Goal: Task Accomplishment & Management: Use online tool/utility

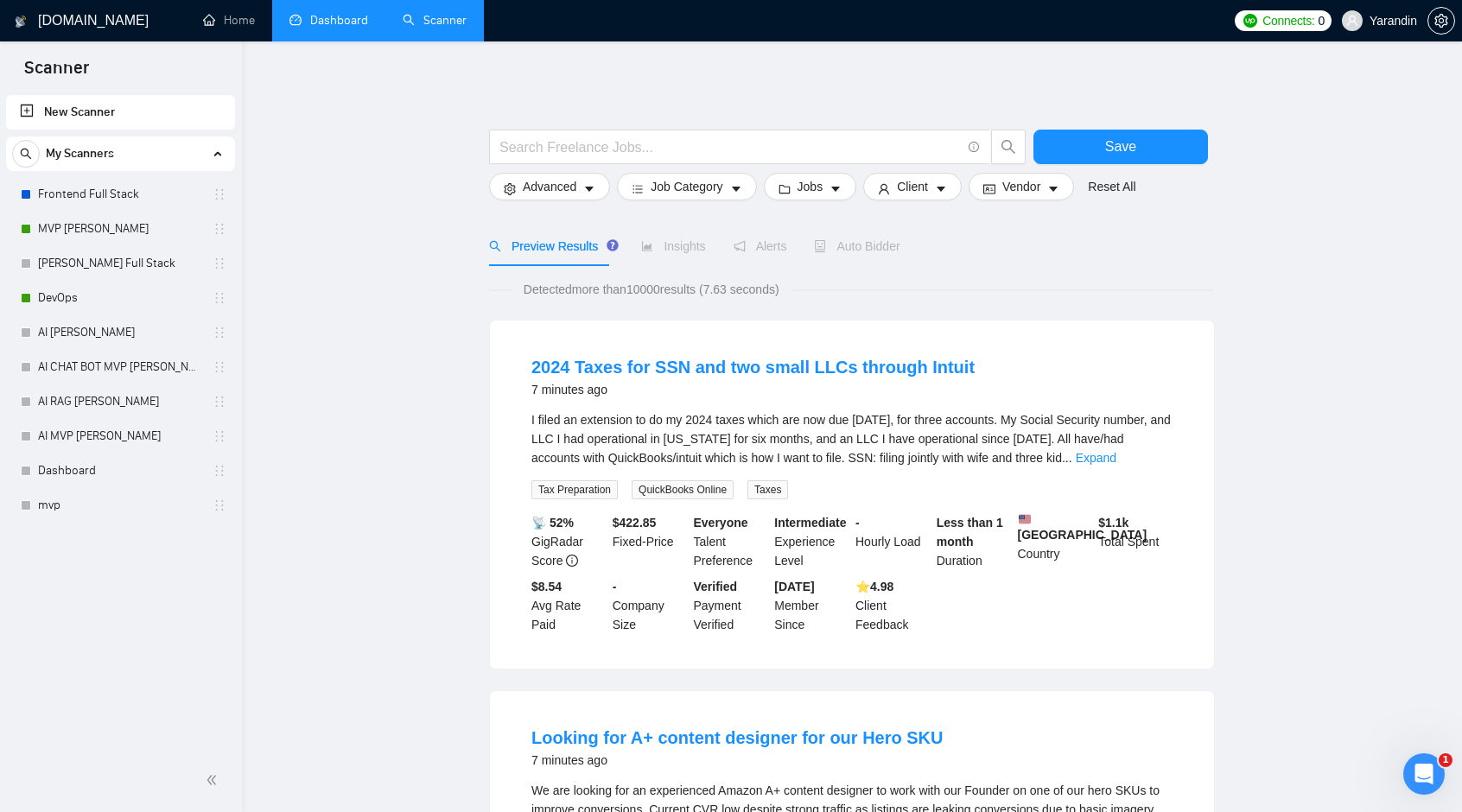
click at [322, 17] on link "Dashboard" at bounding box center [328, 20] width 78 height 15
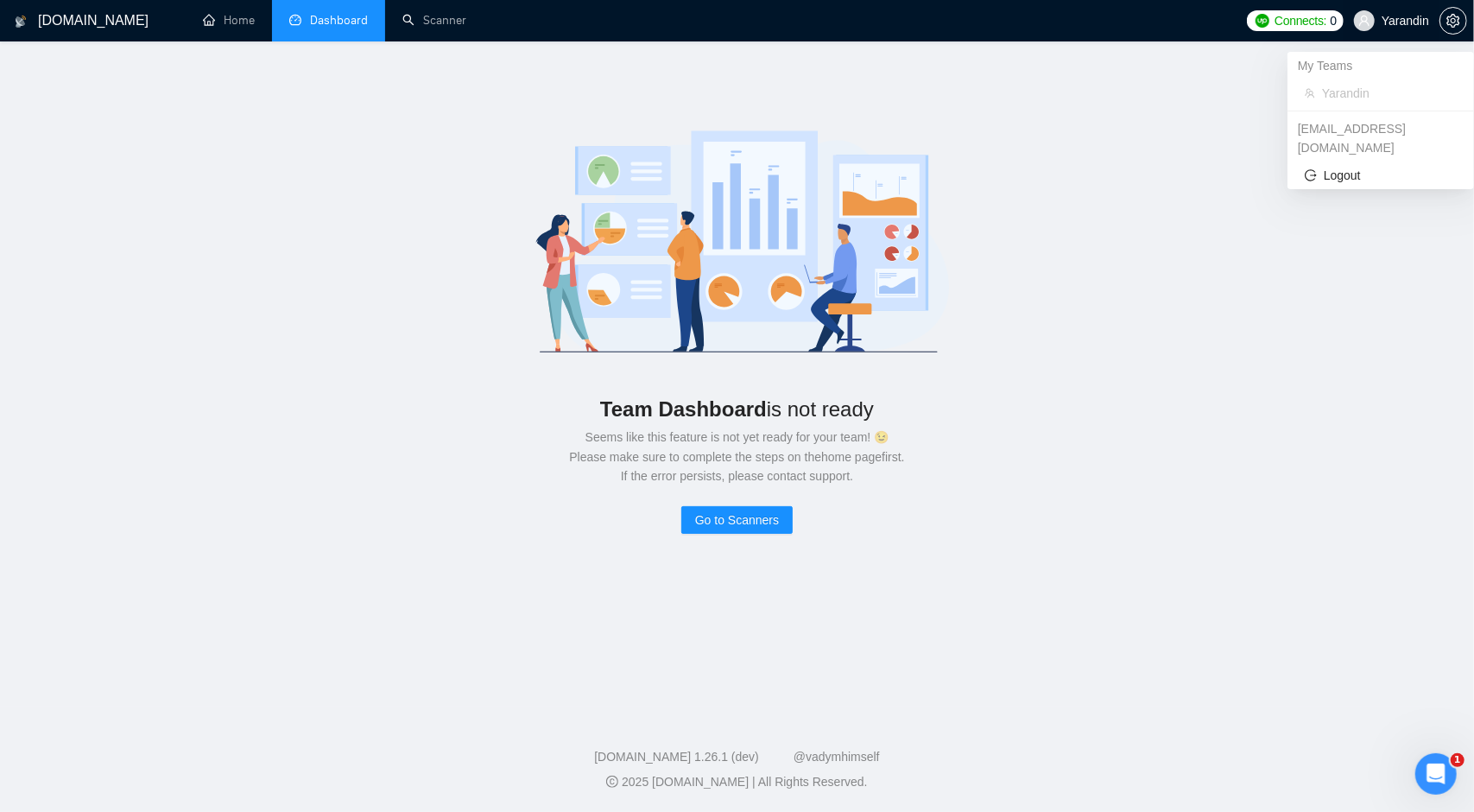
click at [1403, 21] on span "Yarandin" at bounding box center [1405, 21] width 47 height 0
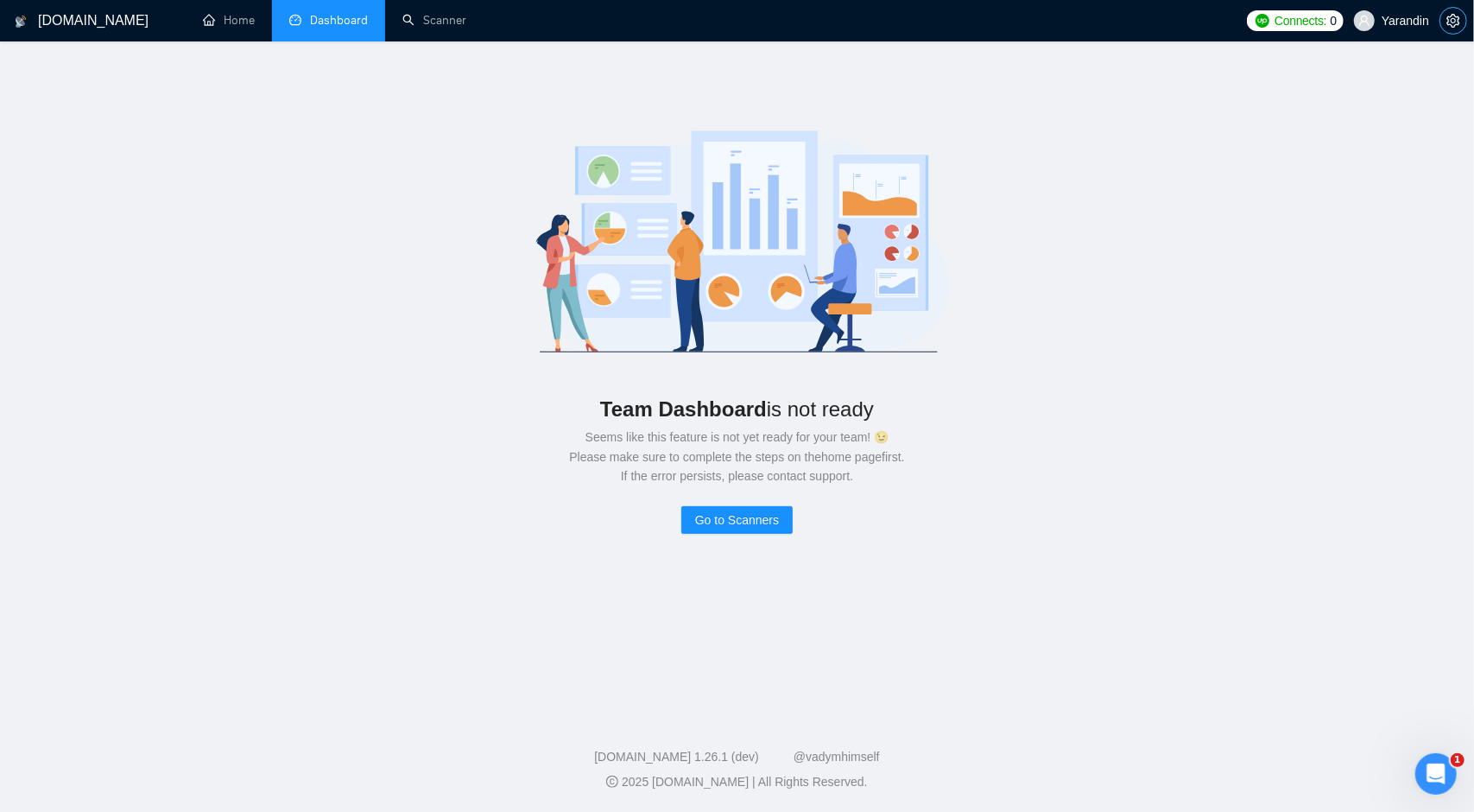
click at [1455, 21] on icon "setting" at bounding box center [1454, 21] width 14 height 14
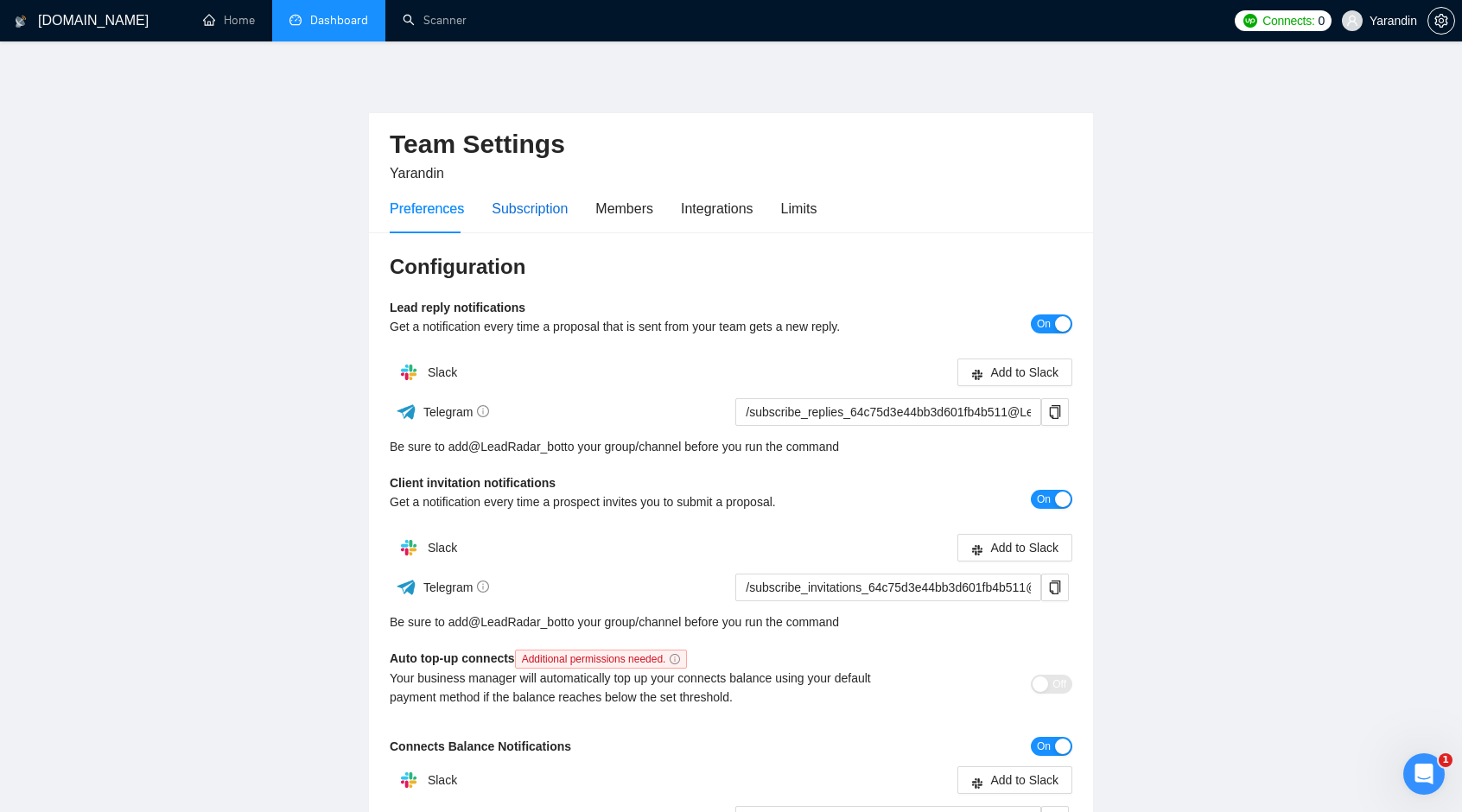
click at [523, 210] on div "Subscription" at bounding box center [529, 208] width 76 height 22
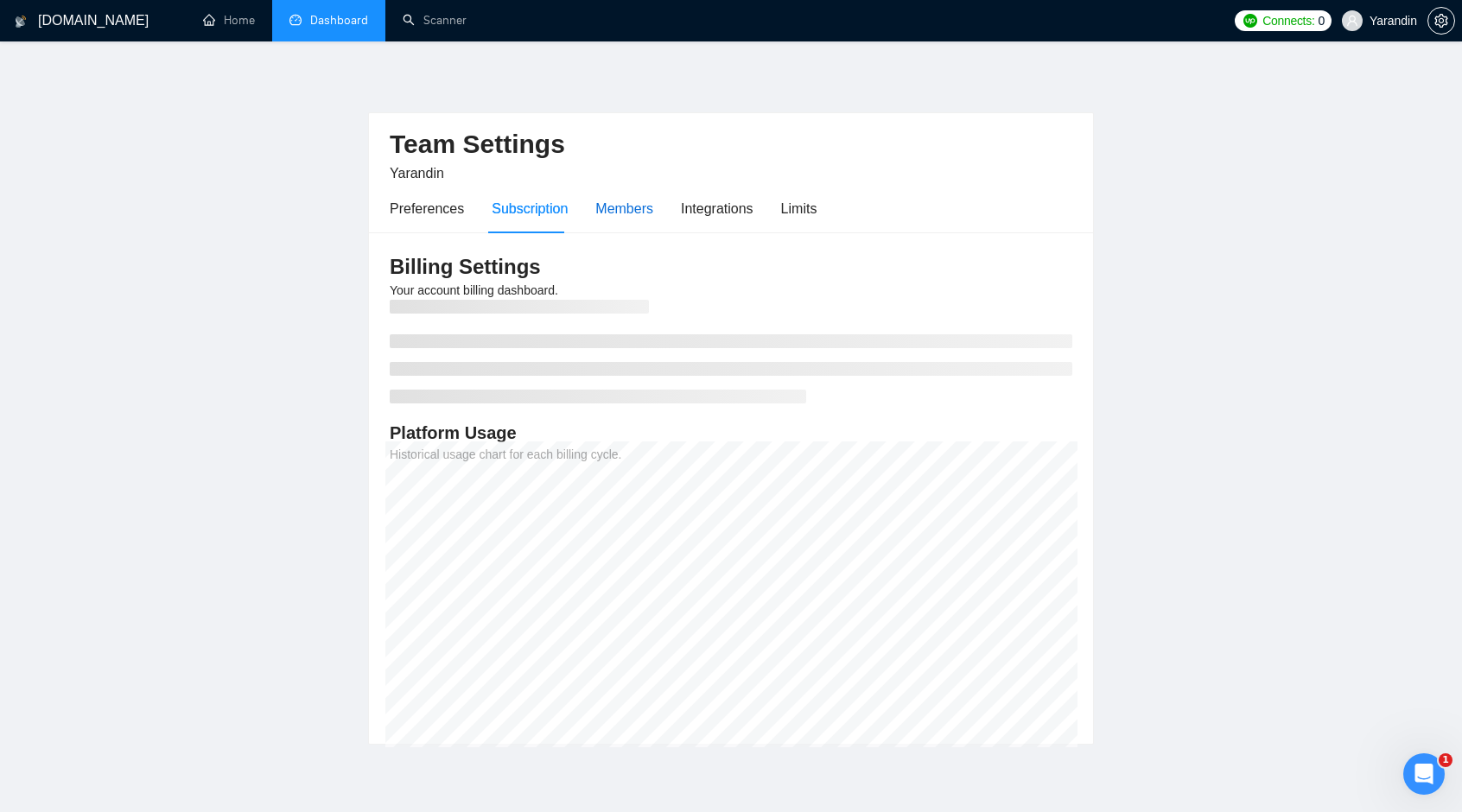
click at [622, 214] on div "Members" at bounding box center [624, 208] width 58 height 22
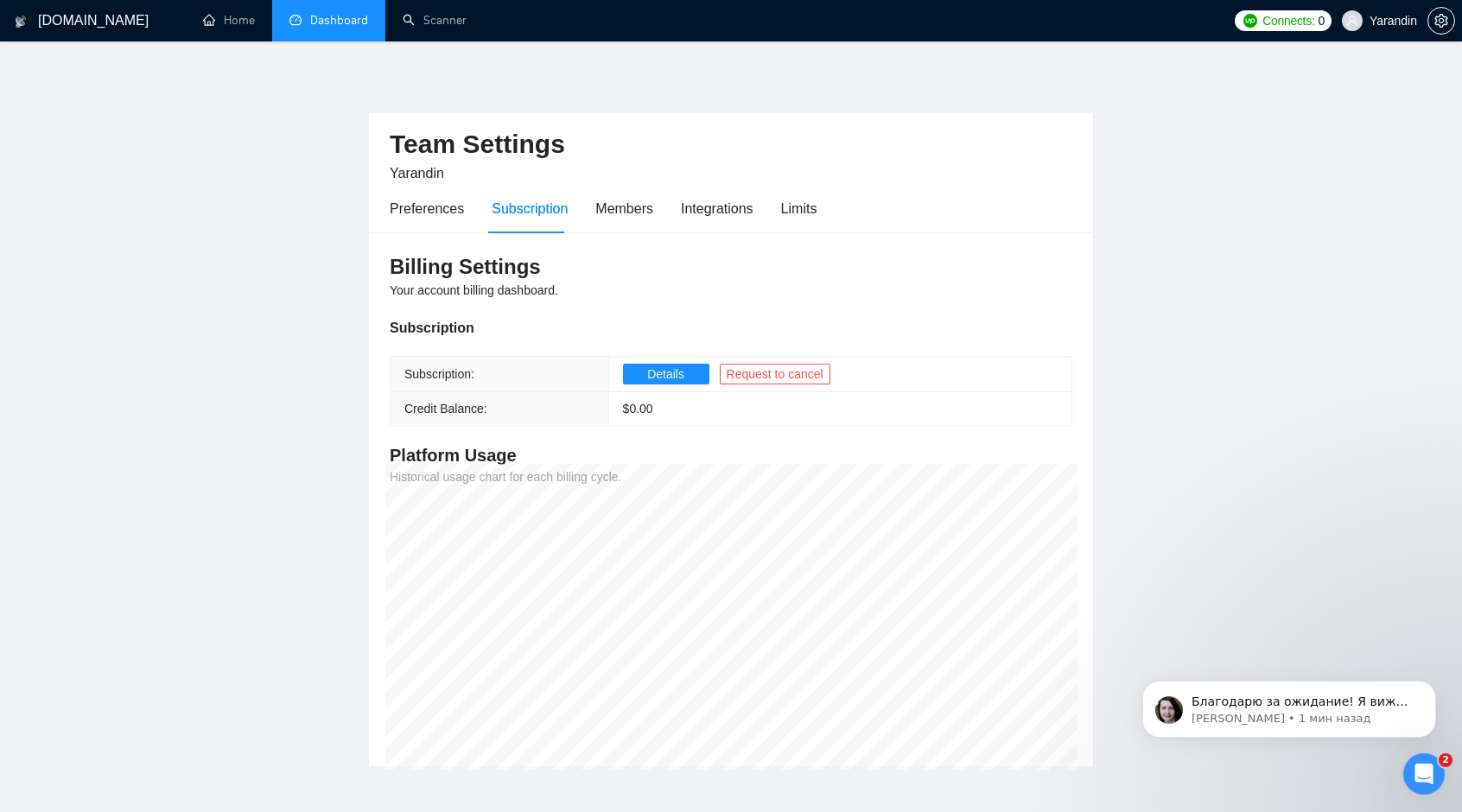
click at [338, 23] on link "Dashboard" at bounding box center [328, 20] width 78 height 15
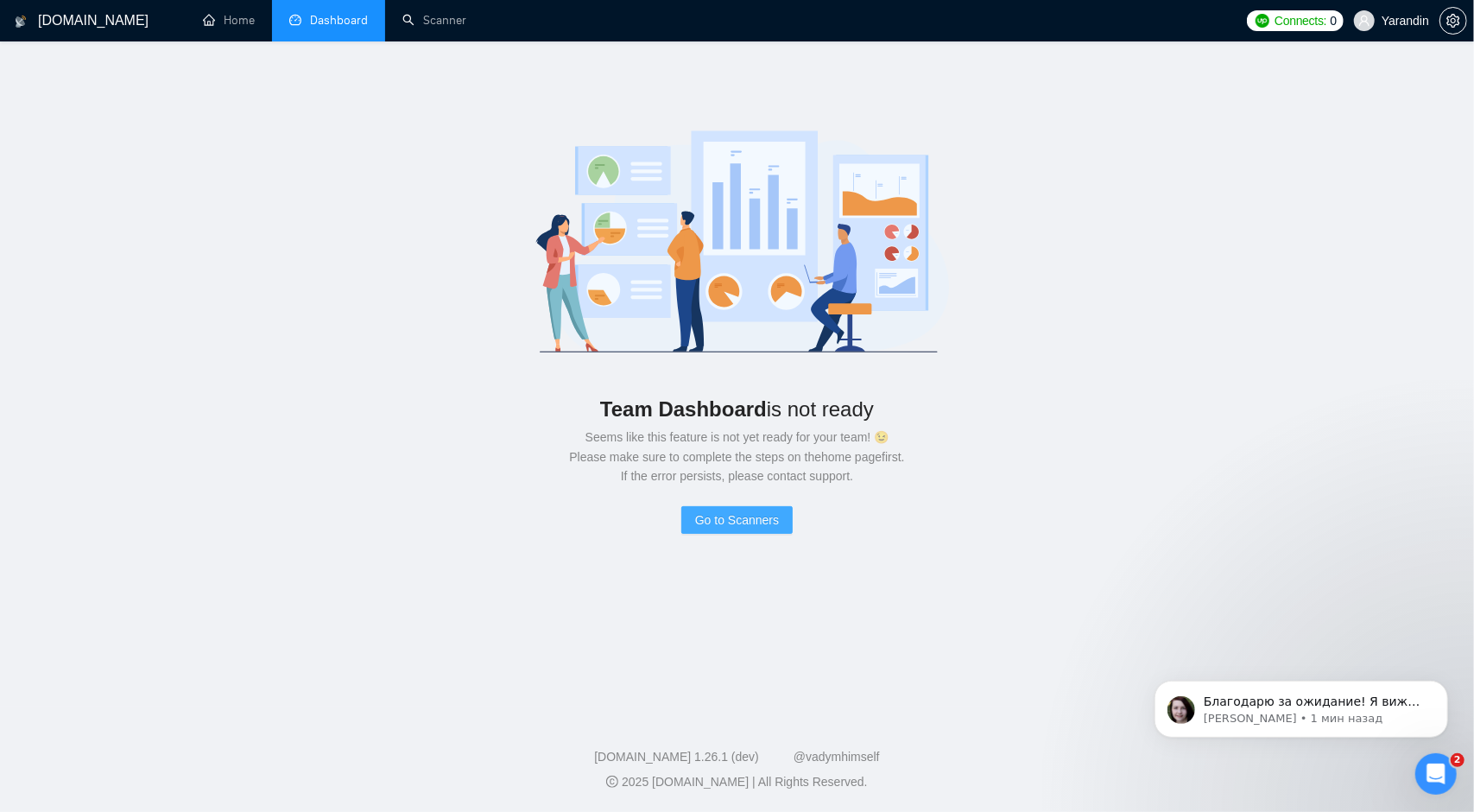
click at [752, 523] on span "Go to Scanners" at bounding box center [737, 520] width 84 height 19
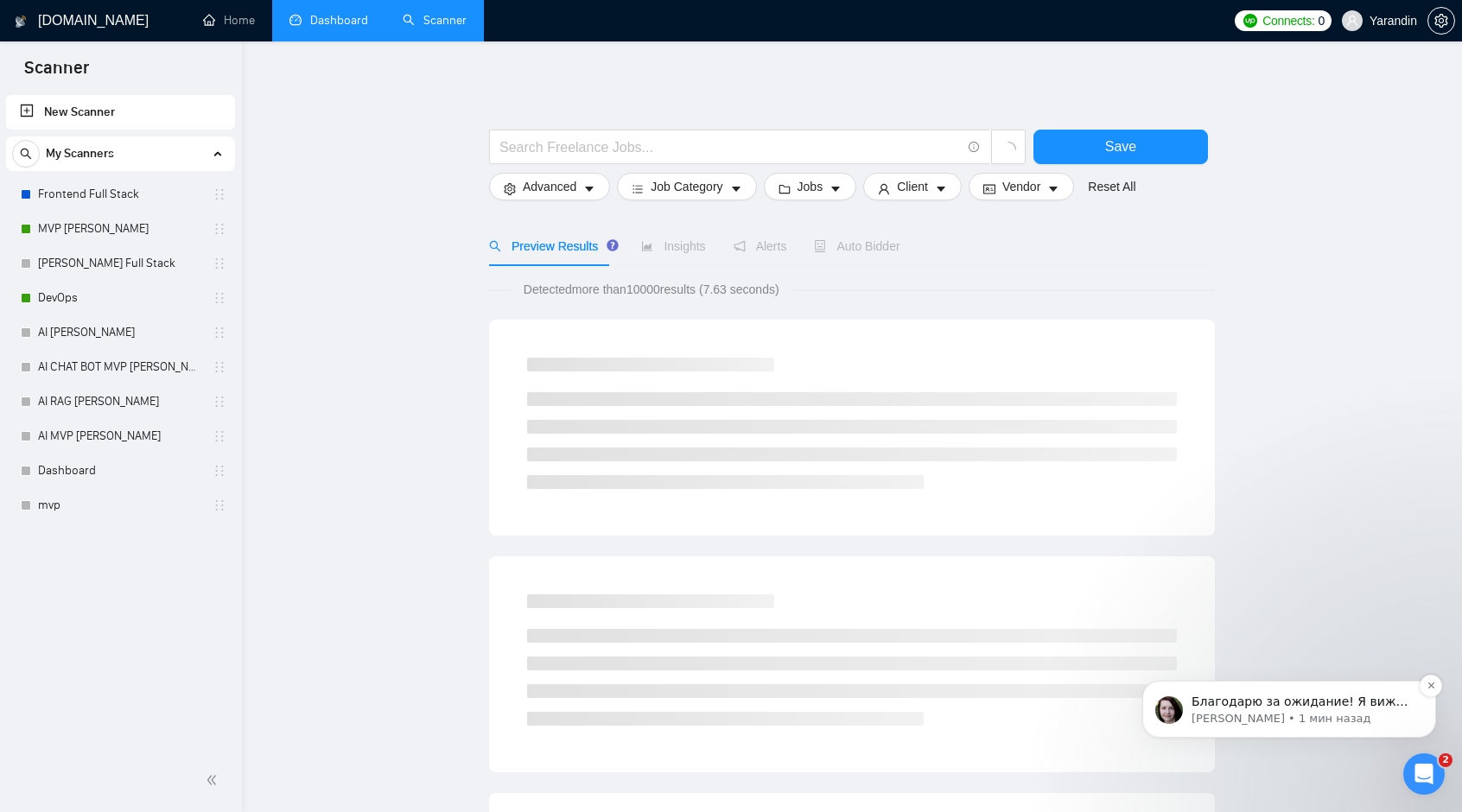
click at [1268, 706] on span "Благодарю за ожидание! Я вижу, что приглашение для Business Manager было принят…" at bounding box center [1302, 779] width 222 height 169
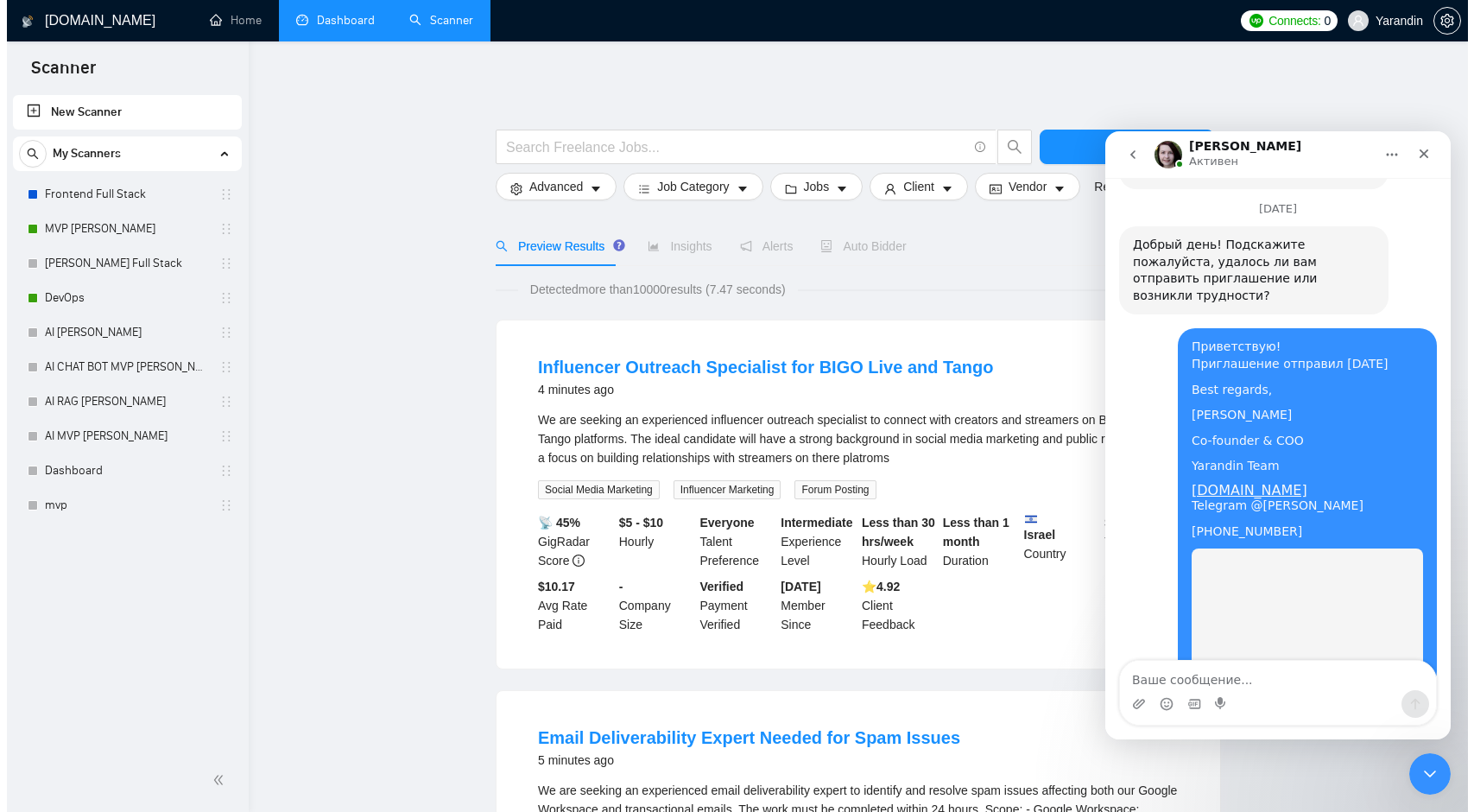
scroll to position [2871, 0]
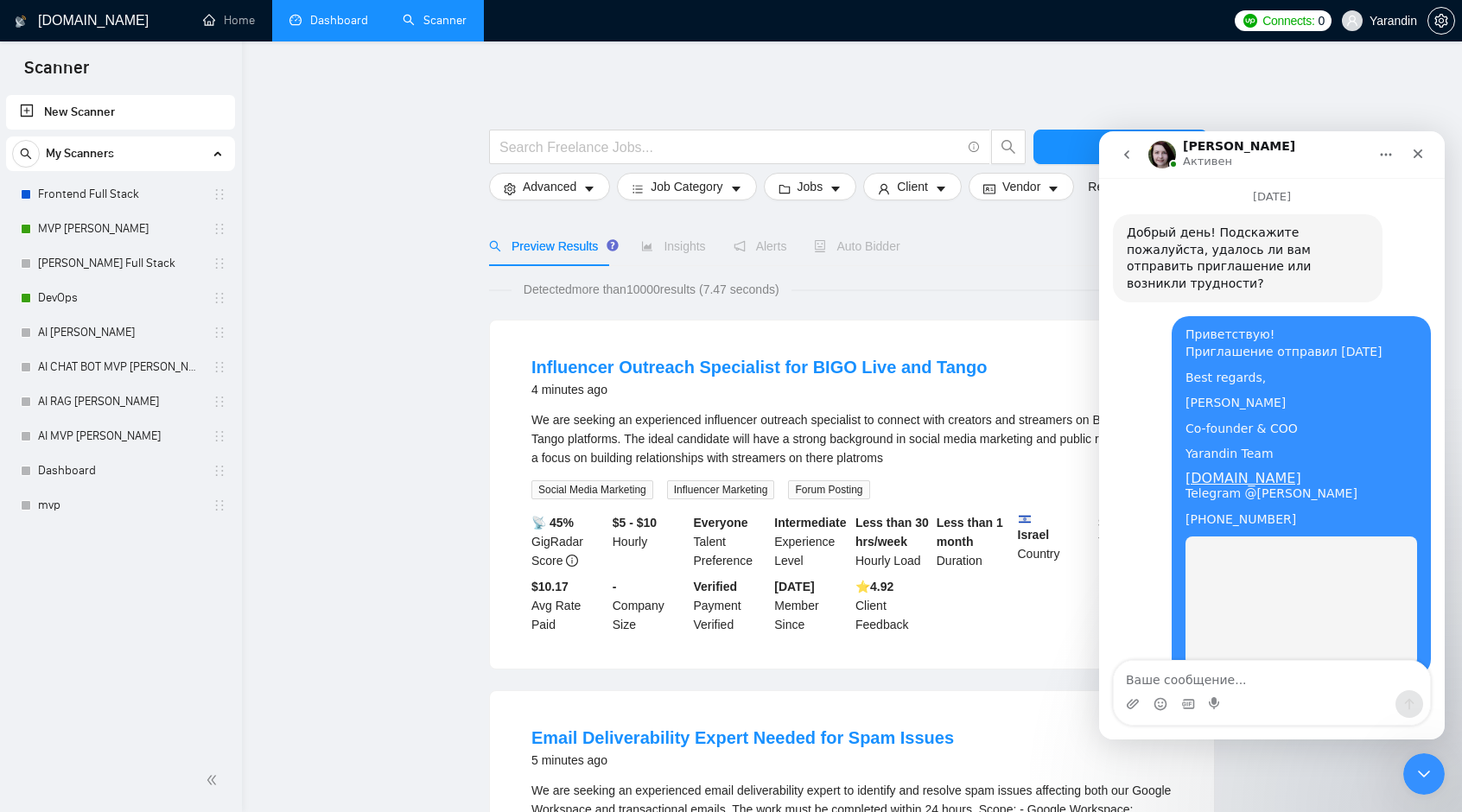
click at [365, 25] on link "Dashboard" at bounding box center [328, 20] width 78 height 15
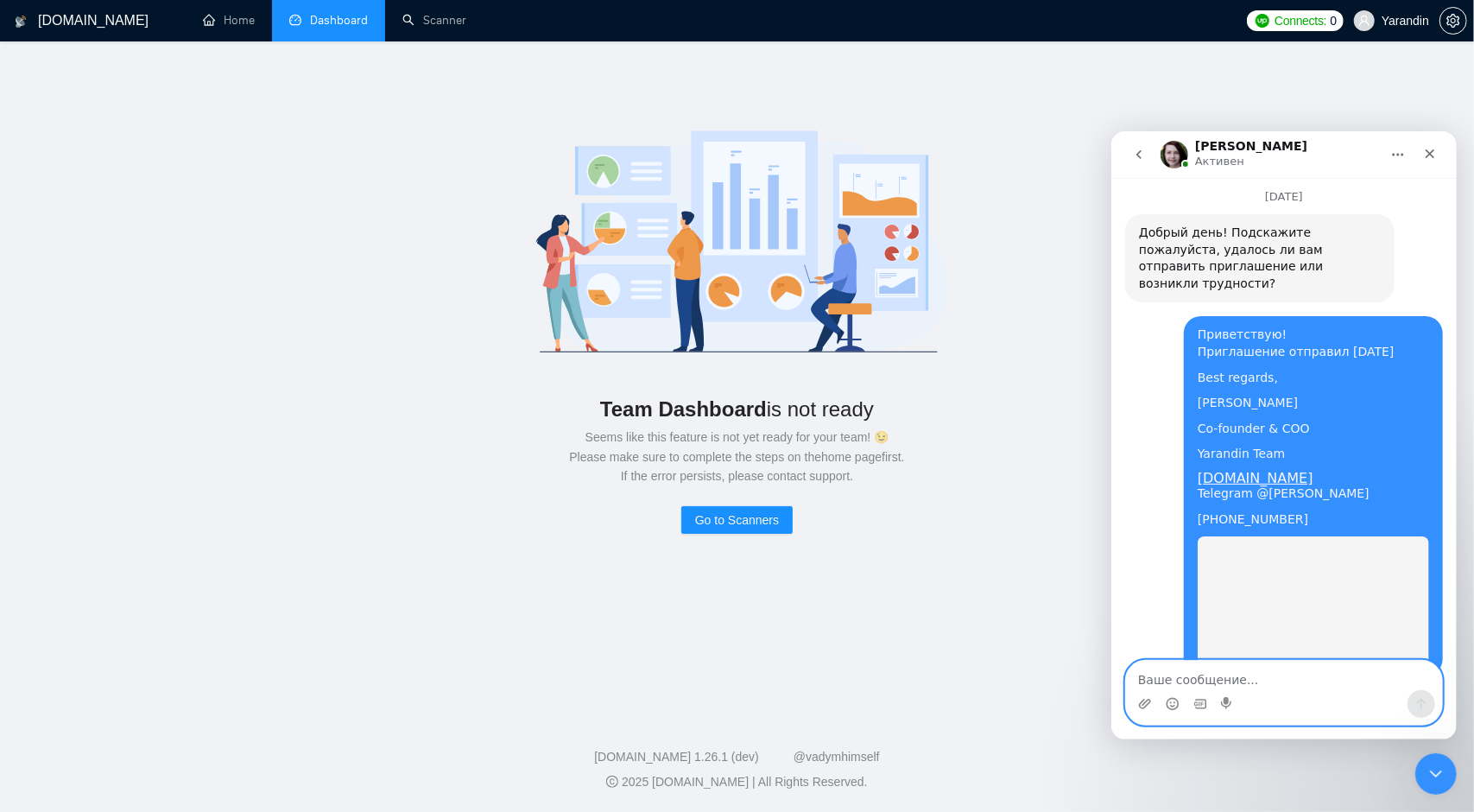
click at [1195, 682] on textarea "Ваше сообщение..." at bounding box center [1283, 674] width 316 height 29
type textarea "Дашборд пустой"
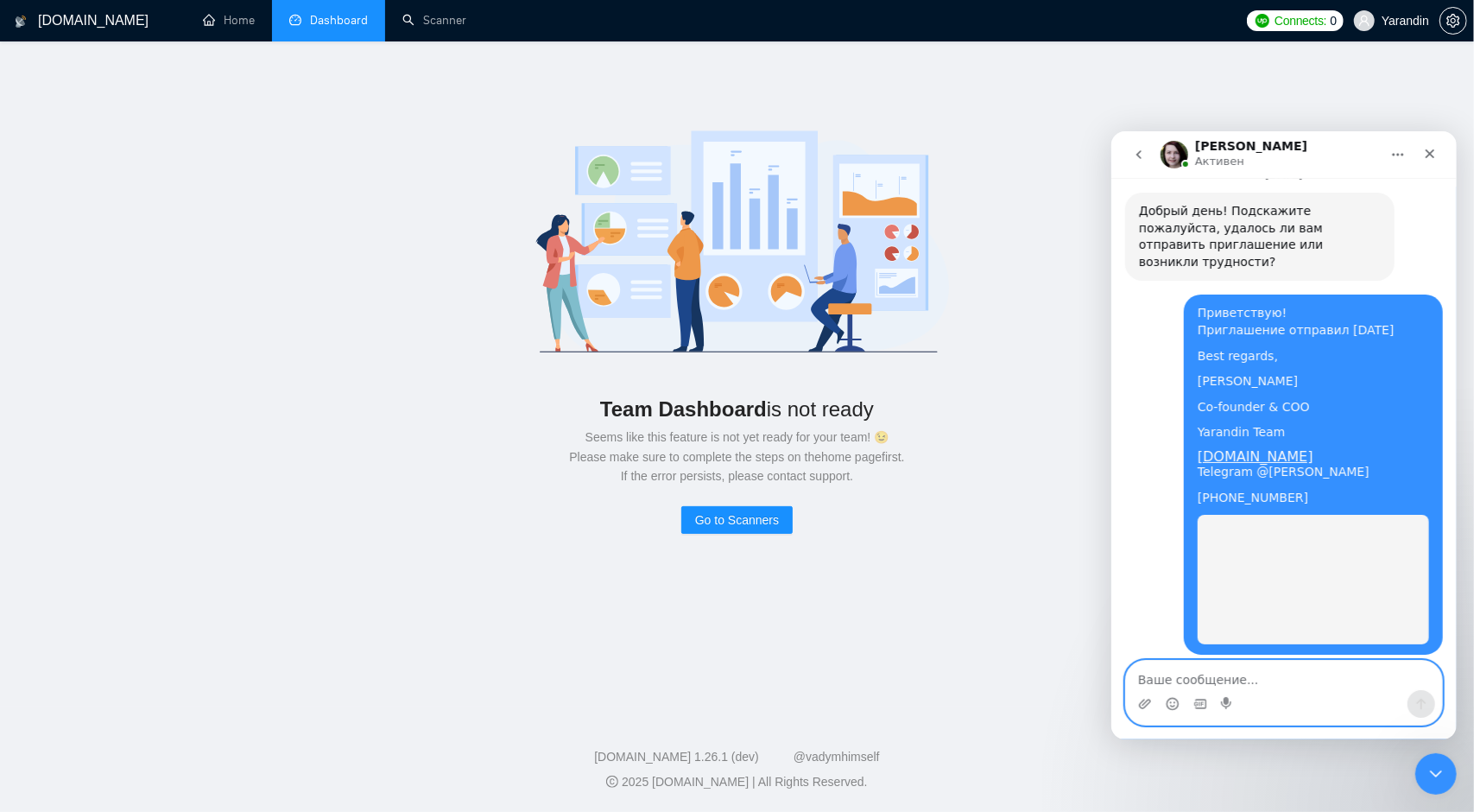
scroll to position [2895, 0]
type textarea "Сканеры вроде на месте )"
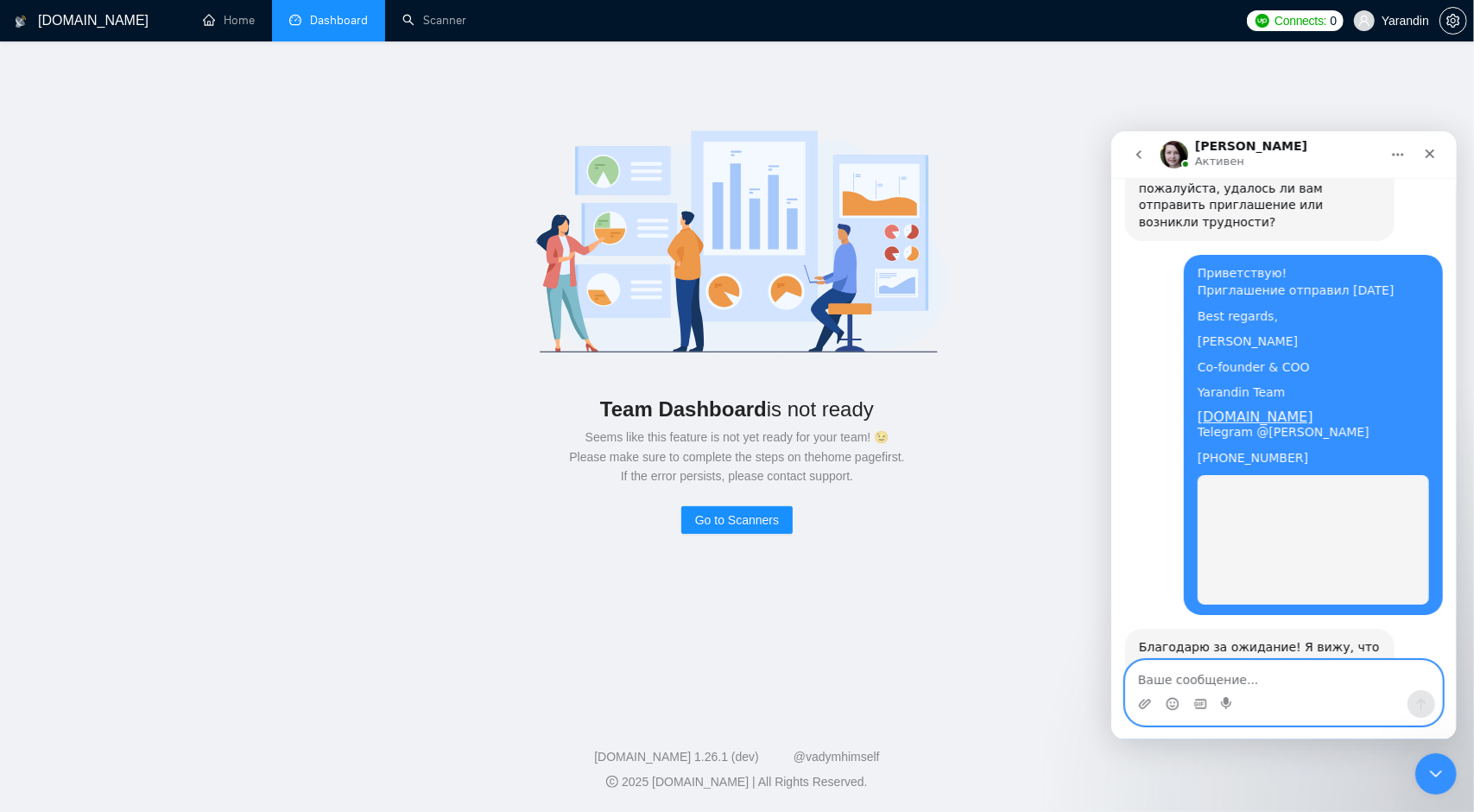
scroll to position [2934, 0]
type textarea "можно пробовать запускать?"
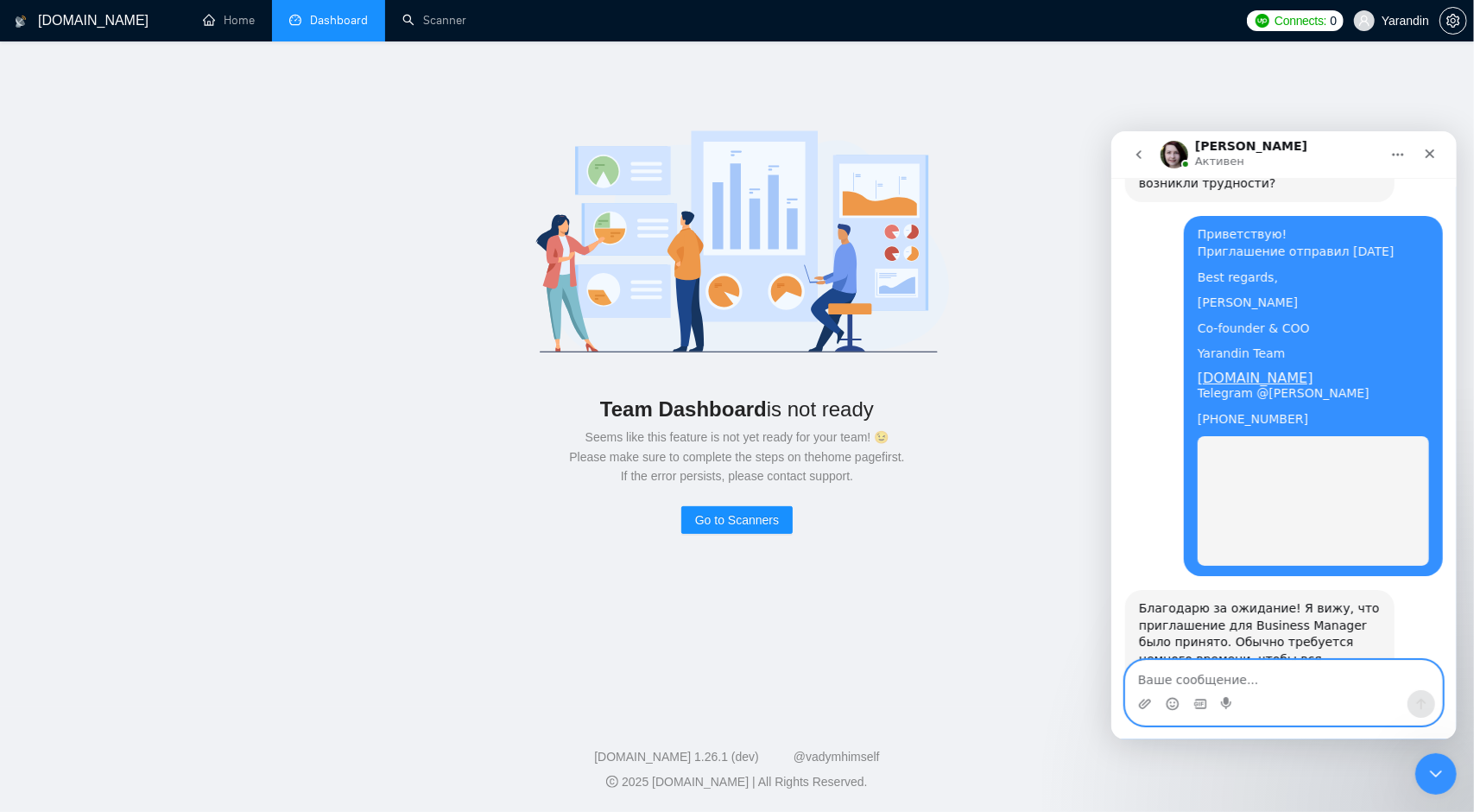
scroll to position [2973, 0]
click at [1138, 150] on icon "go back" at bounding box center [1138, 154] width 14 height 14
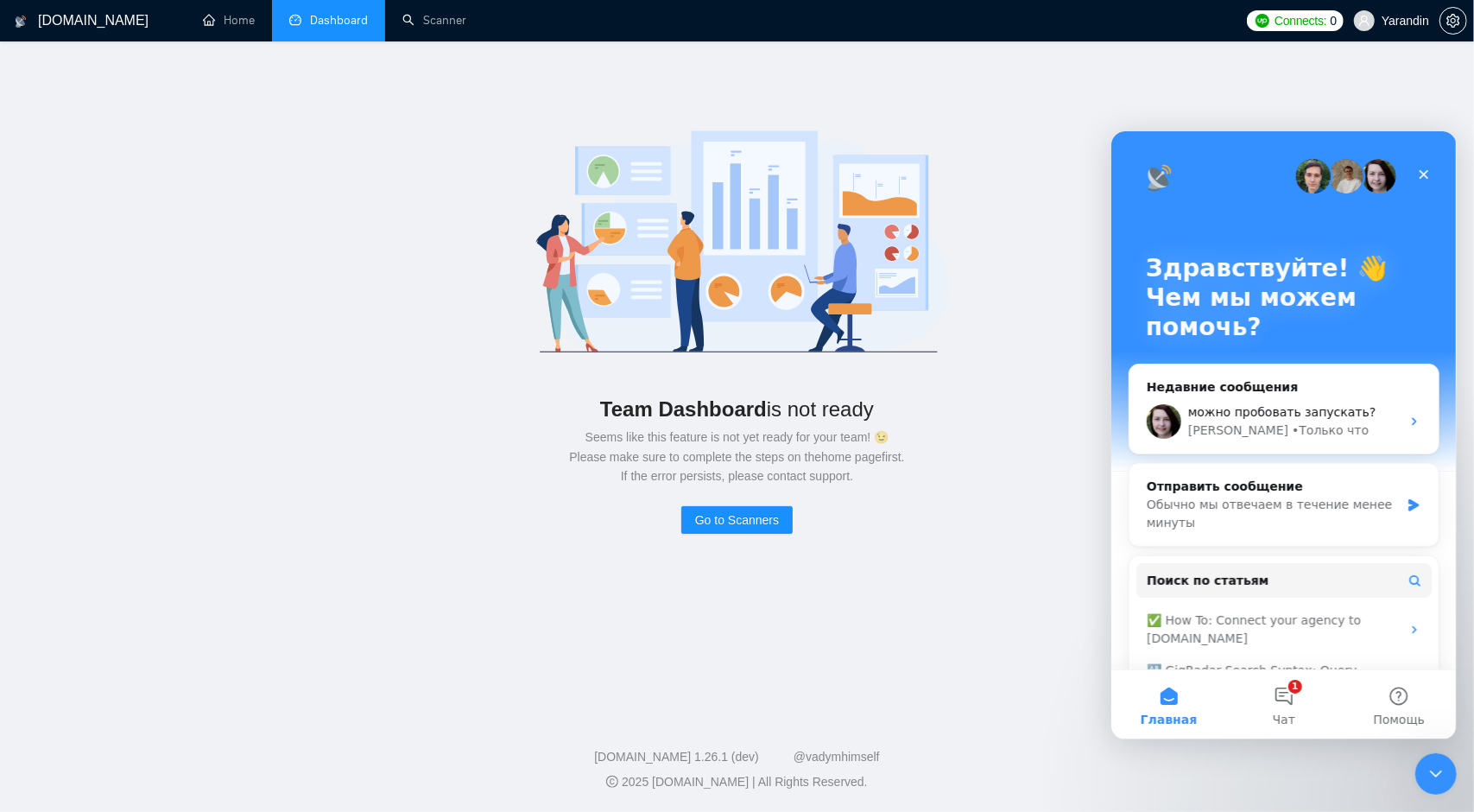
scroll to position [0, 0]
click at [1428, 175] on icon "Закрыть" at bounding box center [1424, 174] width 14 height 14
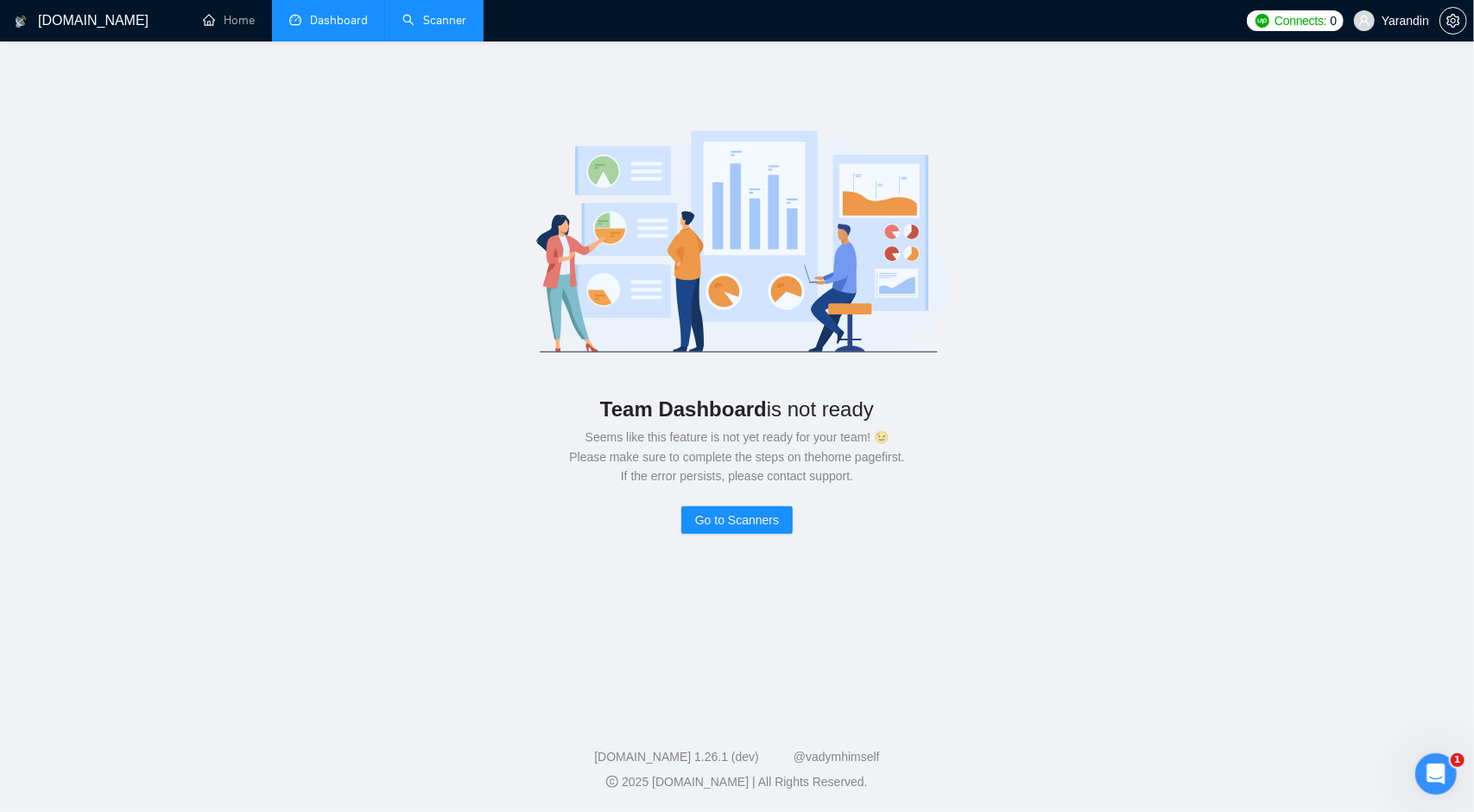
click at [451, 15] on link "Scanner" at bounding box center [434, 20] width 64 height 15
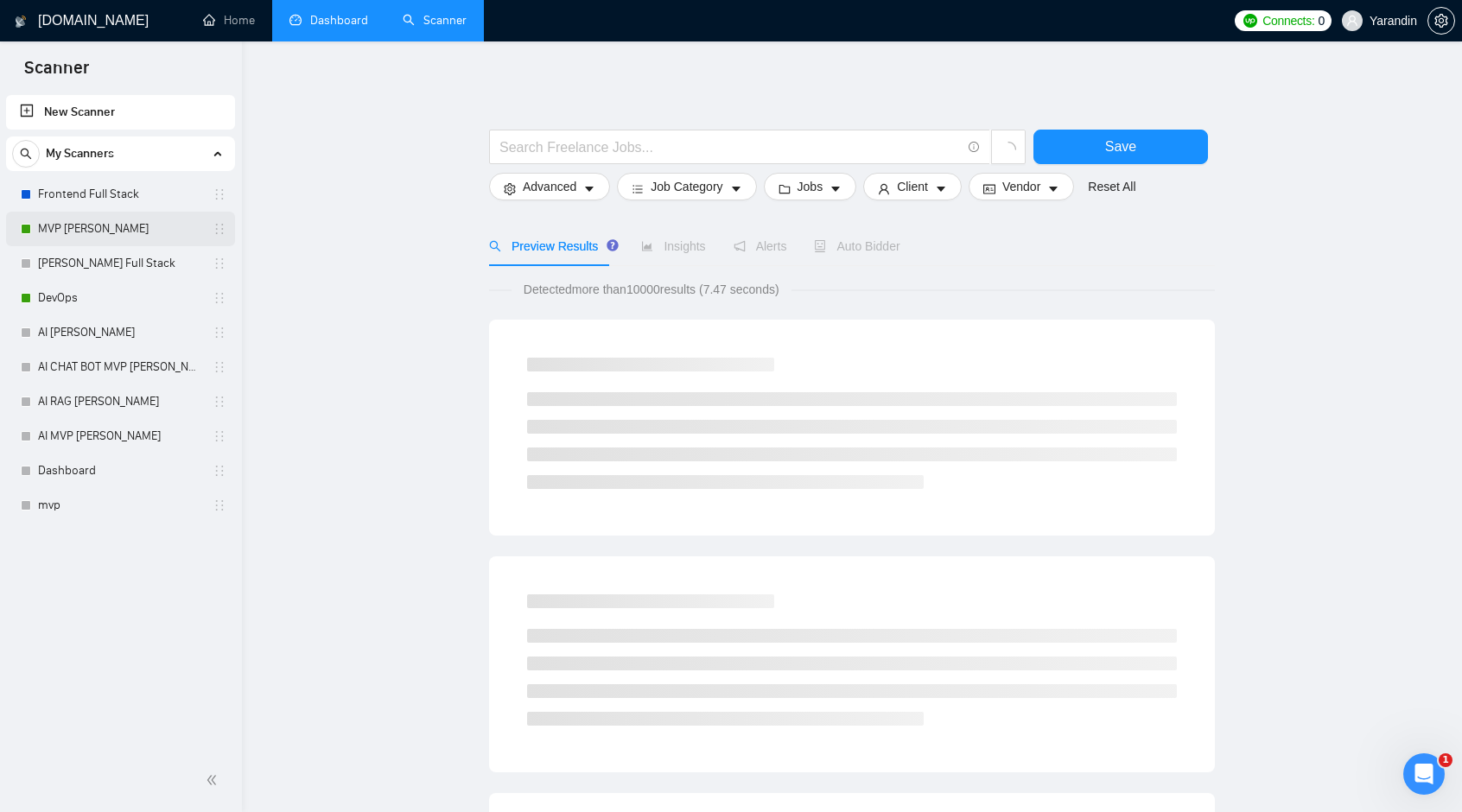
click at [124, 230] on link "MVP [PERSON_NAME]" at bounding box center [120, 228] width 164 height 34
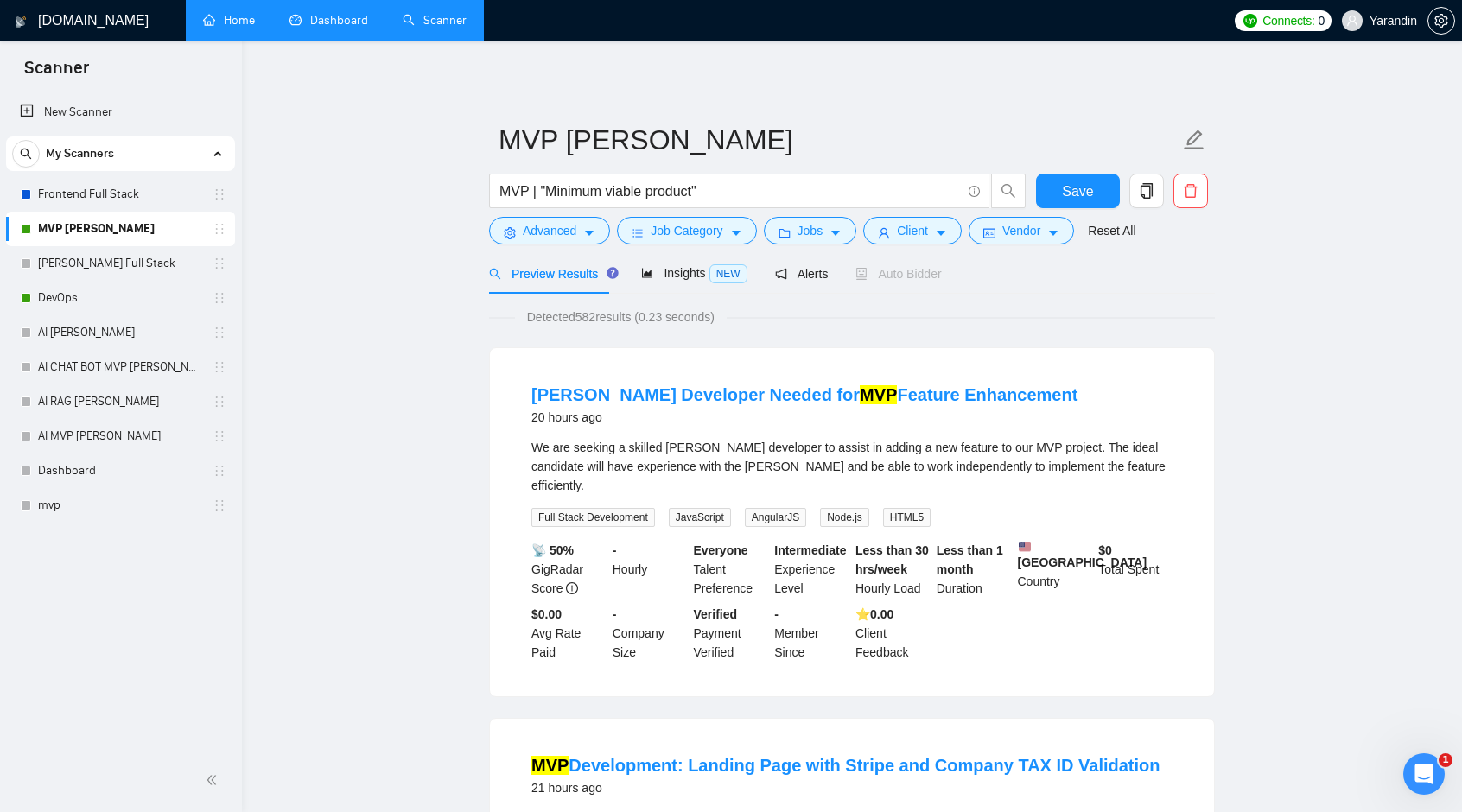
click at [243, 17] on link "Home" at bounding box center [229, 20] width 52 height 15
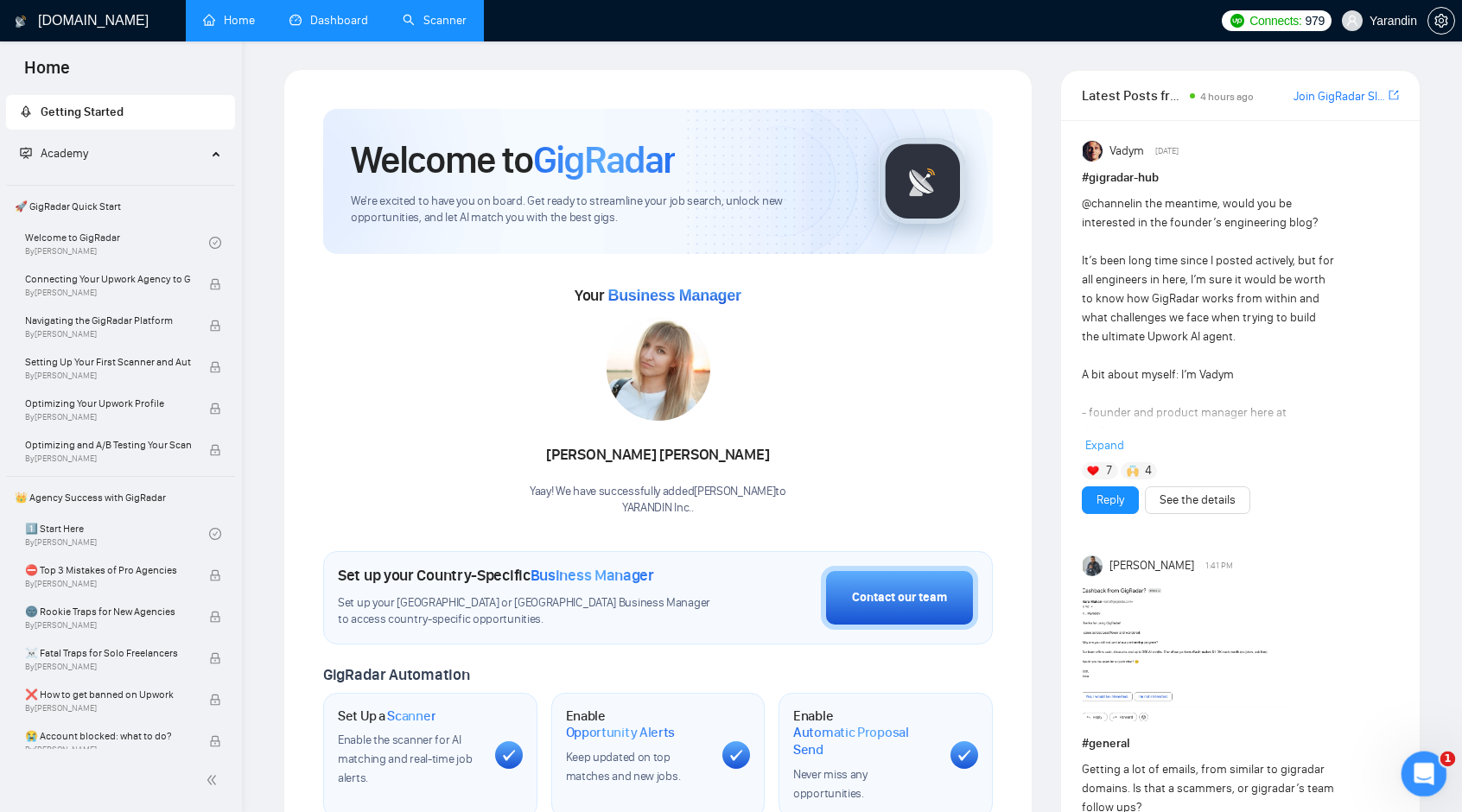
click at [1424, 754] on div "Открыть службу сообщений Intercom" at bounding box center [1421, 771] width 57 height 57
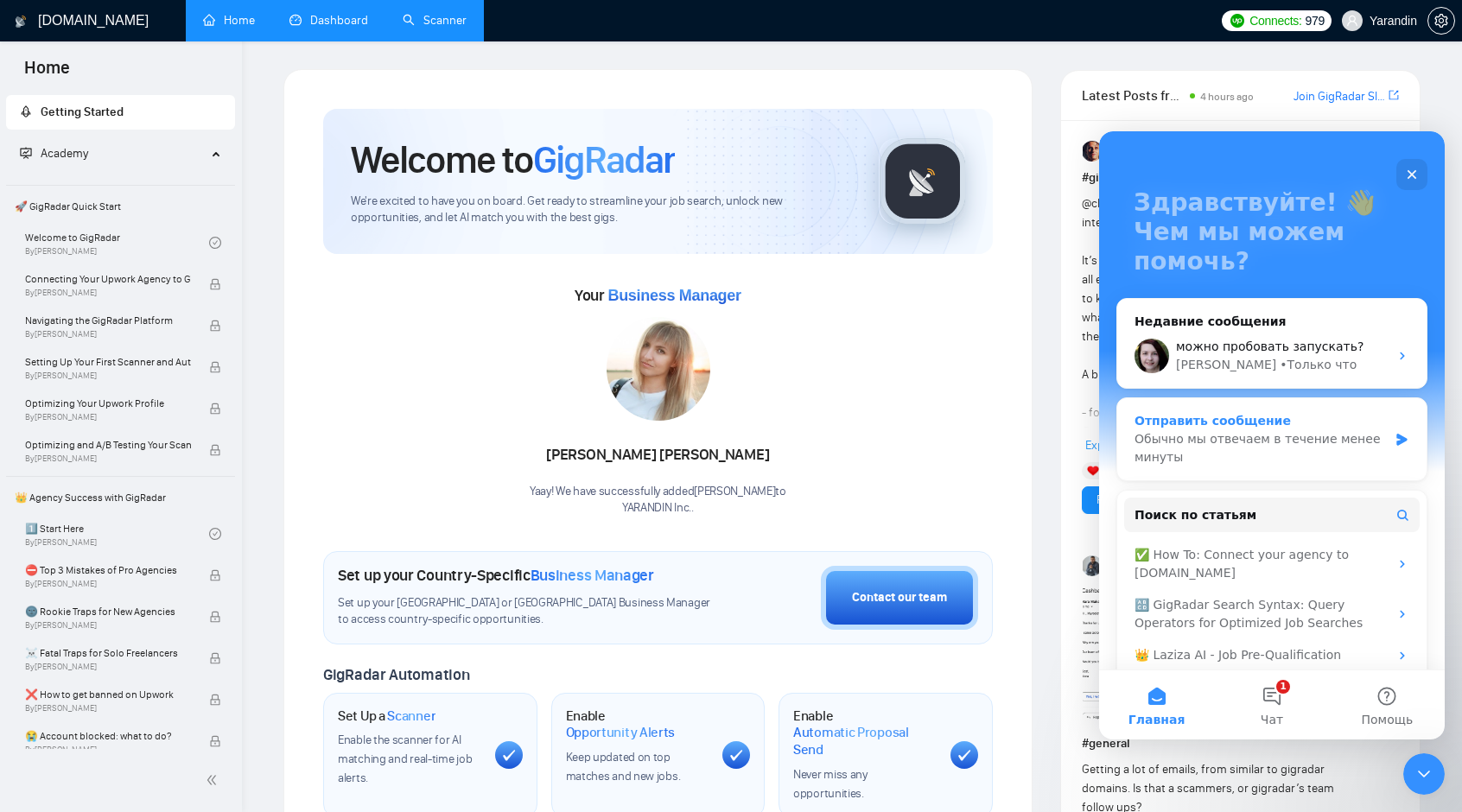
scroll to position [114, 0]
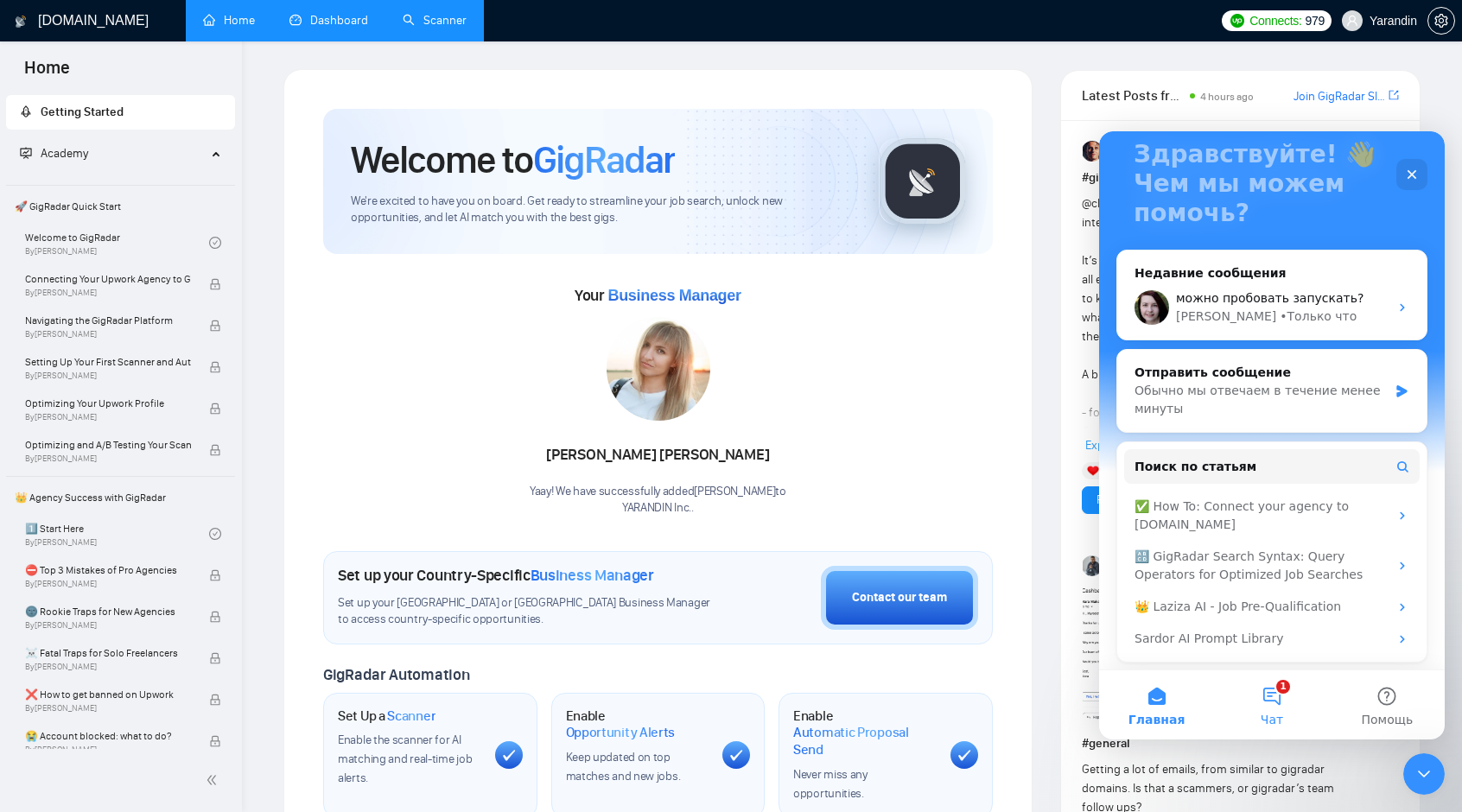
click at [1288, 692] on button "1 Чат" at bounding box center [1271, 705] width 115 height 69
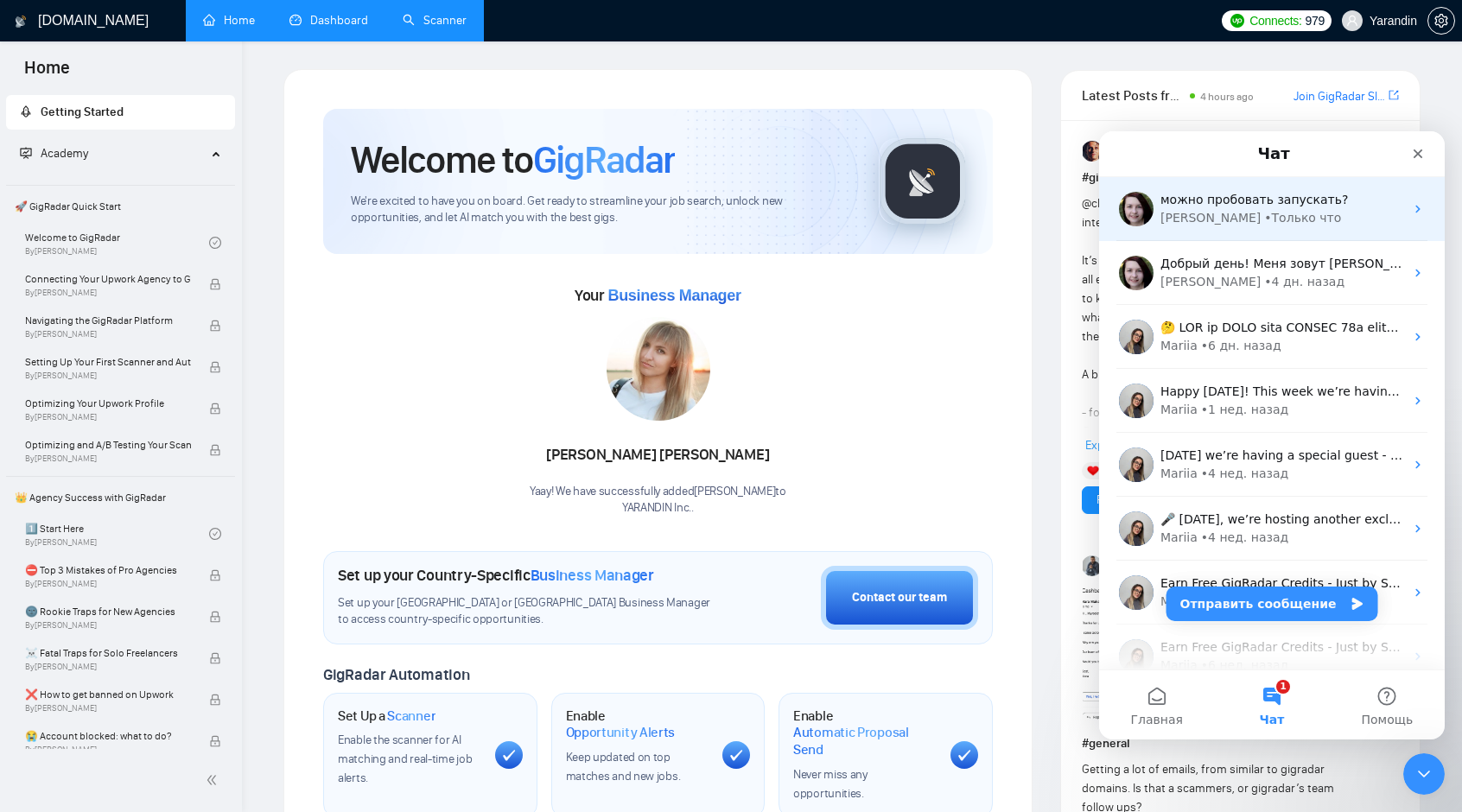
click at [1274, 212] on div "[PERSON_NAME] что" at bounding box center [1282, 218] width 244 height 18
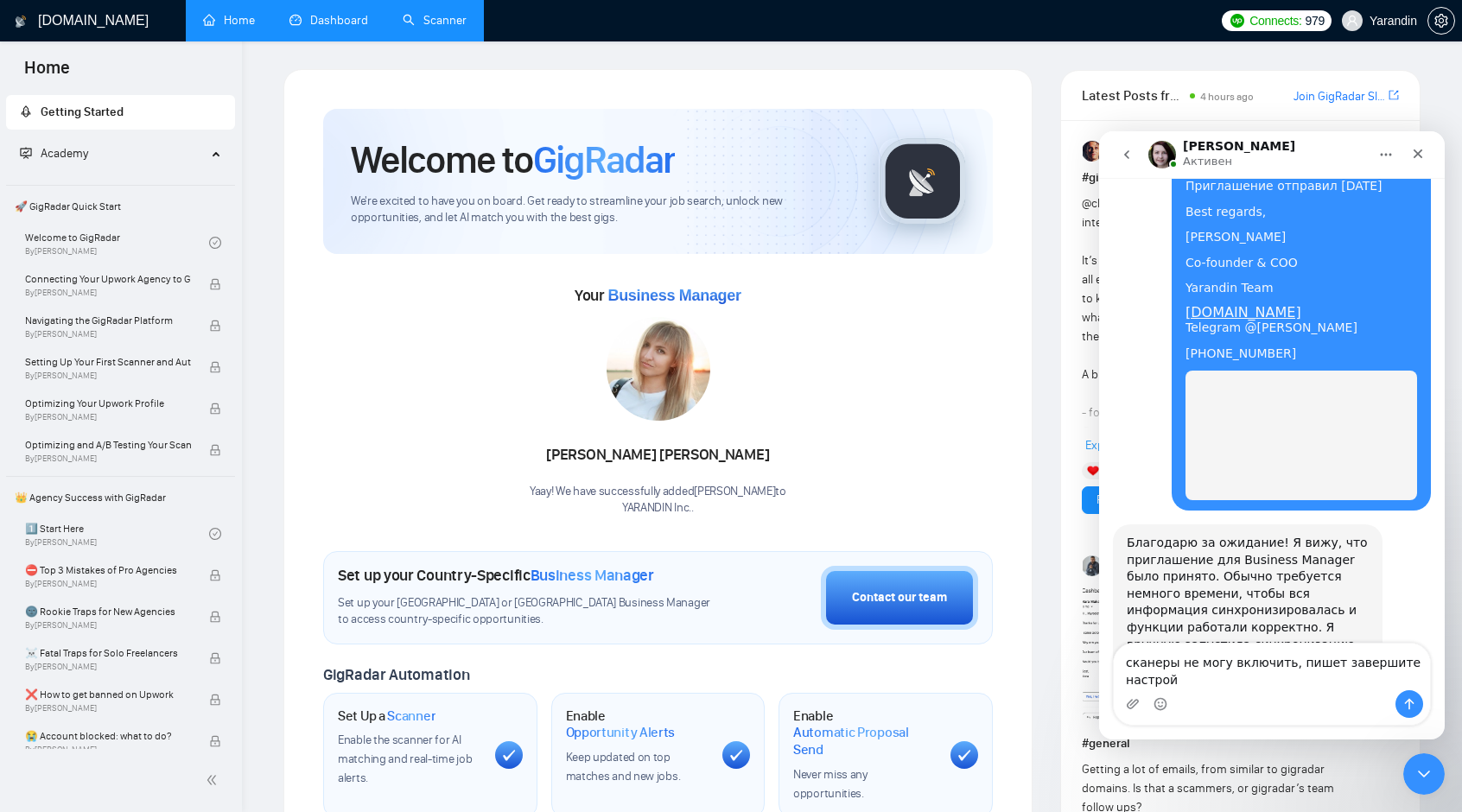
scroll to position [3057, 0]
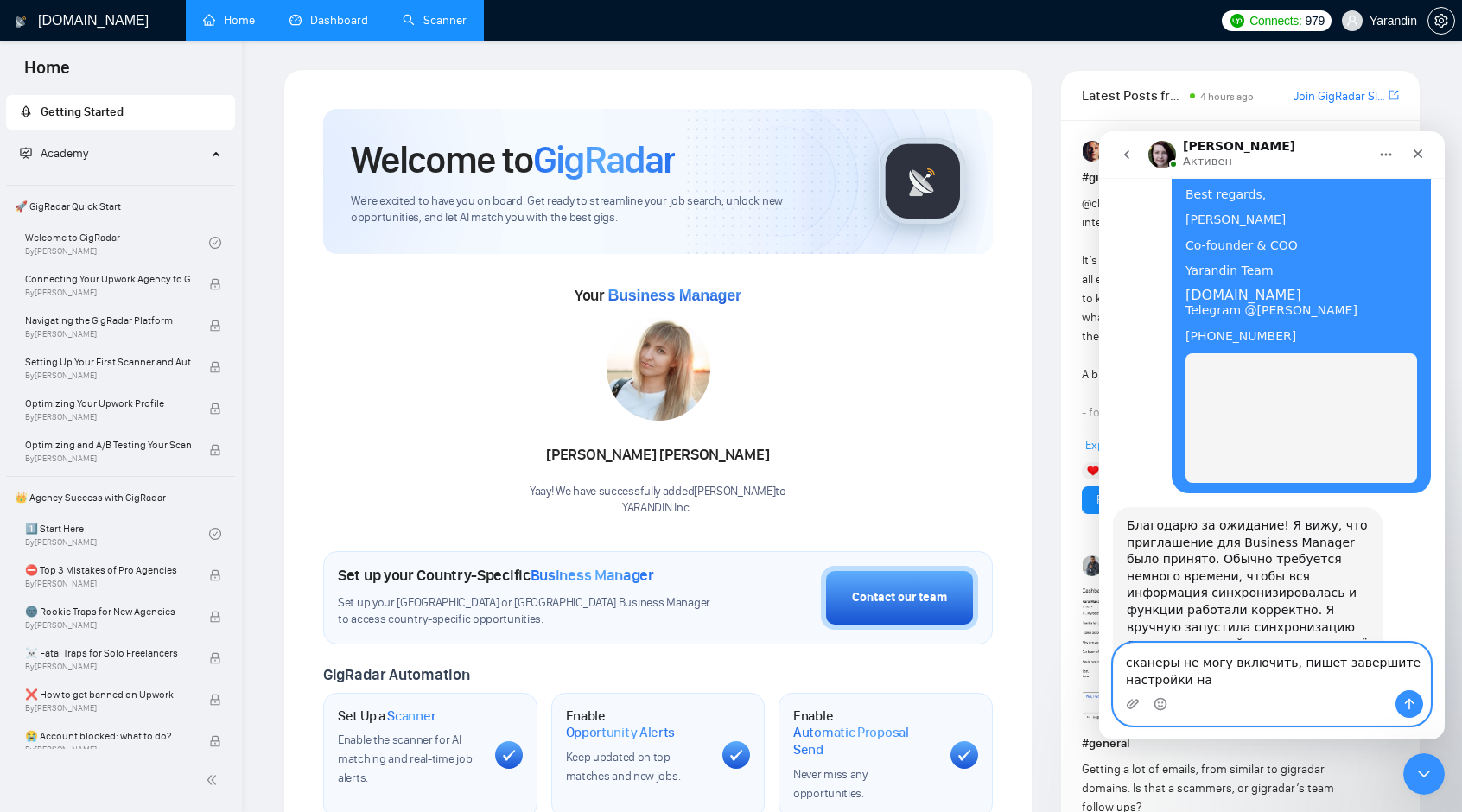
drag, startPoint x: 1194, startPoint y: 686, endPoint x: 1217, endPoint y: 679, distance: 24.0
click at [1217, 679] on textarea "сканеры не могу включить, пишет завершите настройки на" at bounding box center [1272, 666] width 316 height 47
type textarea "сканеры не могу включить, пишет завершите настройки на Home page"
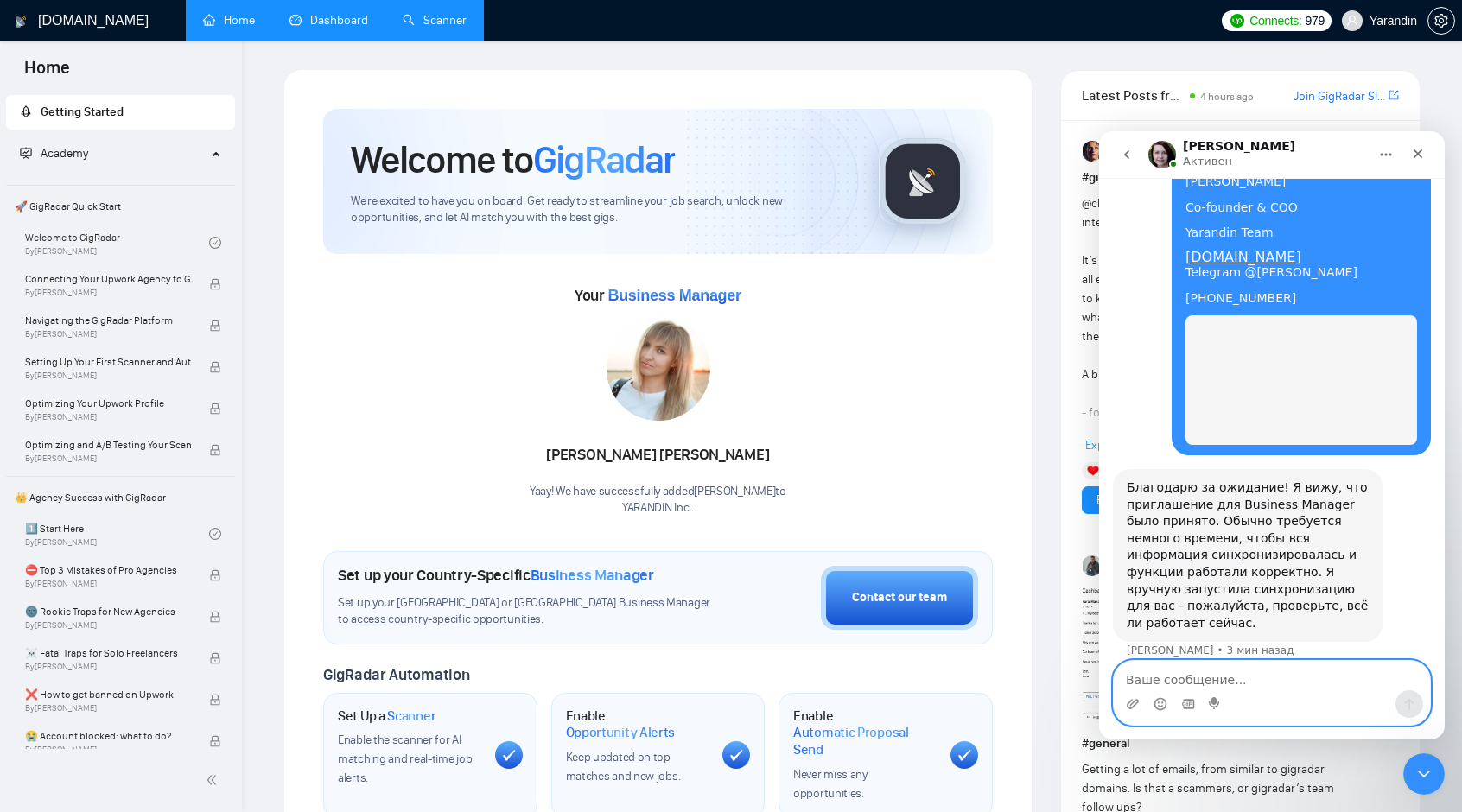
scroll to position [3096, 0]
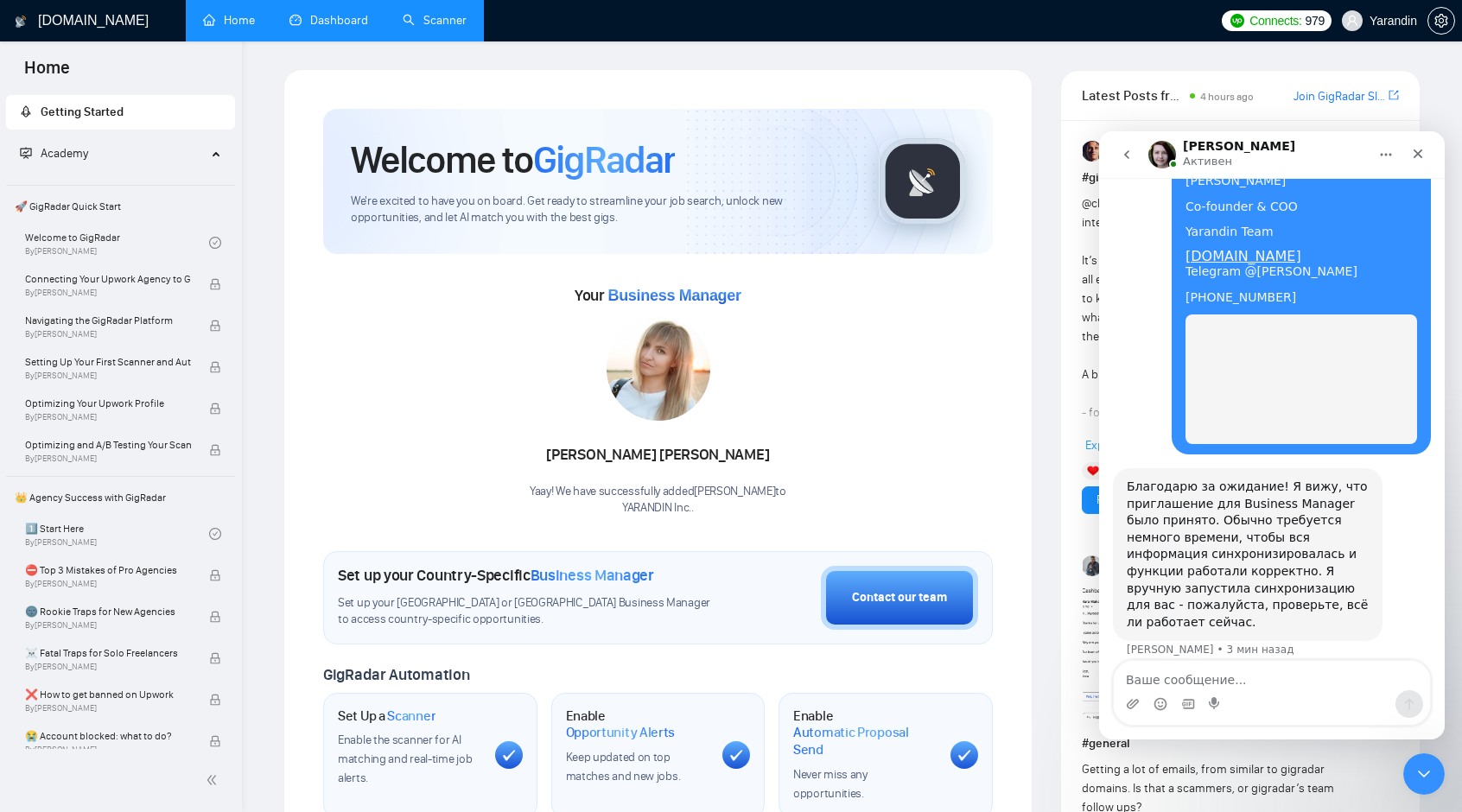
click at [442, 459] on div "Your Business Manager [PERSON_NAME]! We have successfully added [PERSON_NAME] t…" at bounding box center [658, 398] width 670 height 235
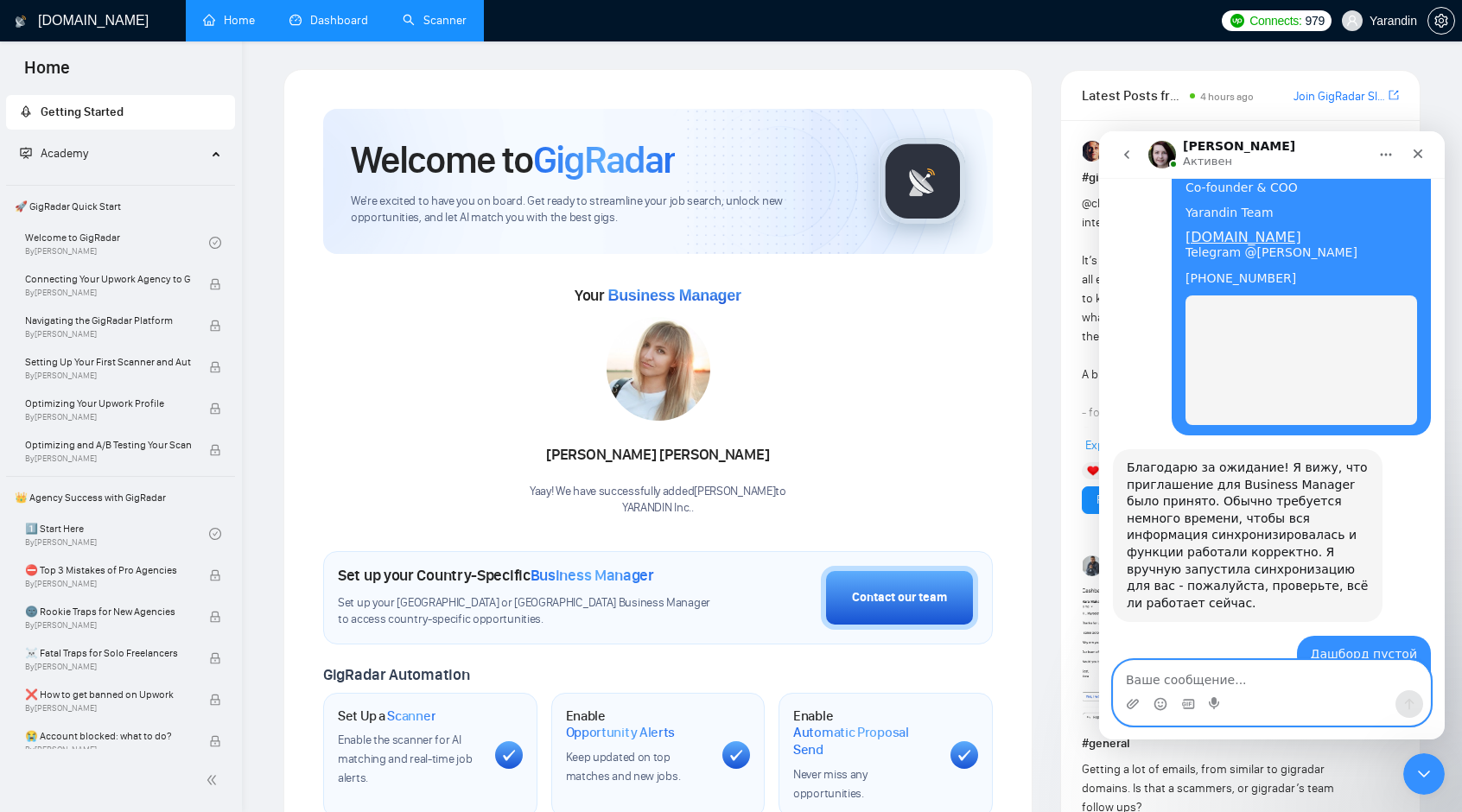
click at [1185, 686] on textarea "Ваше сообщение..." at bounding box center [1272, 675] width 316 height 29
click at [326, 17] on link "Dashboard" at bounding box center [328, 20] width 78 height 15
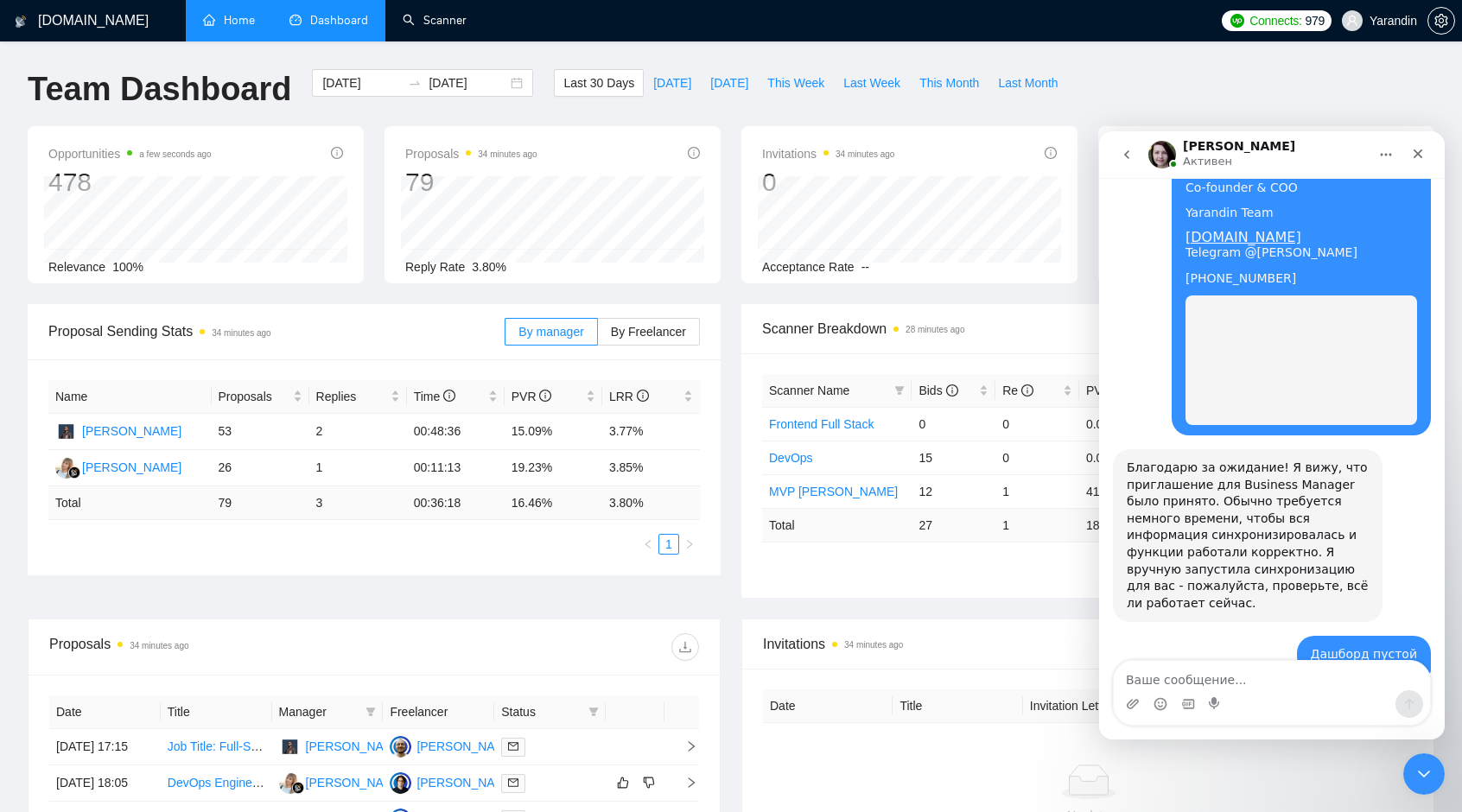
drag, startPoint x: 455, startPoint y: 22, endPoint x: 500, endPoint y: 47, distance: 51.5
click at [456, 22] on link "Scanner" at bounding box center [434, 20] width 64 height 15
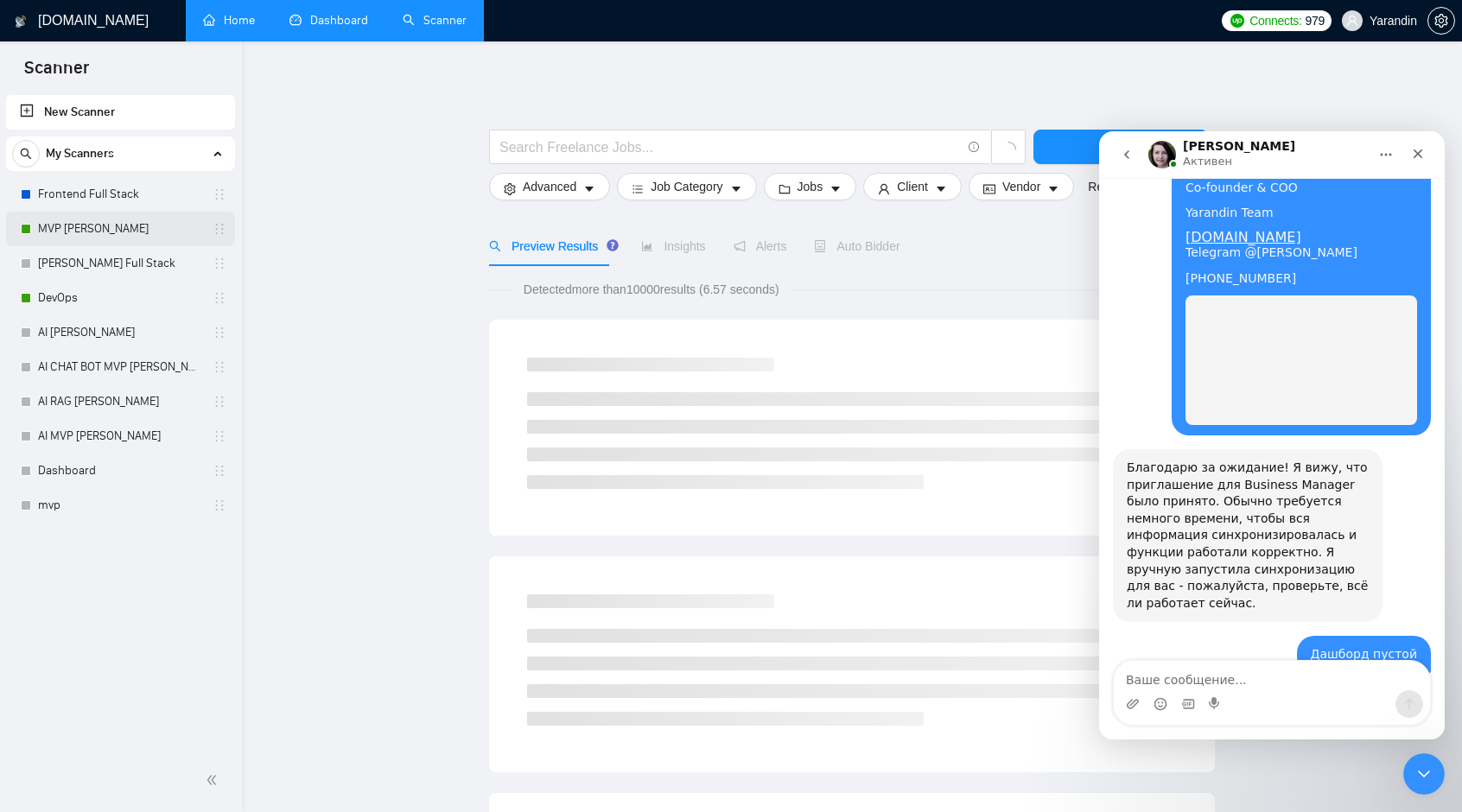
click at [76, 232] on link "MVP [PERSON_NAME]" at bounding box center [120, 228] width 164 height 34
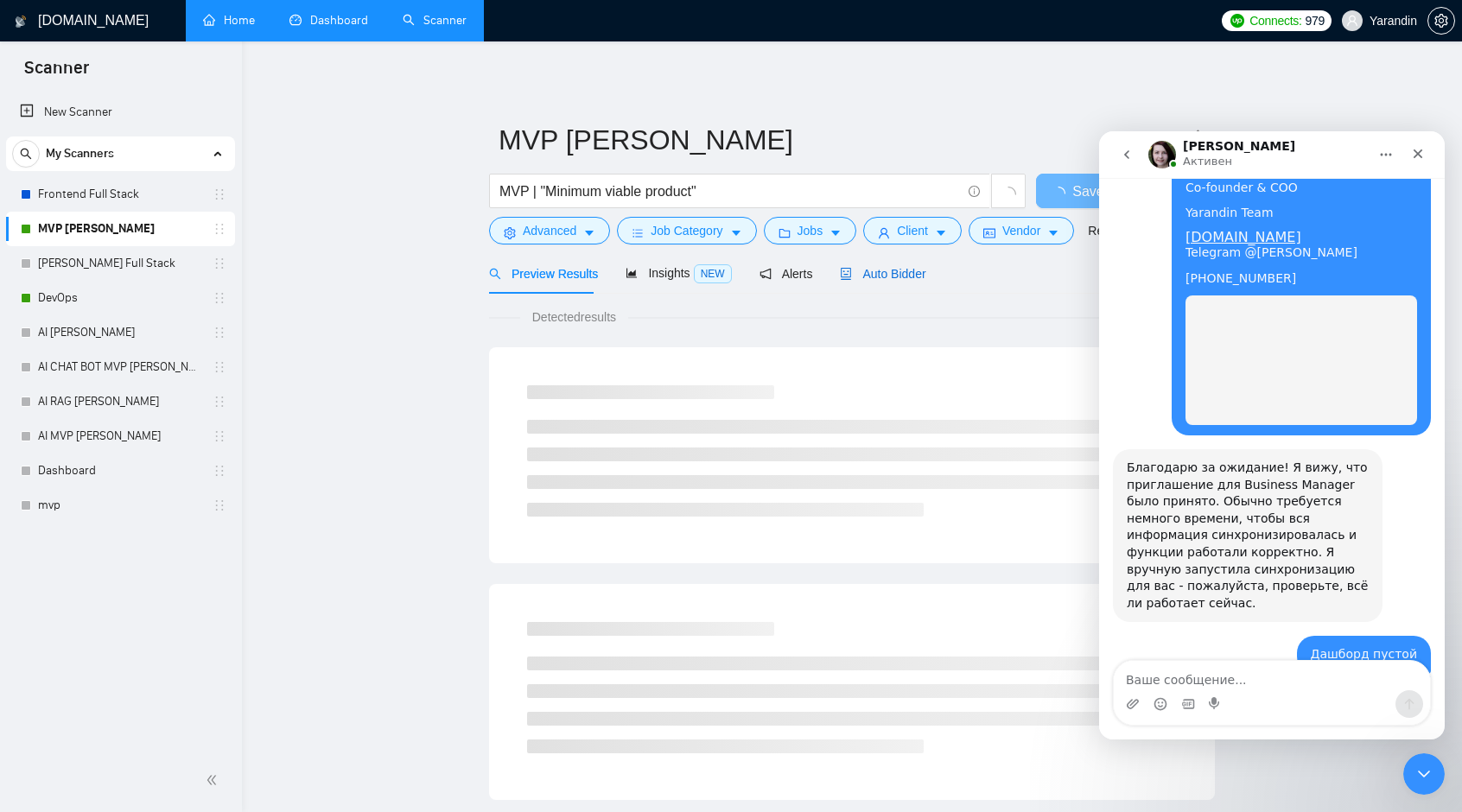
click at [892, 274] on span "Auto Bidder" at bounding box center [882, 274] width 85 height 14
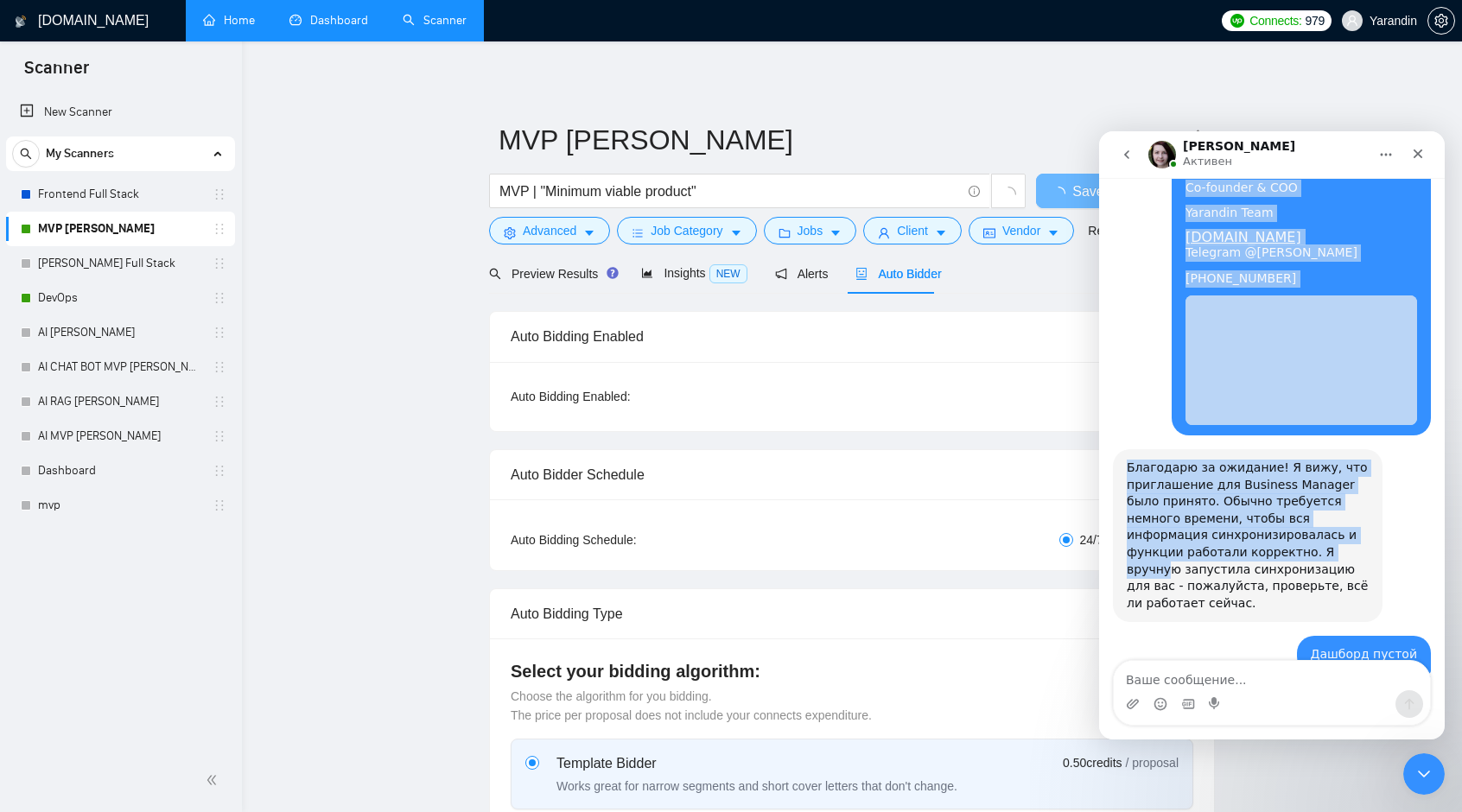
drag, startPoint x: 1298, startPoint y: 142, endPoint x: 1242, endPoint y: 282, distance: 150.8
click at [1242, 283] on div "[PERSON_NAME] [DATE] Наше текущее агентство было забанено на аповрке Создаю нов…" at bounding box center [1271, 435] width 345 height 608
click at [1287, 144] on div "[PERSON_NAME]" at bounding box center [1258, 155] width 220 height 30
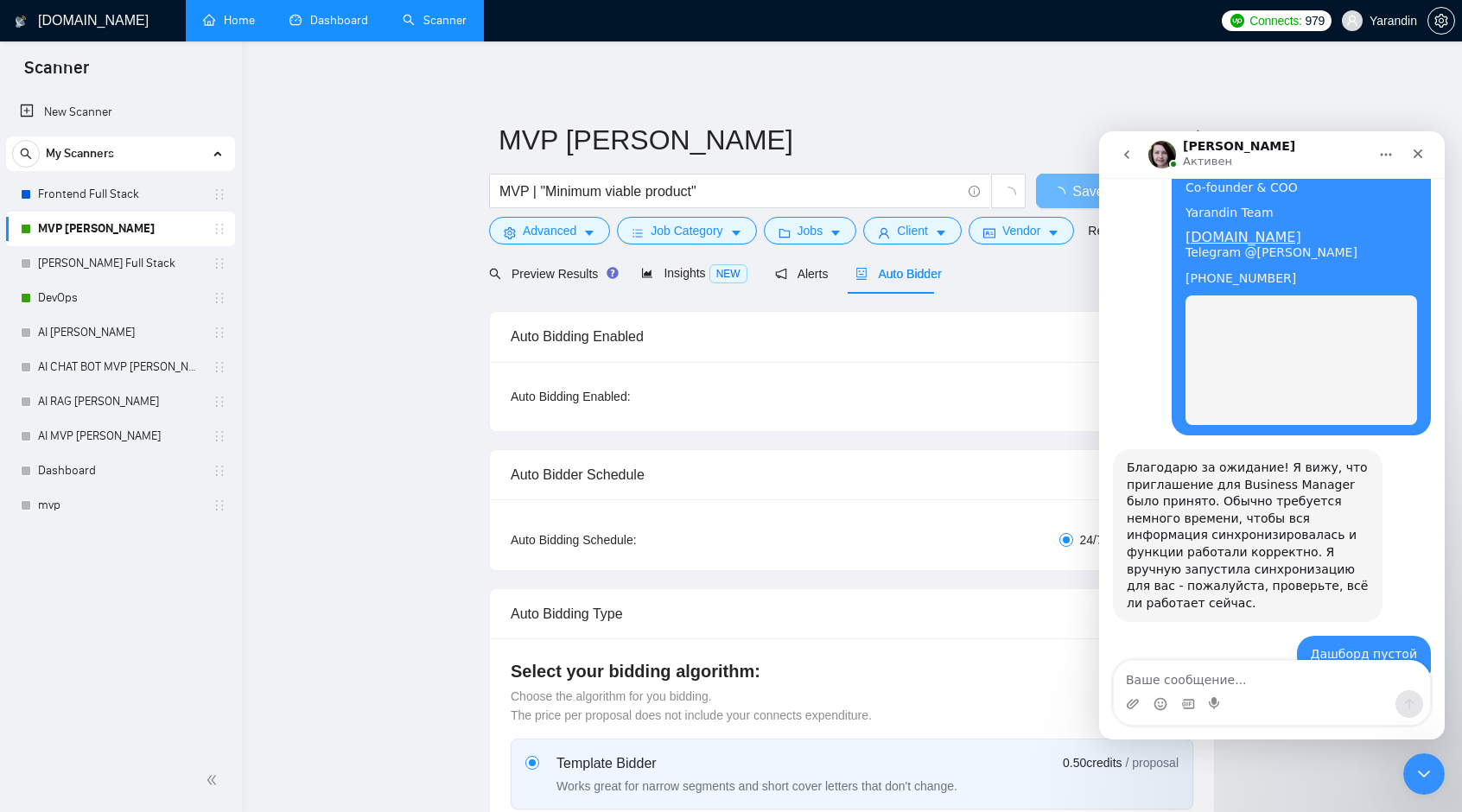
drag, startPoint x: 1299, startPoint y: 139, endPoint x: 1268, endPoint y: 135, distance: 31.3
click at [1253, 134] on nav "[PERSON_NAME]" at bounding box center [1271, 154] width 345 height 47
click at [1287, 142] on div "[PERSON_NAME]" at bounding box center [1258, 155] width 220 height 30
click at [1409, 767] on div "Закрыть службу сообщений Intercom" at bounding box center [1421, 771] width 41 height 41
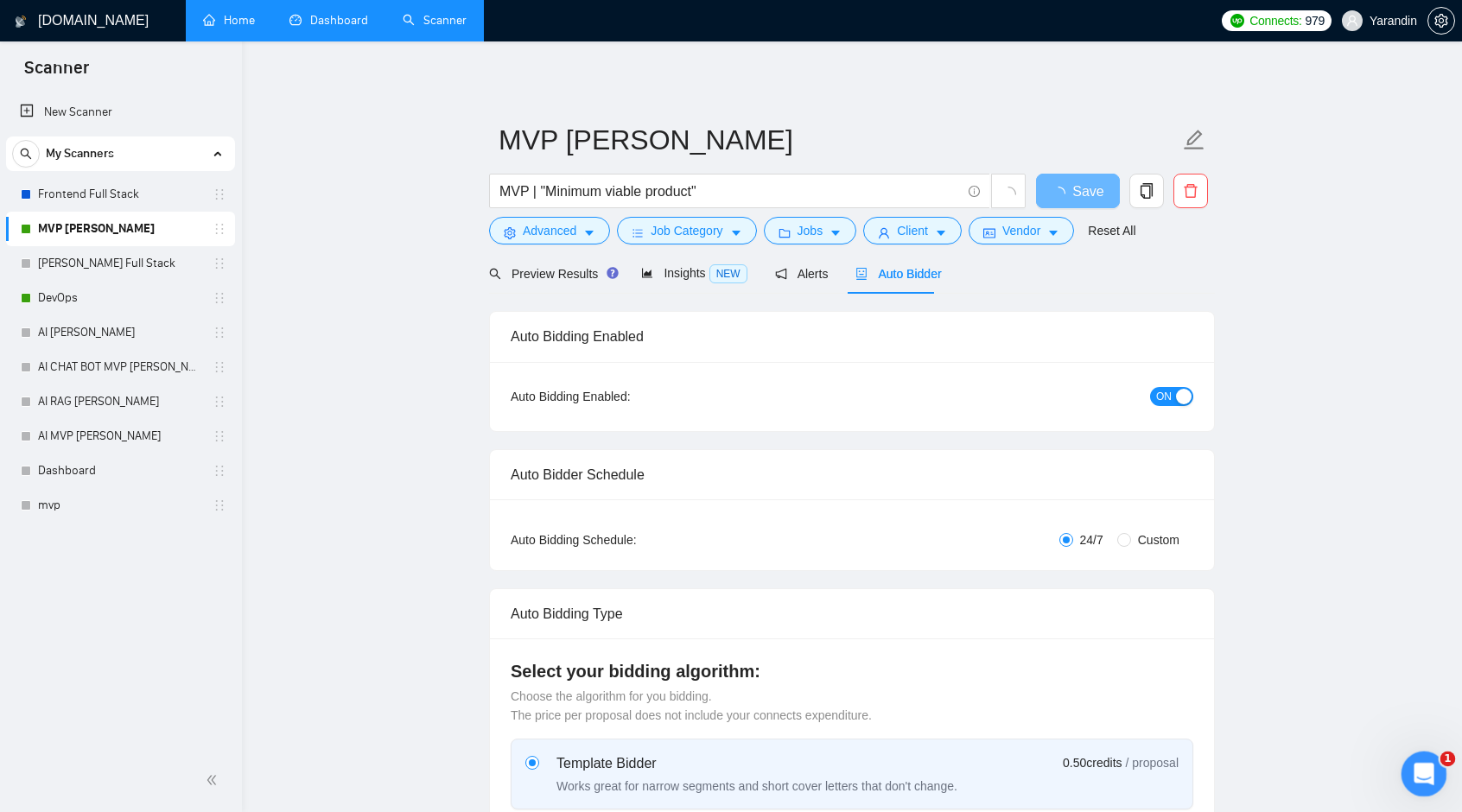
drag, startPoint x: 1414, startPoint y: 772, endPoint x: 2797, endPoint y: 1528, distance: 1576.1
click at [1411, 772] on icon "Открыть службу сообщений Intercom" at bounding box center [1422, 772] width 28 height 28
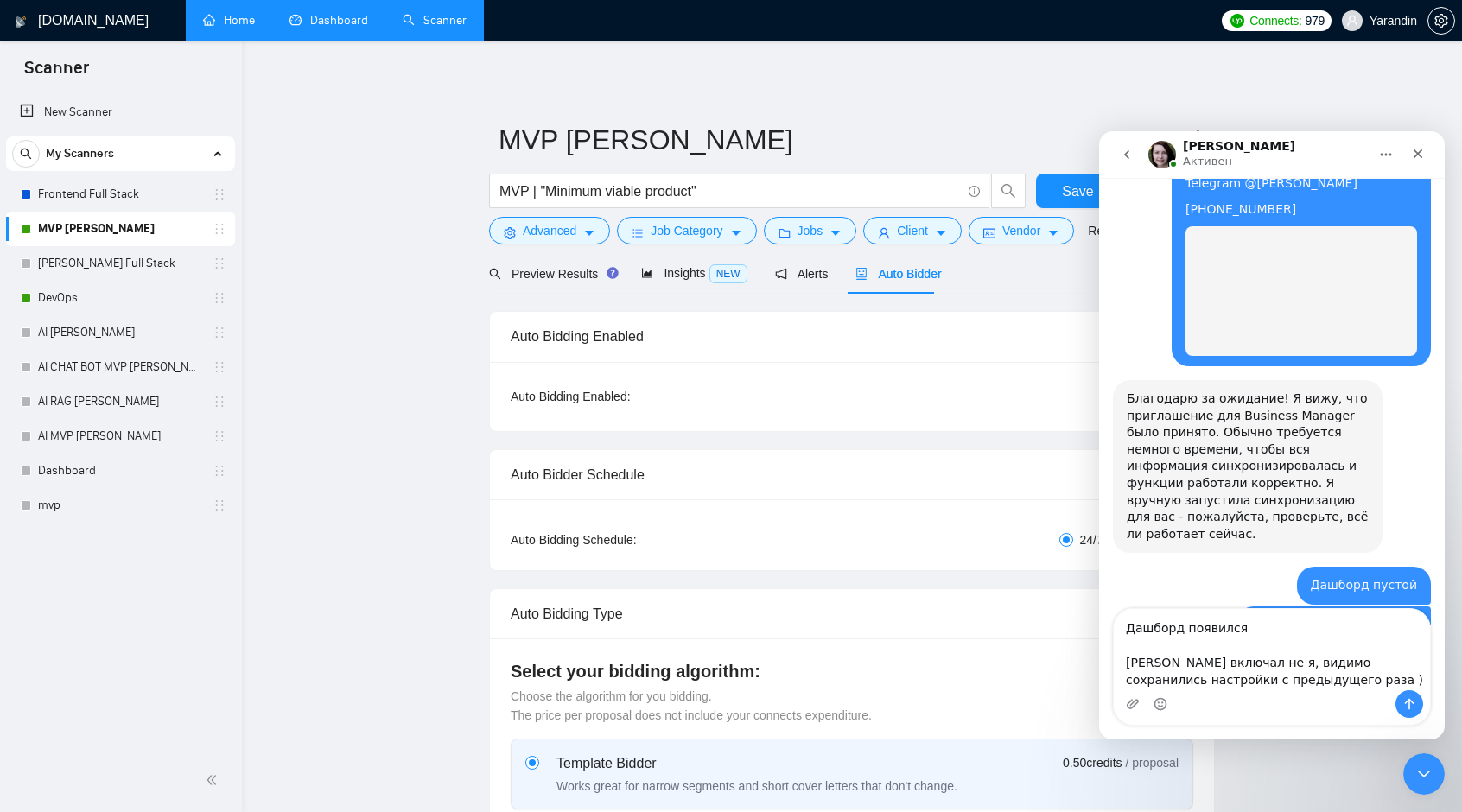
scroll to position [3201, 0]
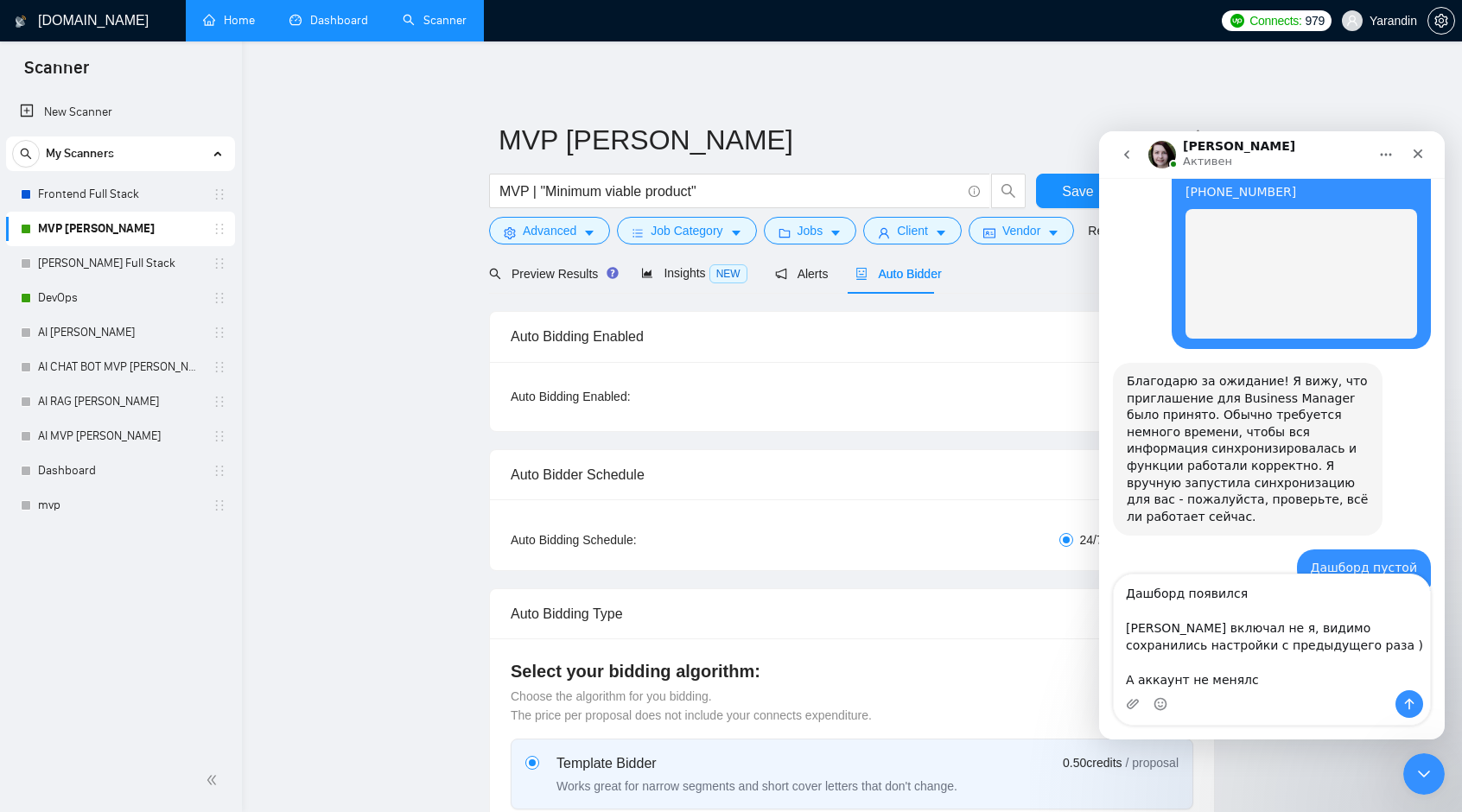
type textarea "Дашборд появился [PERSON_NAME] включал не я, видимо сохранились настройки с пре…"
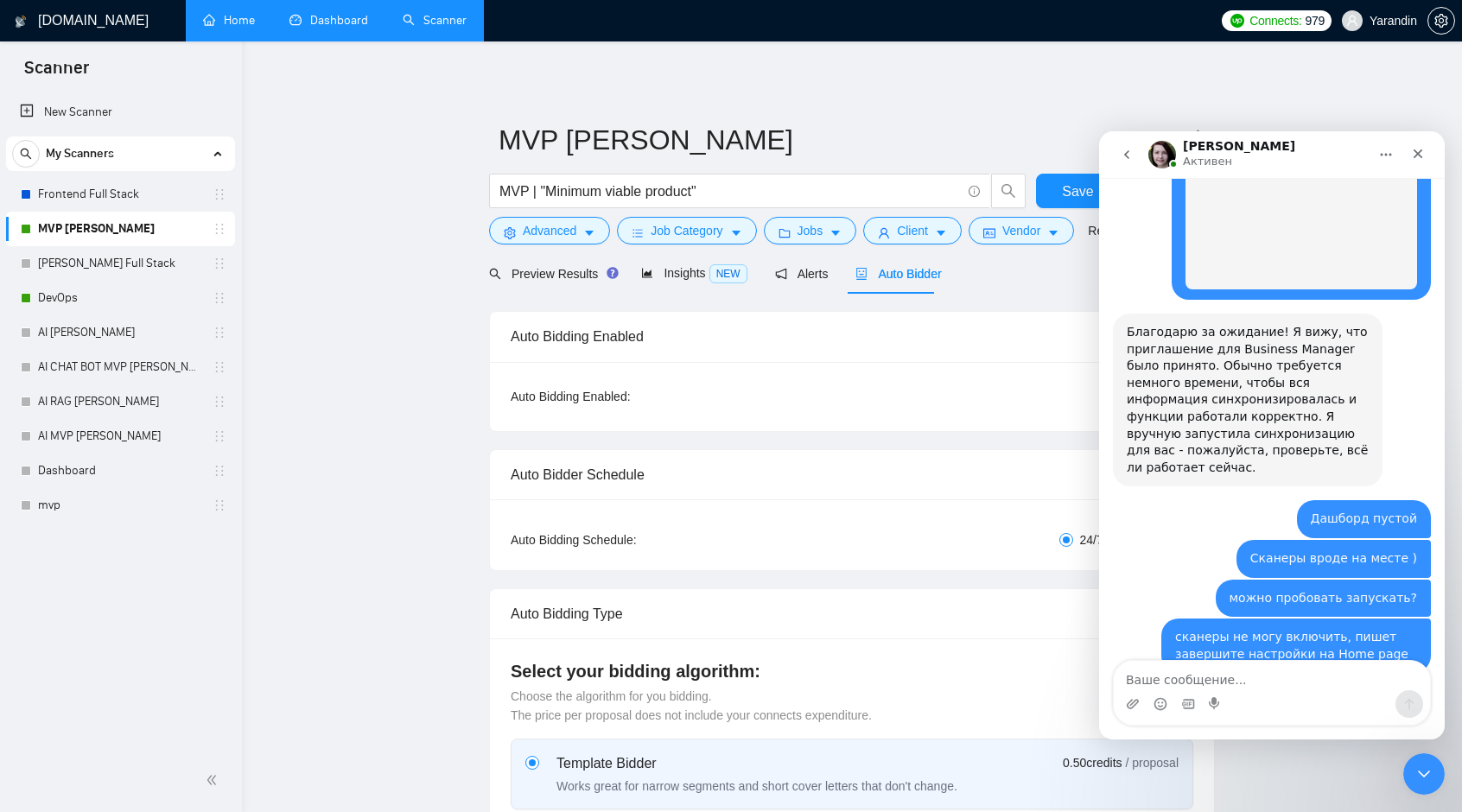
scroll to position [3252, 0]
click at [319, 21] on link "Dashboard" at bounding box center [328, 20] width 78 height 15
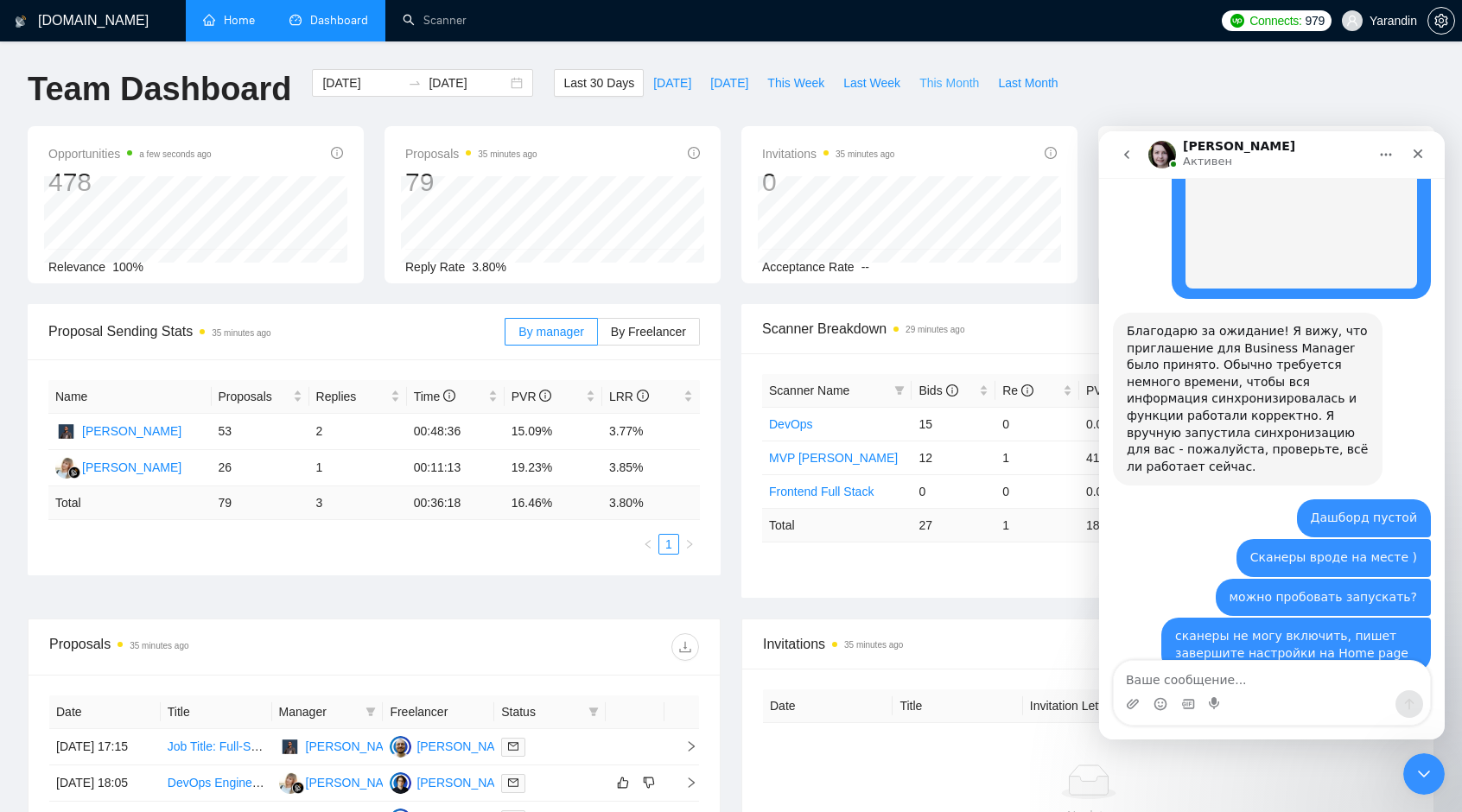
click at [927, 77] on span "This Month" at bounding box center [949, 83] width 60 height 19
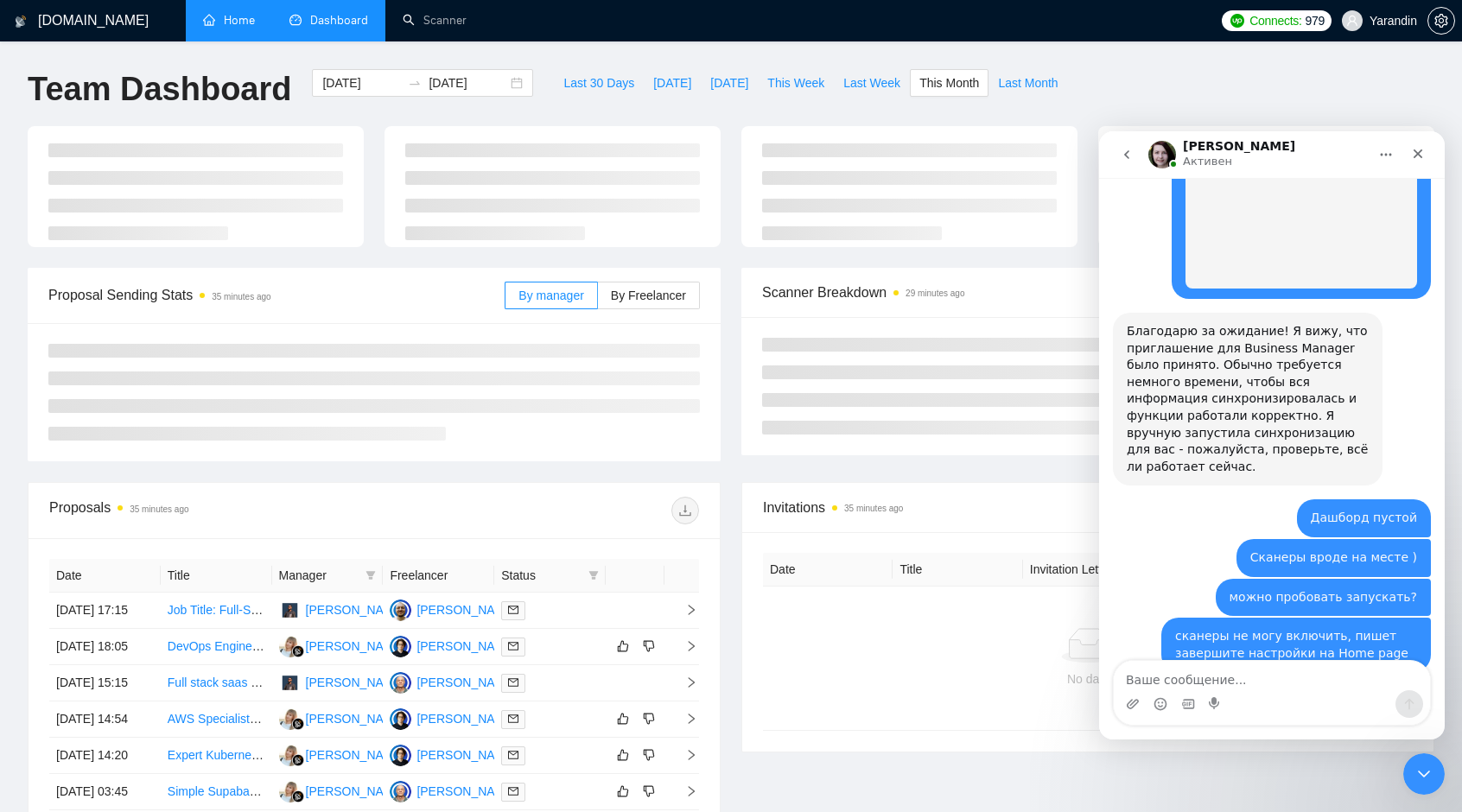
type input "[DATE]"
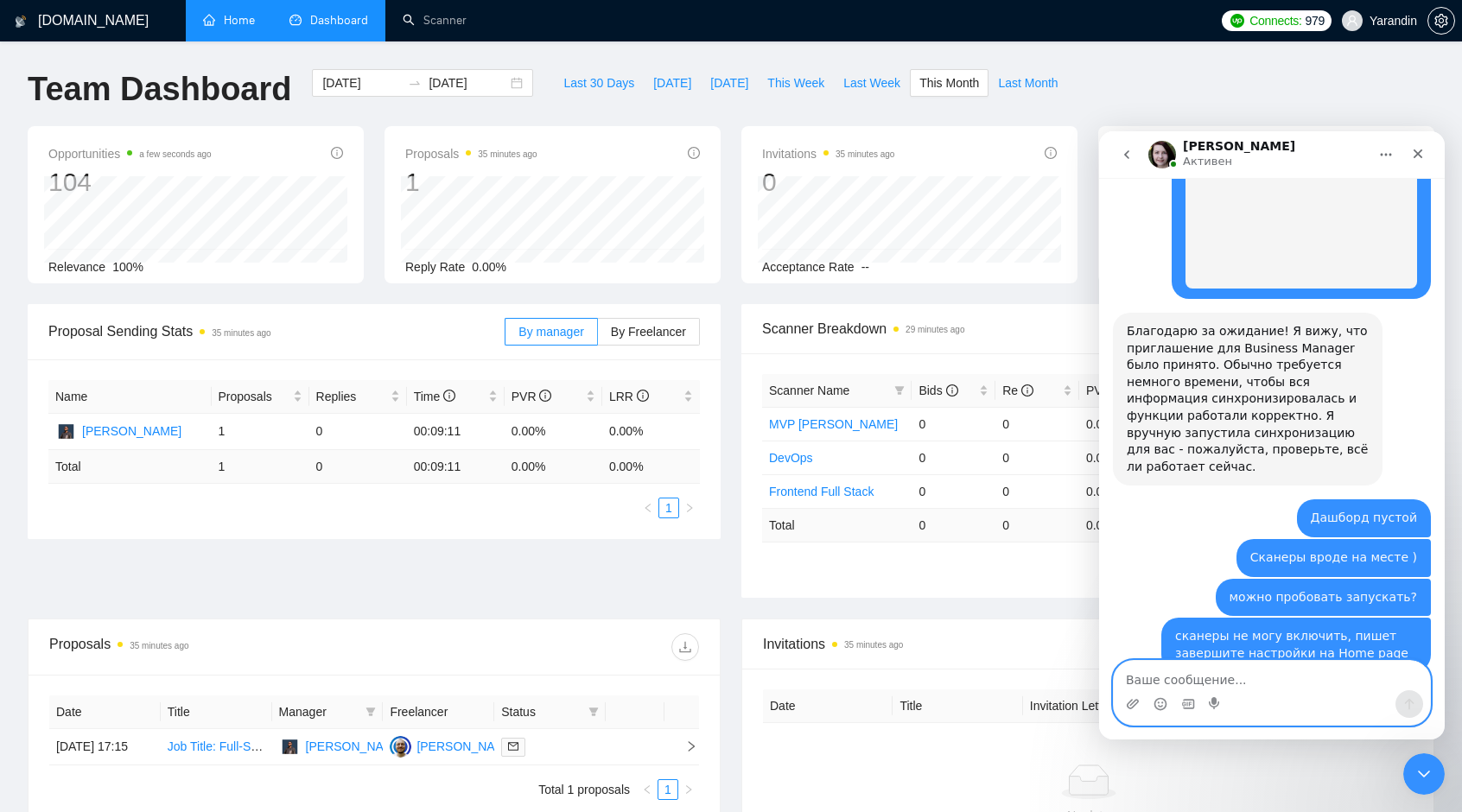
click at [1144, 685] on textarea "Ваше сообщение..." at bounding box center [1272, 675] width 316 height 29
click at [430, 19] on link "Scanner" at bounding box center [434, 20] width 64 height 15
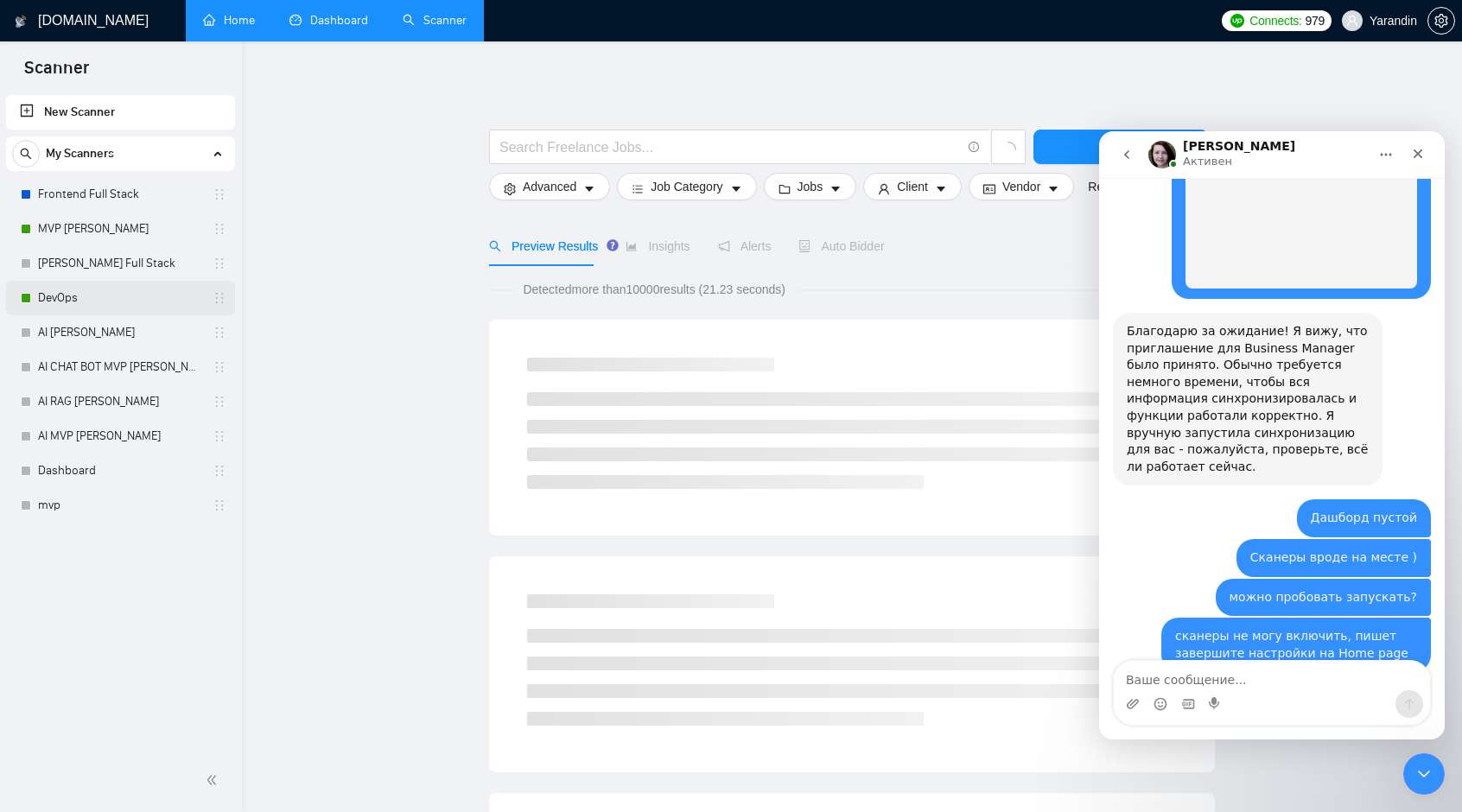
click at [97, 296] on link "DevOps" at bounding box center [120, 297] width 164 height 34
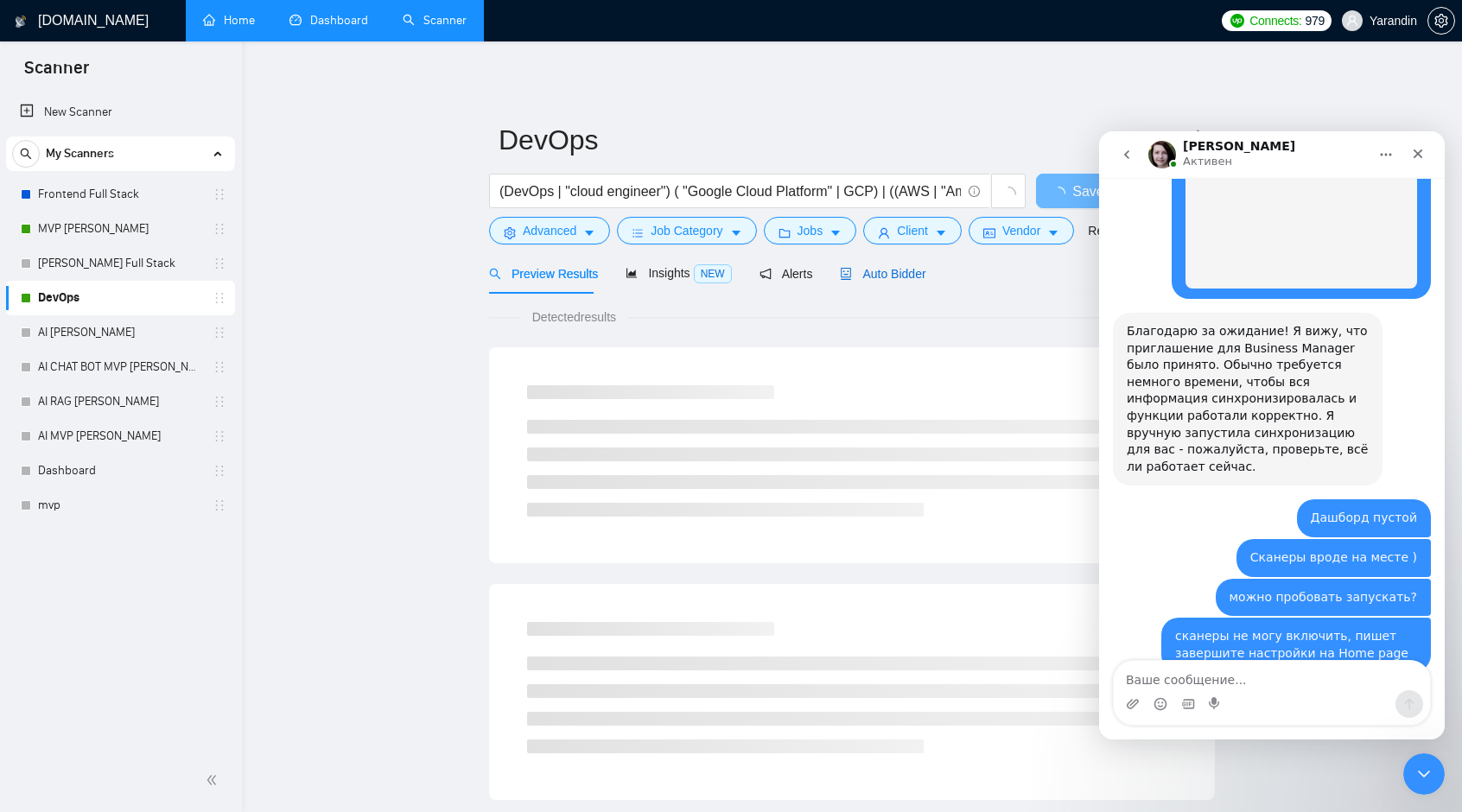
click at [891, 271] on span "Auto Bidder" at bounding box center [882, 274] width 85 height 14
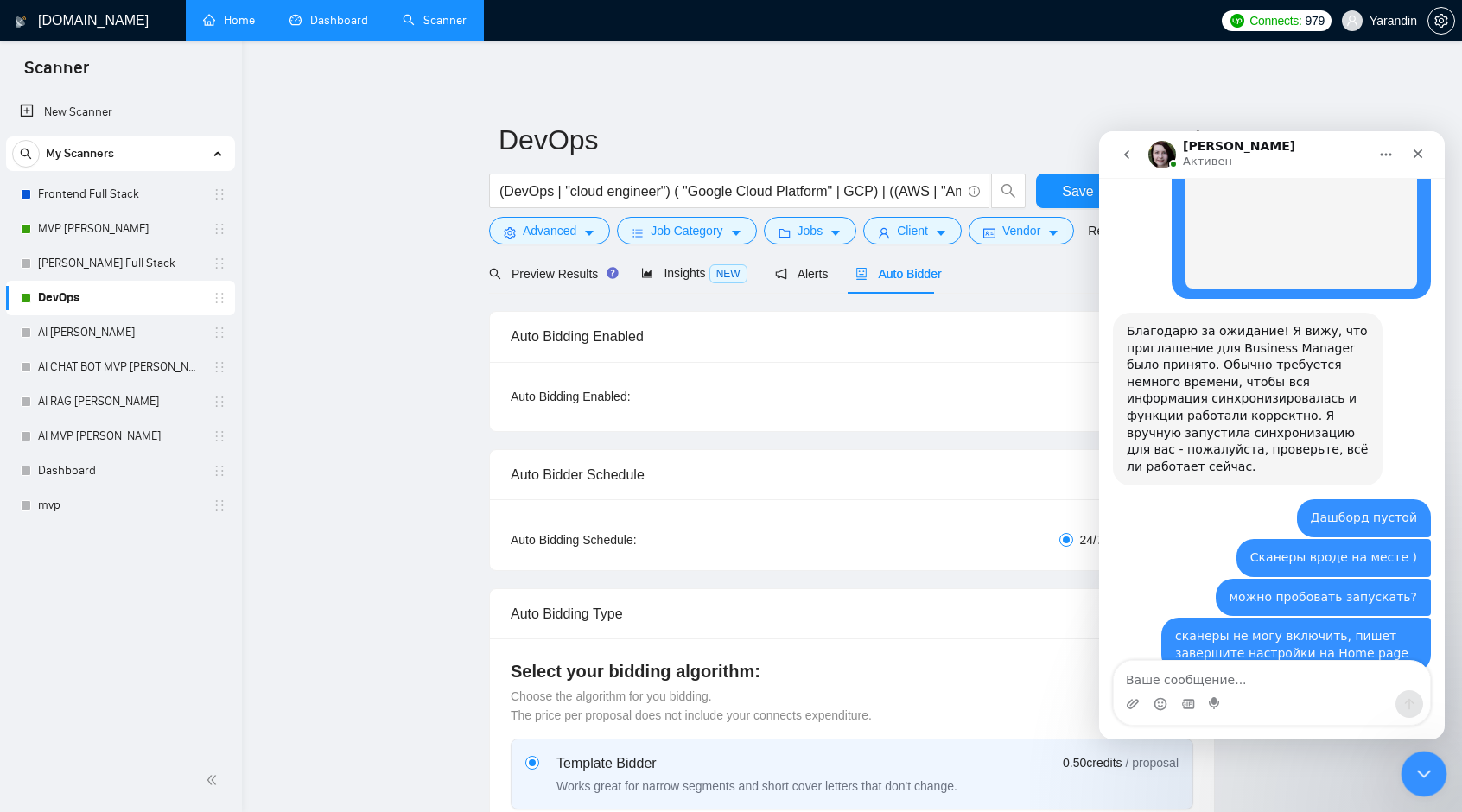
click at [1421, 772] on icon "Закрыть службу сообщений Intercom" at bounding box center [1422, 772] width 21 height 21
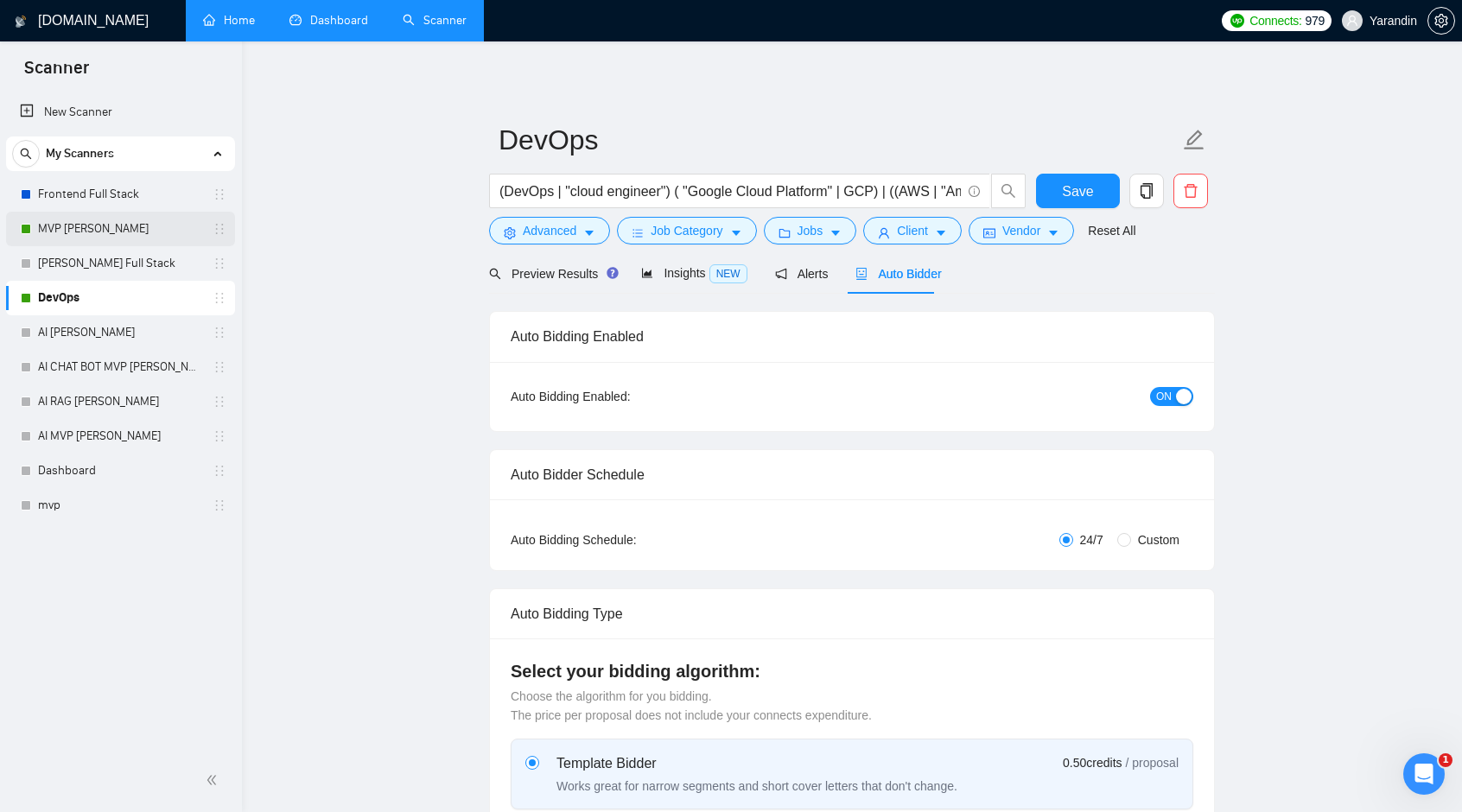
click at [63, 225] on link "MVP [PERSON_NAME]" at bounding box center [120, 228] width 164 height 34
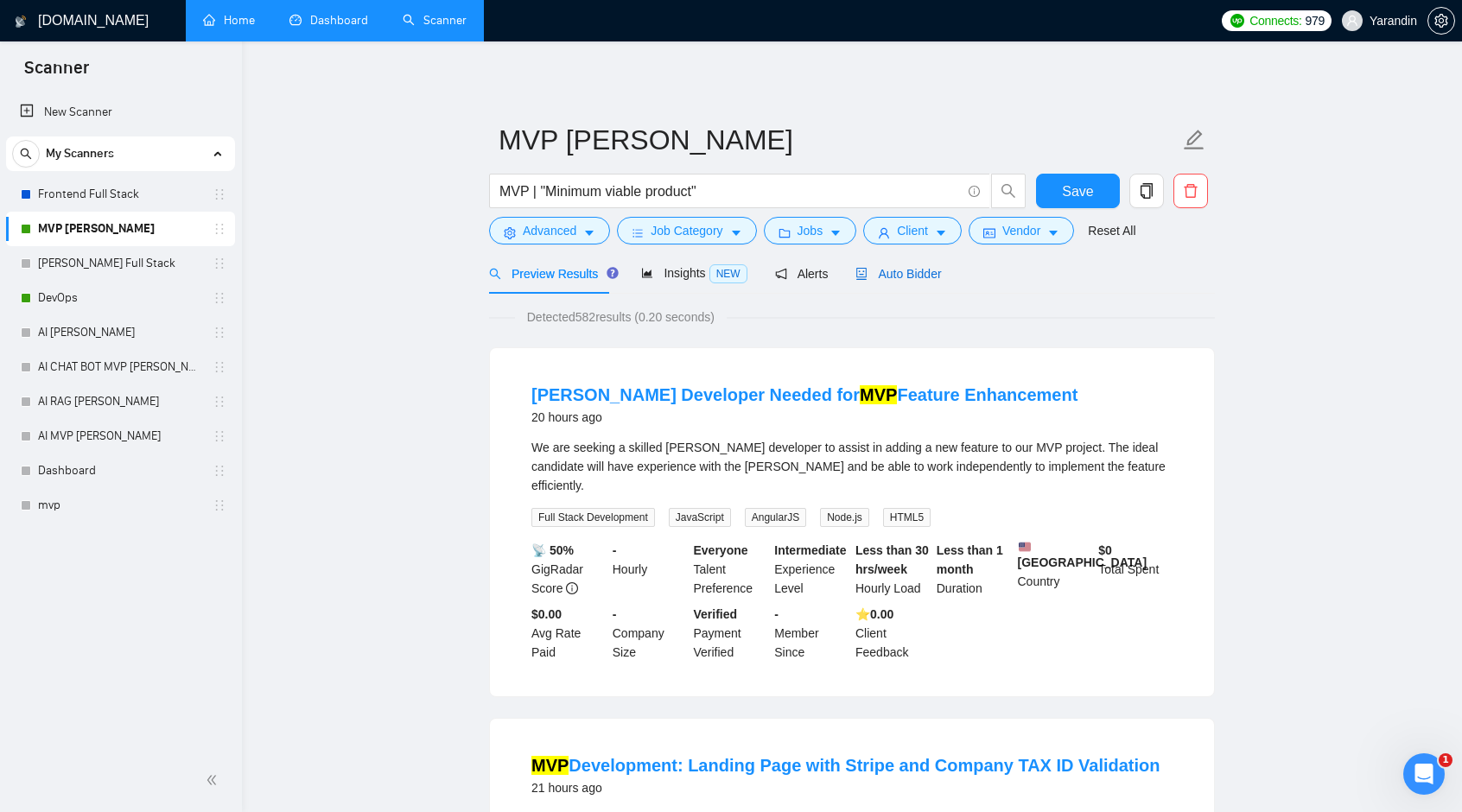
click at [855, 282] on div "Auto Bidder" at bounding box center [898, 274] width 85 height 19
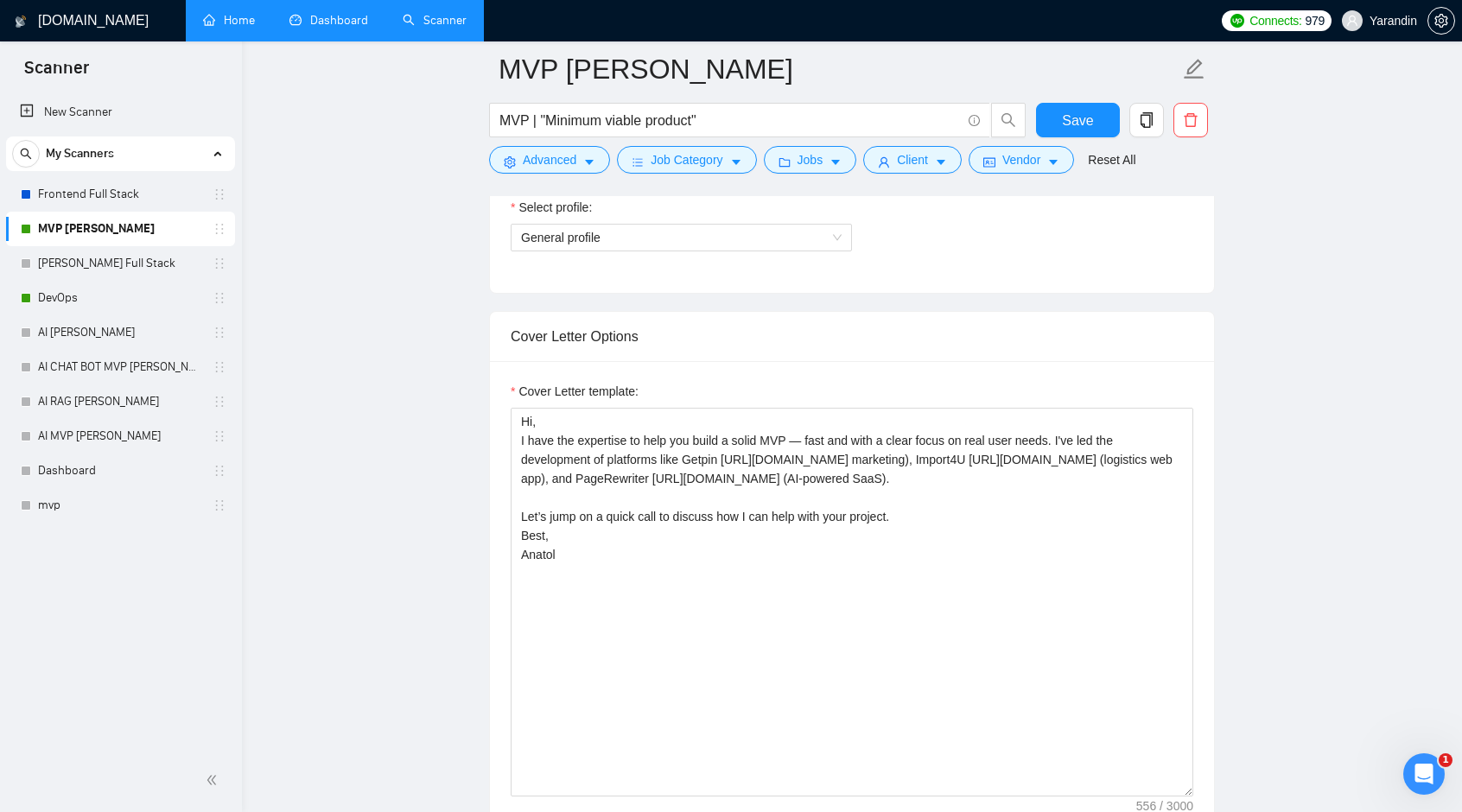
scroll to position [1036, 0]
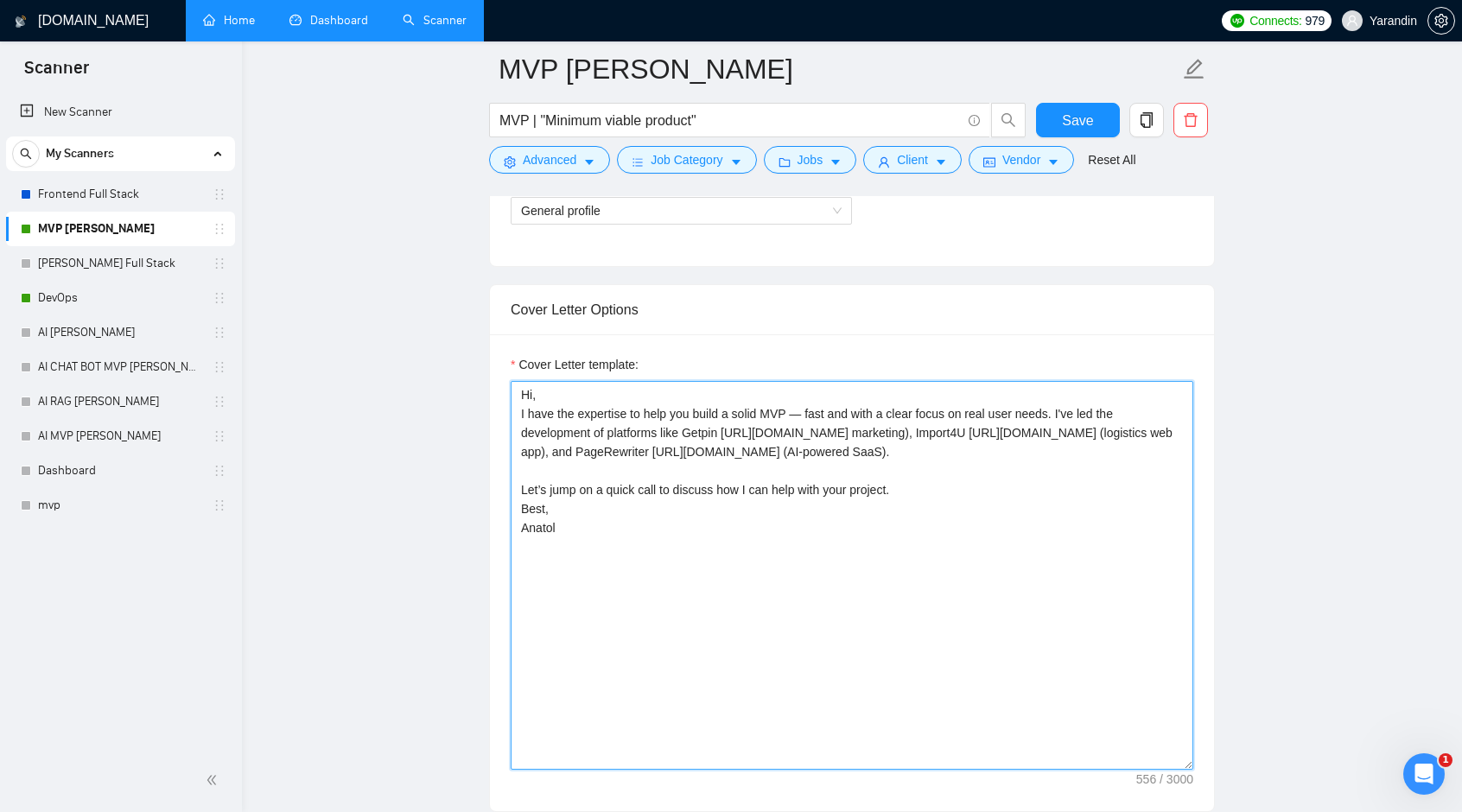
drag, startPoint x: 538, startPoint y: 566, endPoint x: 492, endPoint y: 567, distance: 46.0
click at [492, 567] on div "Cover Letter template: Hi, I have the expertise to help you build a solid MVP —…" at bounding box center [852, 572] width 724 height 476
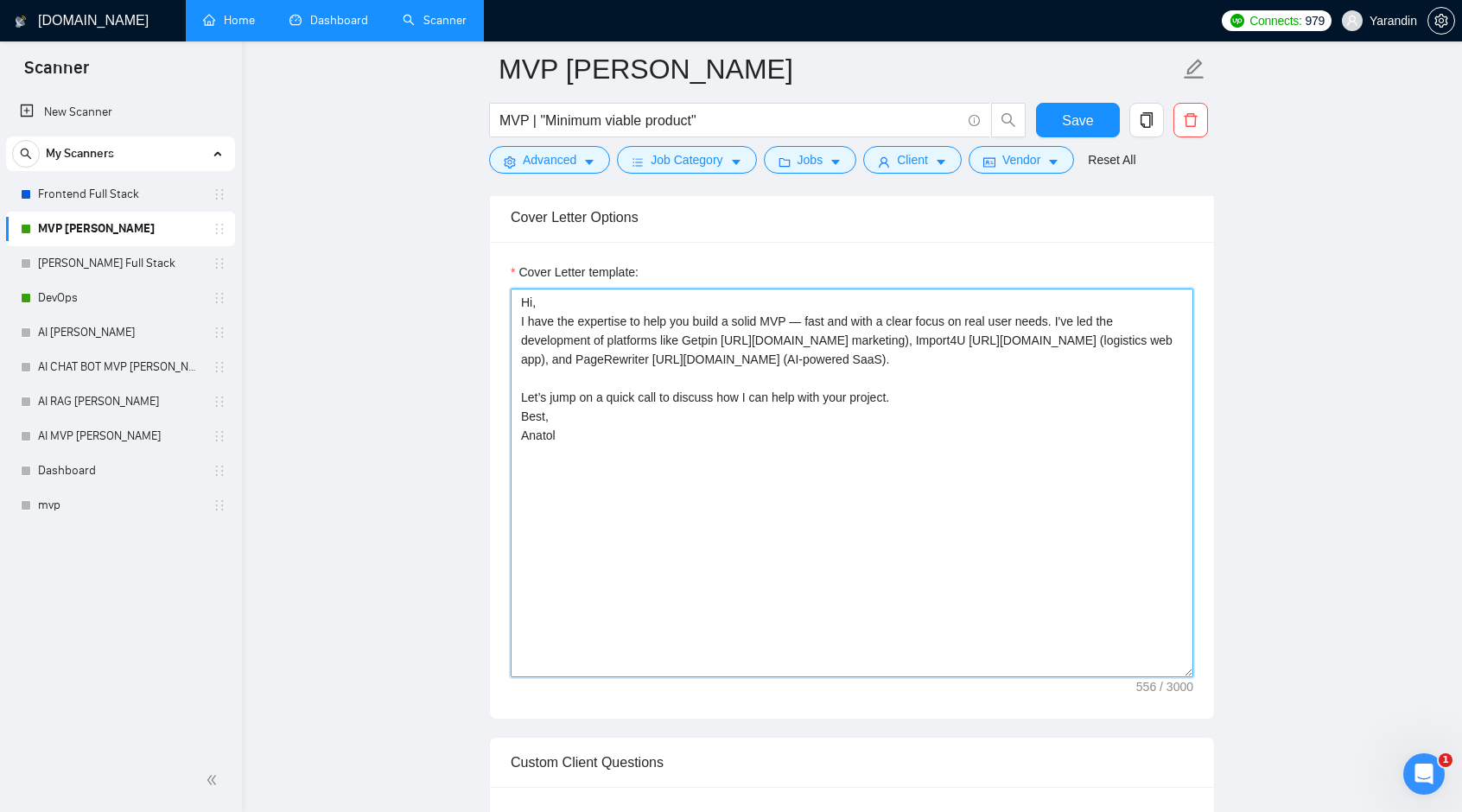
scroll to position [697, 0]
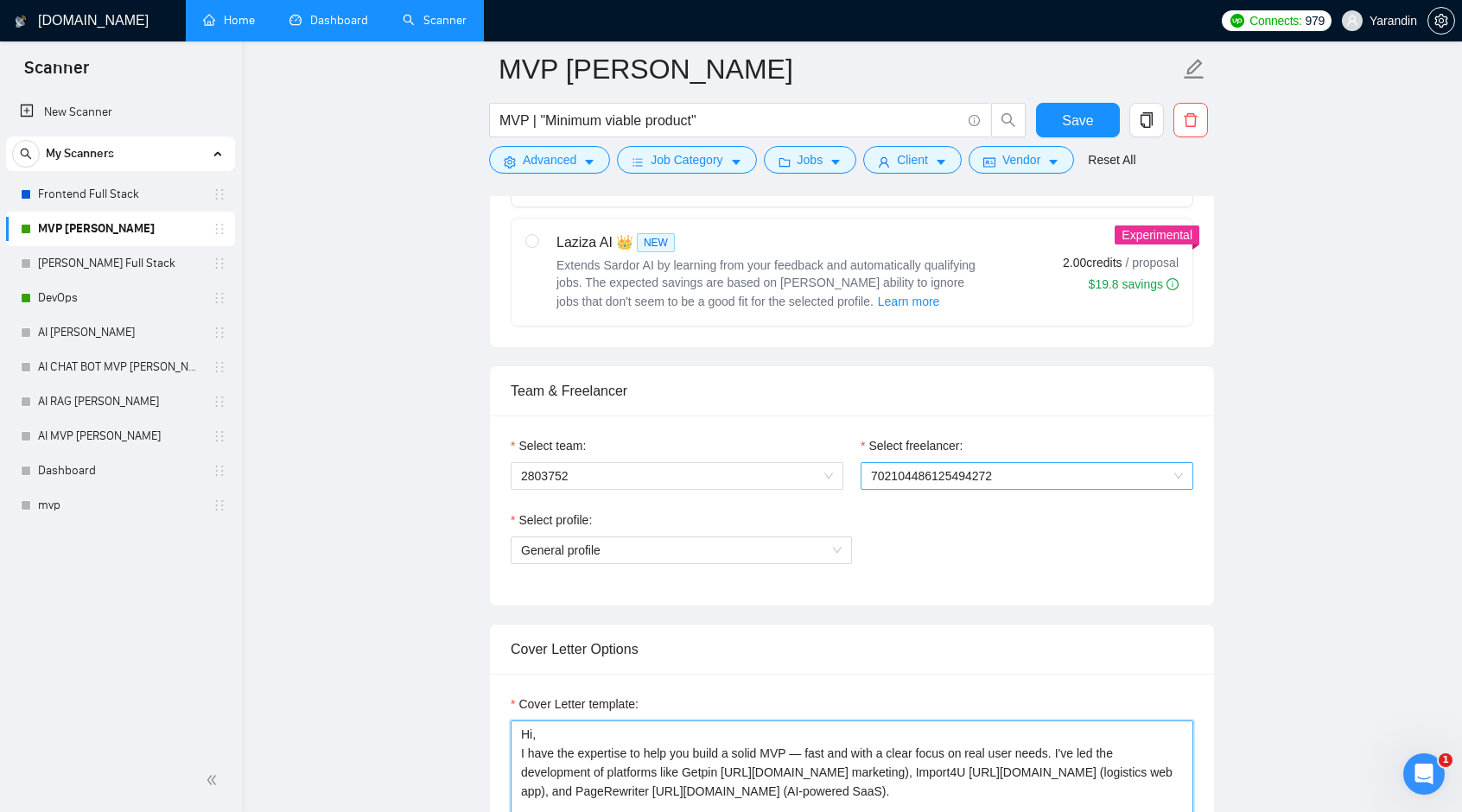
click at [1098, 474] on span "702104486125494272" at bounding box center [1027, 475] width 312 height 25
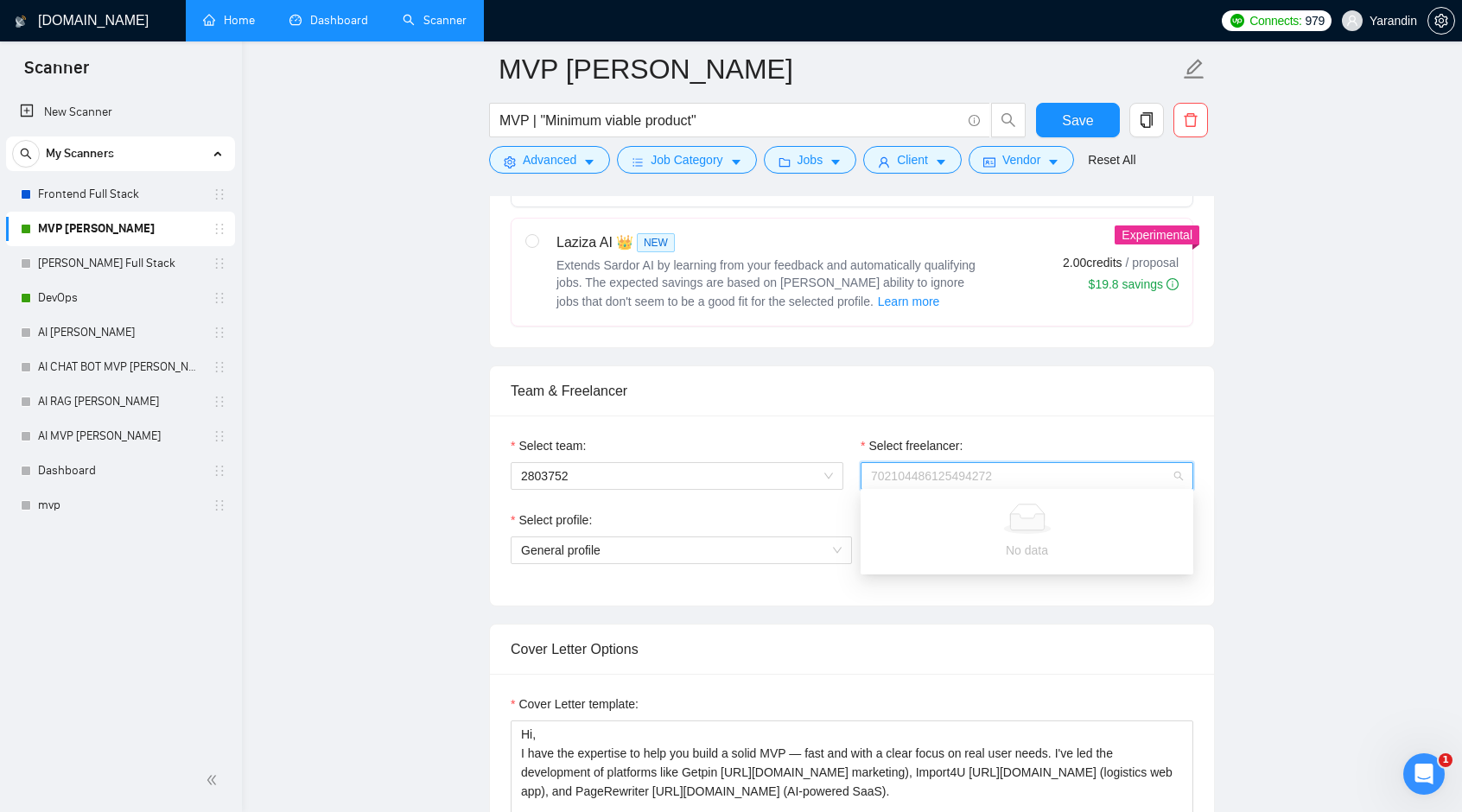
click at [1177, 473] on span "702104486125494272" at bounding box center [1027, 475] width 312 height 25
click at [779, 469] on span "2803752" at bounding box center [677, 475] width 312 height 25
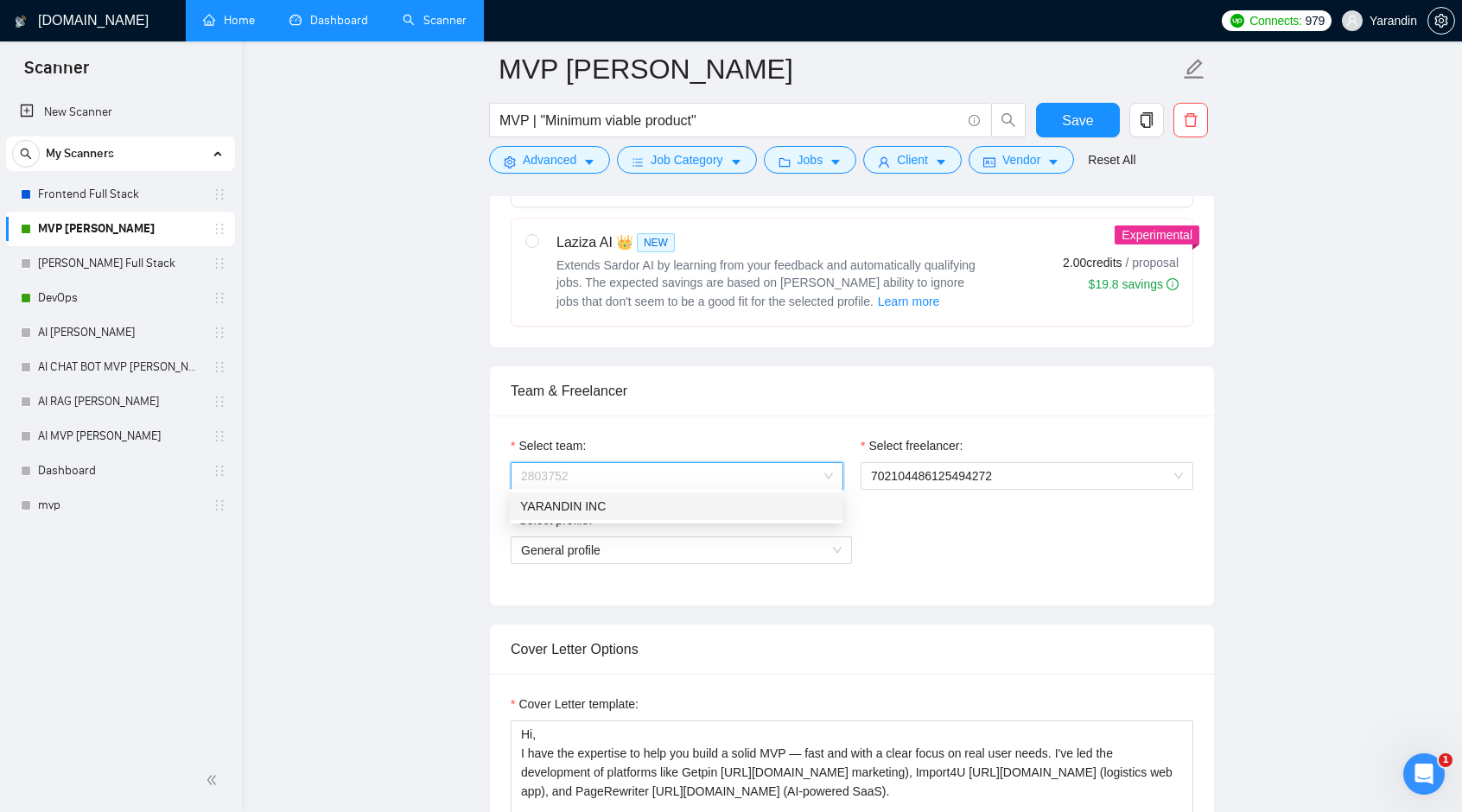
click at [703, 507] on div "YARANDIN INC" at bounding box center [676, 506] width 312 height 19
click at [985, 475] on span "702104486125494272" at bounding box center [1027, 475] width 312 height 25
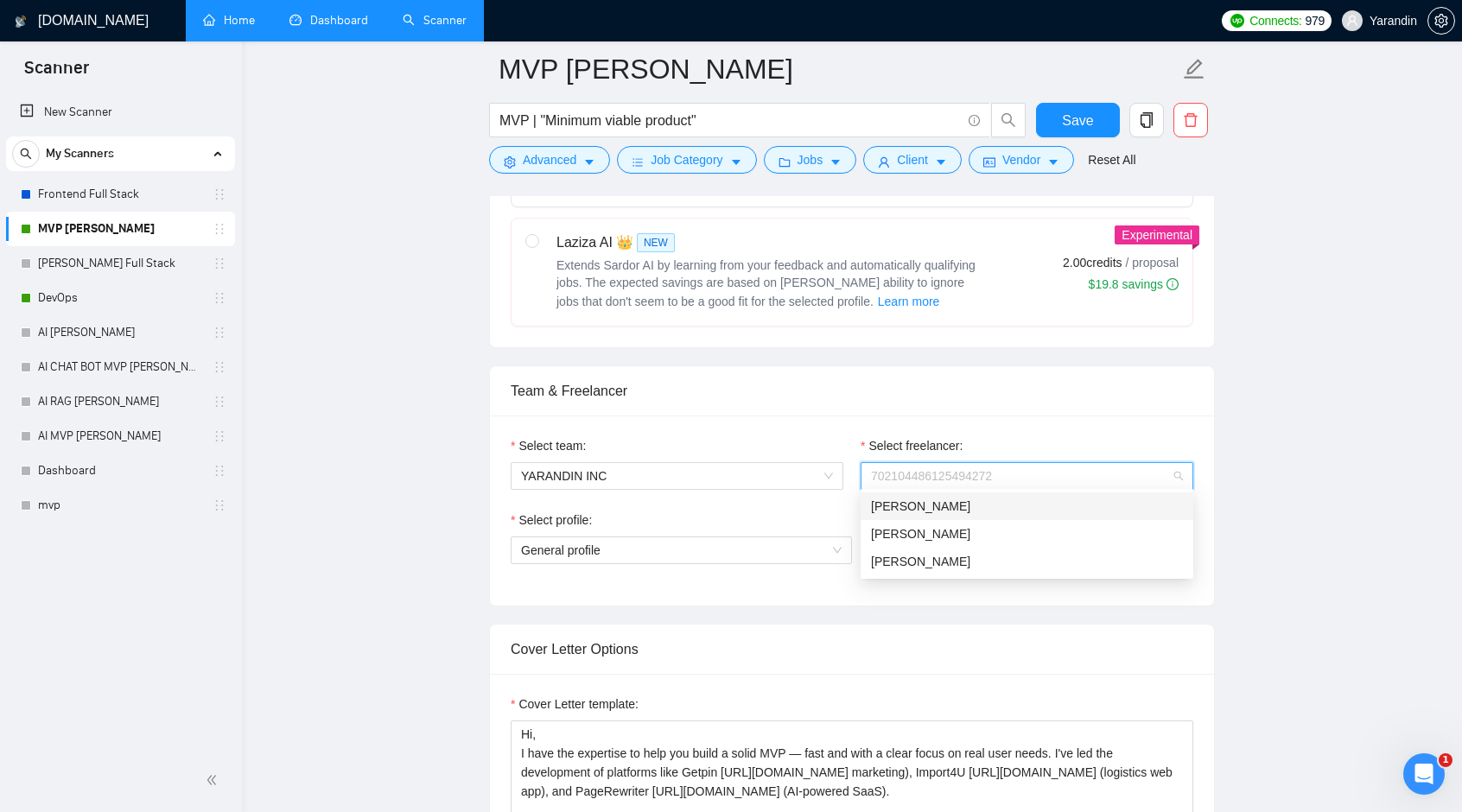
click at [933, 513] on div "[PERSON_NAME]" at bounding box center [1027, 506] width 312 height 19
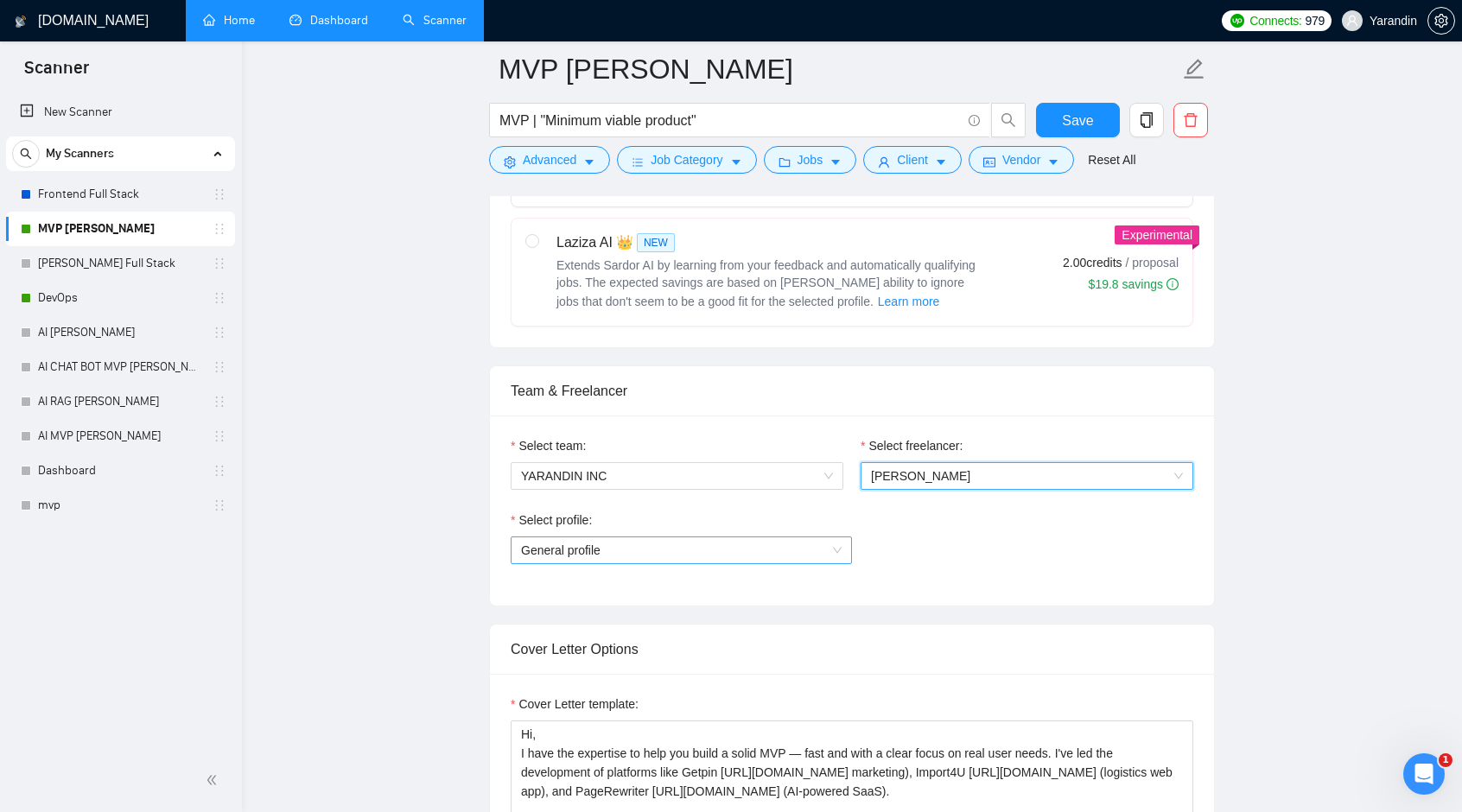
click at [696, 543] on span "General profile" at bounding box center [681, 549] width 321 height 25
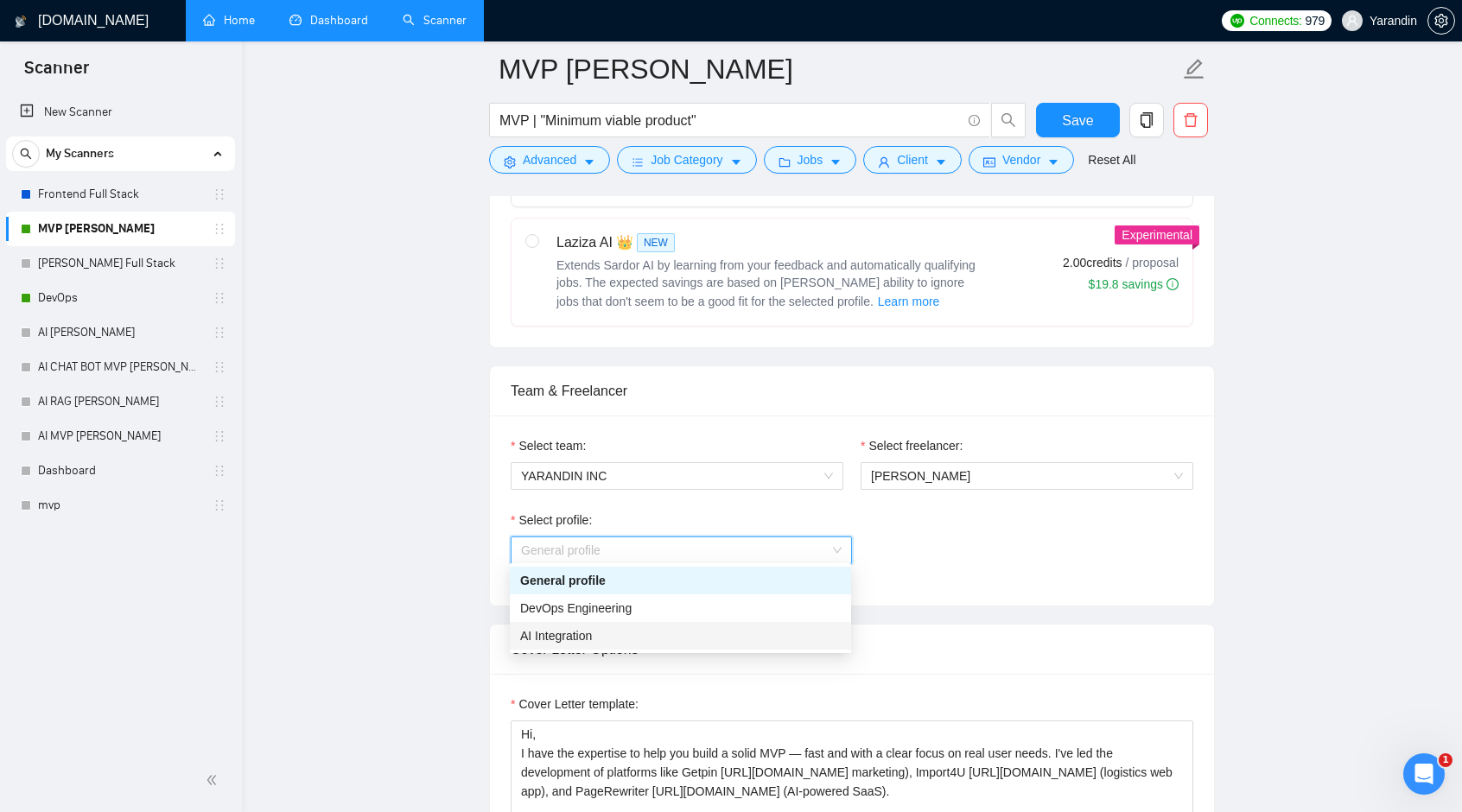
scroll to position [3318, 0]
click at [624, 576] on div "General profile" at bounding box center [680, 581] width 321 height 19
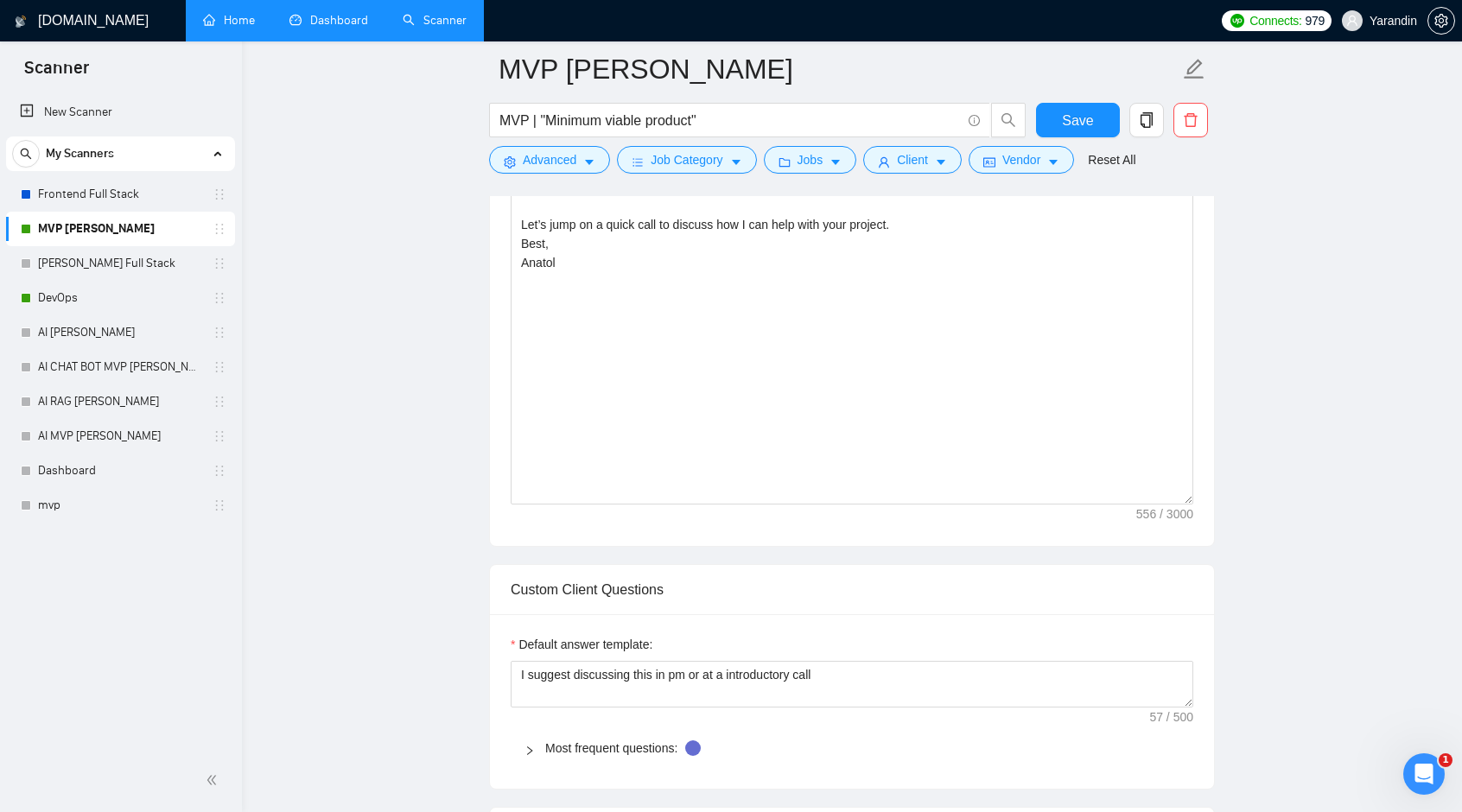
scroll to position [870, 0]
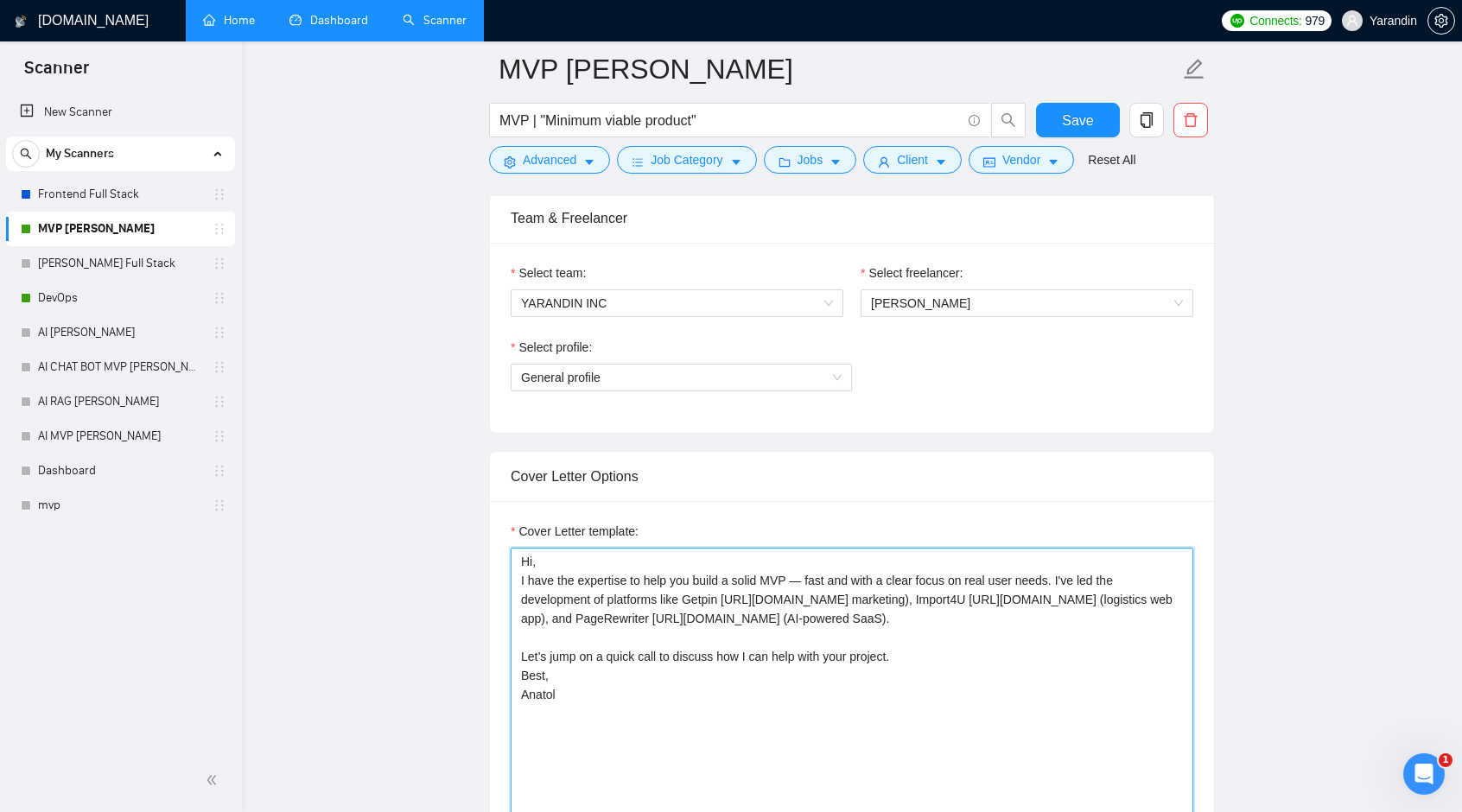
drag, startPoint x: 562, startPoint y: 735, endPoint x: 510, endPoint y: 733, distance: 52.0
click at [511, 733] on textarea "Hi, I have the expertise to help you build a solid MVP — fast and with a clear …" at bounding box center [852, 742] width 682 height 388
click at [578, 562] on textarea "Hi, I have the expertise to help you build a solid MVP — fast and with a clear …" at bounding box center [852, 742] width 682 height 388
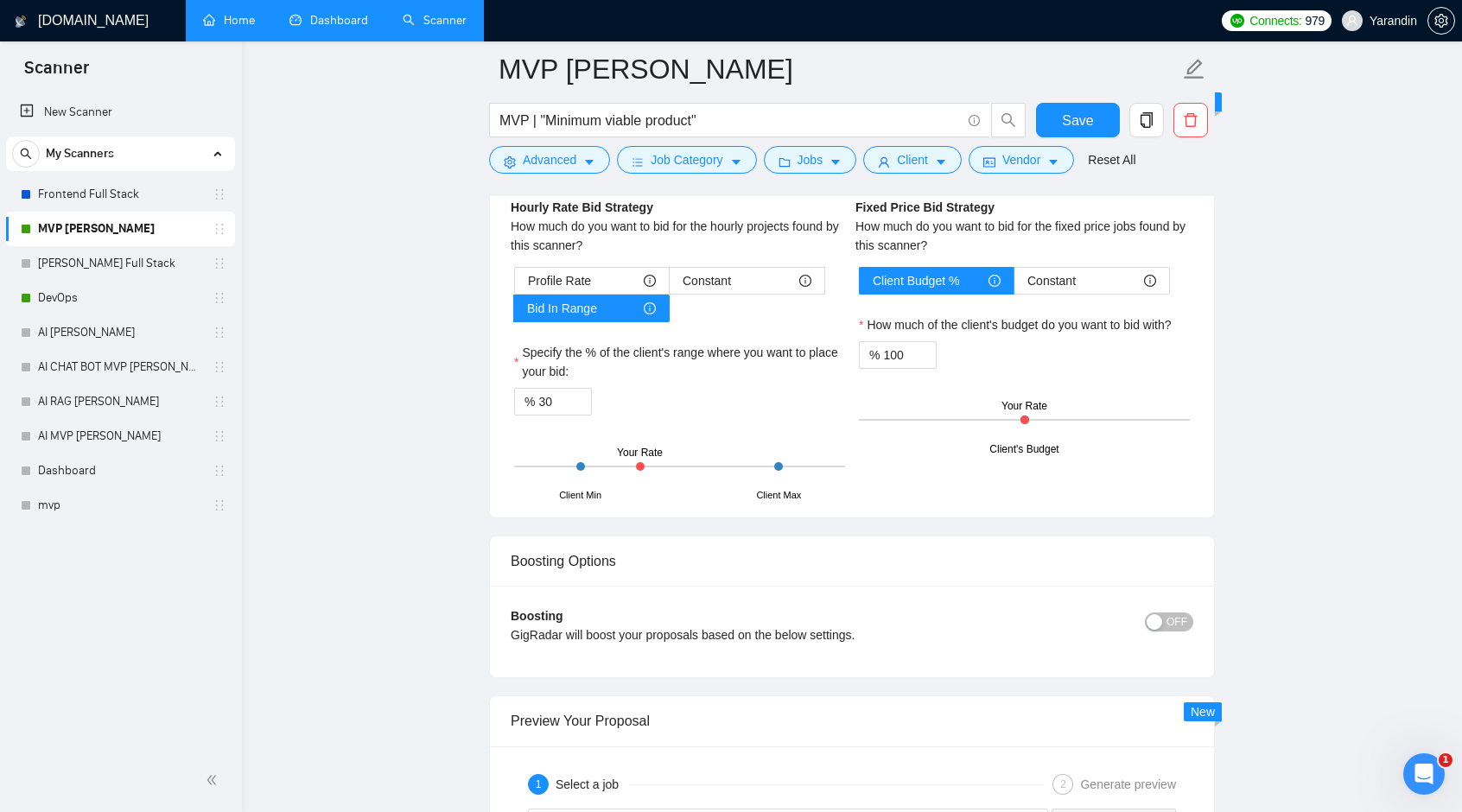
scroll to position [2251, 0]
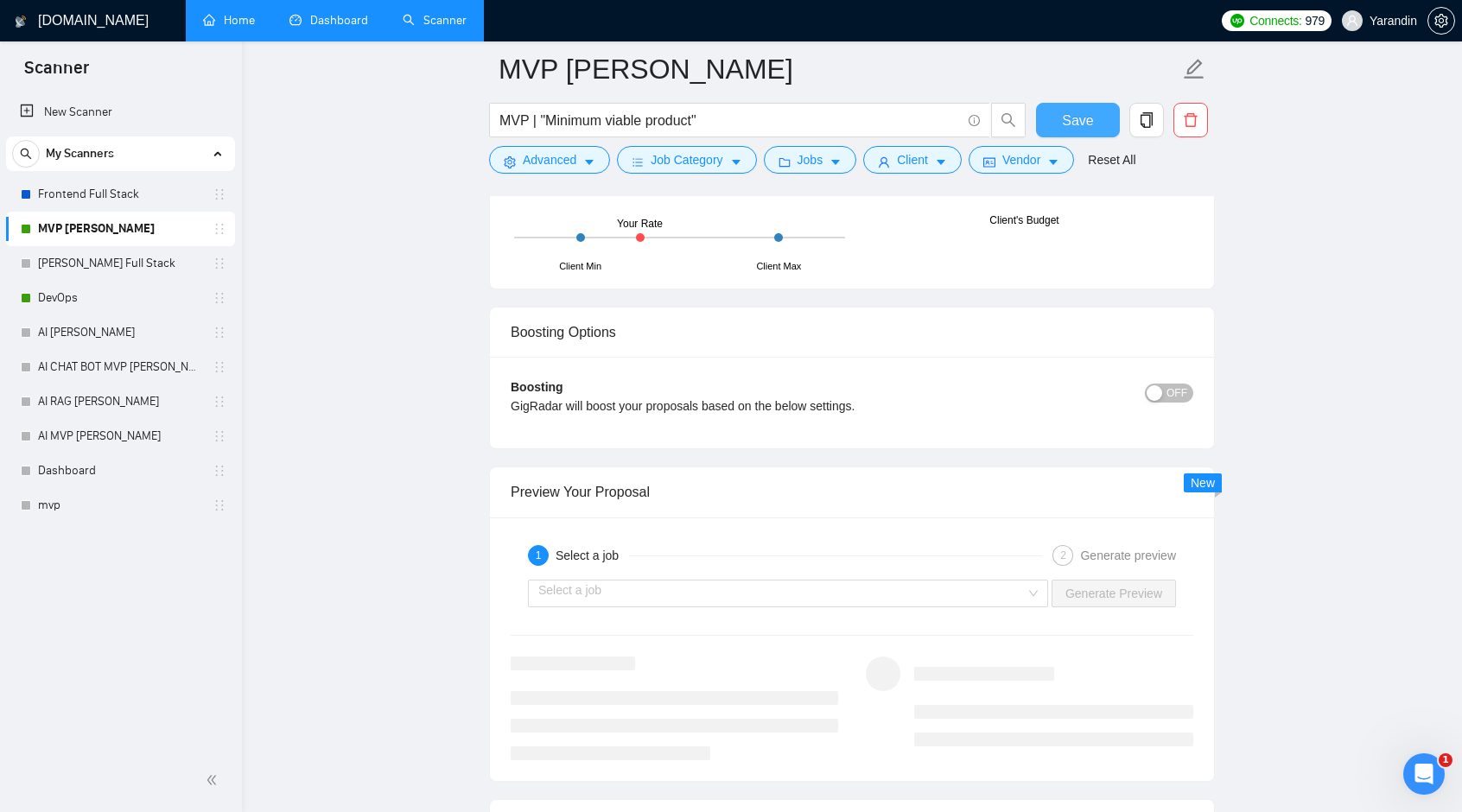
type textarea "Hi, I have the expertise to help you build a solid MVP — fast and with a clear …"
click at [1094, 120] on button "Save" at bounding box center [1077, 120] width 84 height 34
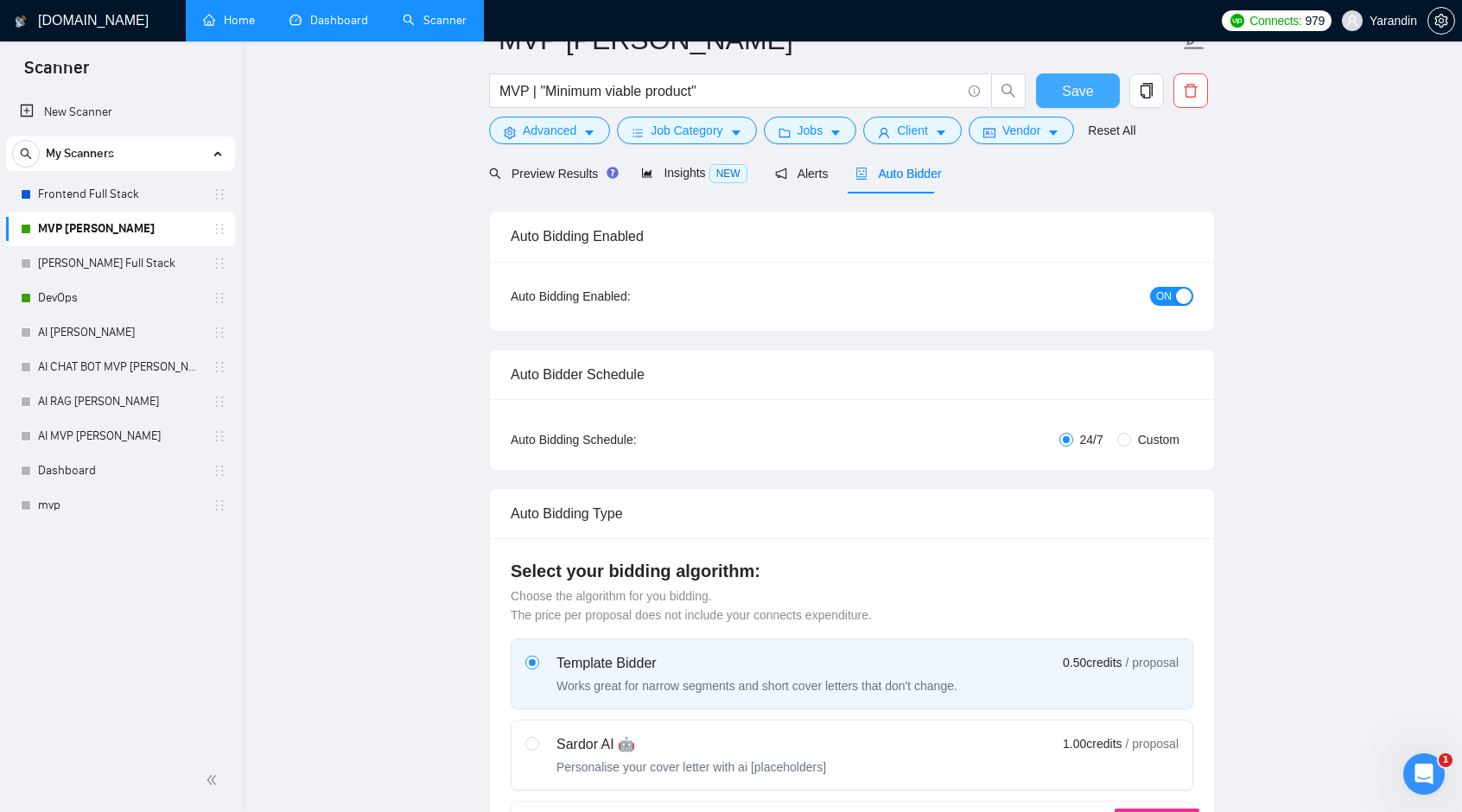
scroll to position [0, 0]
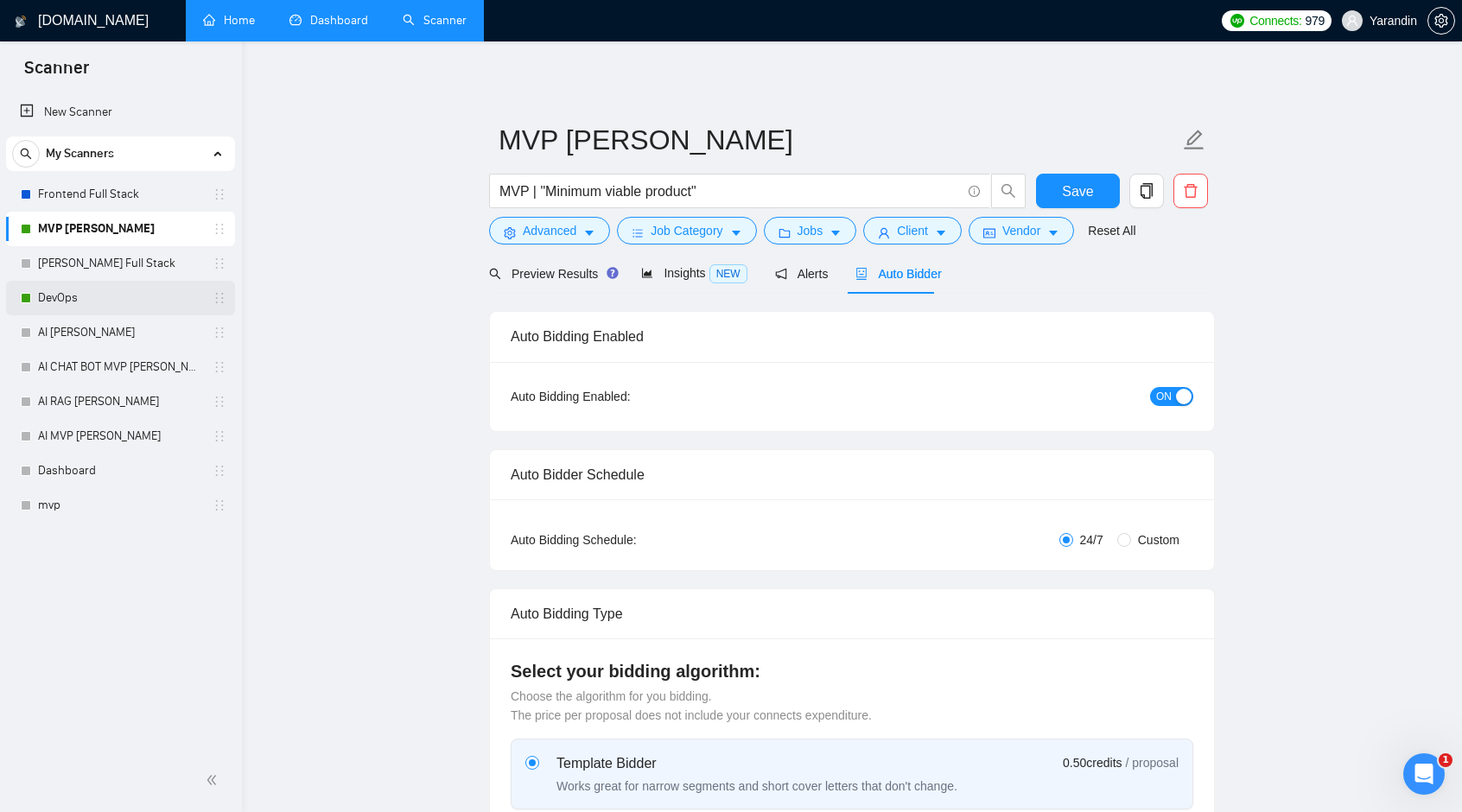
click at [91, 303] on link "DevOps" at bounding box center [120, 297] width 164 height 34
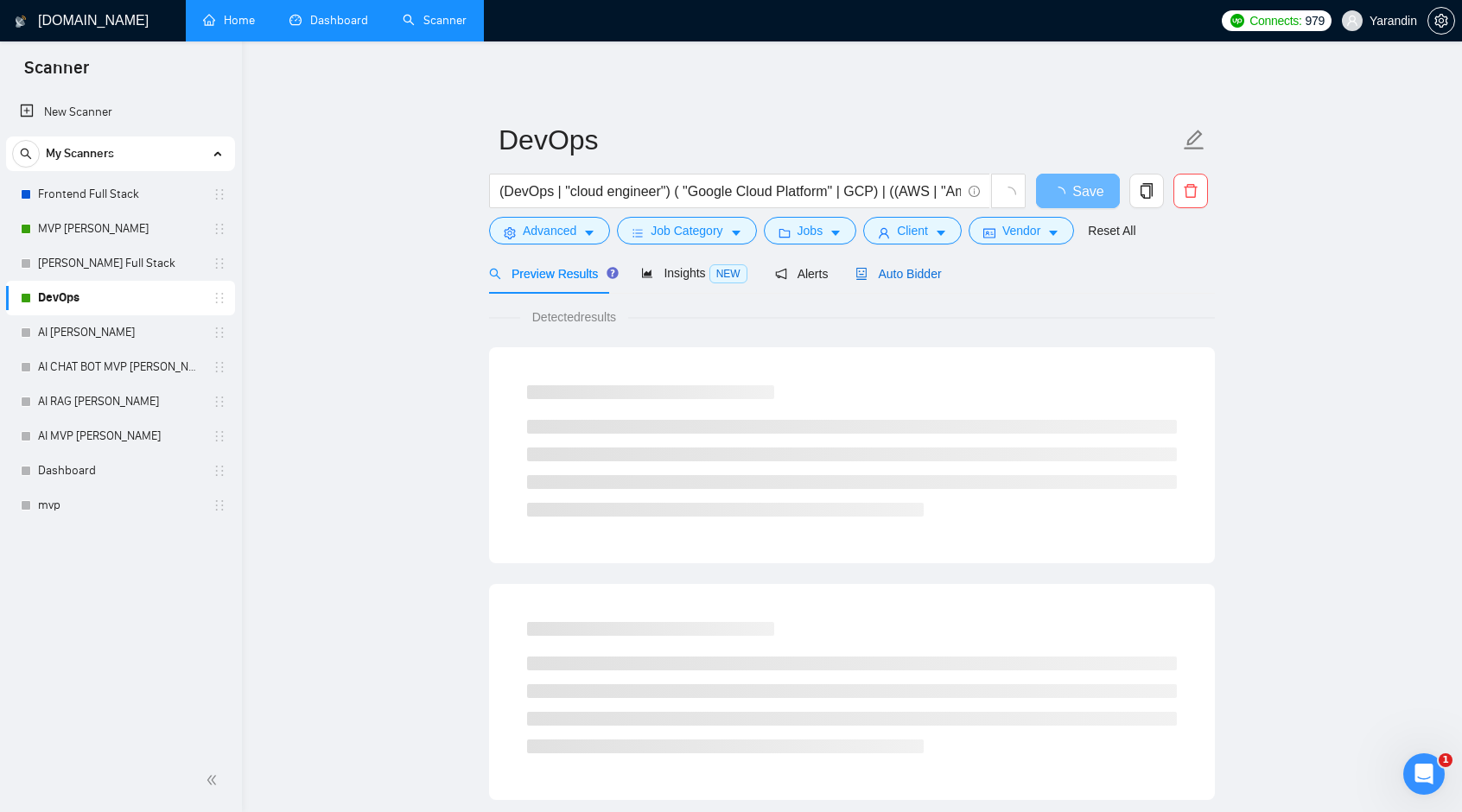
click at [909, 274] on span "Auto Bidder" at bounding box center [898, 274] width 85 height 14
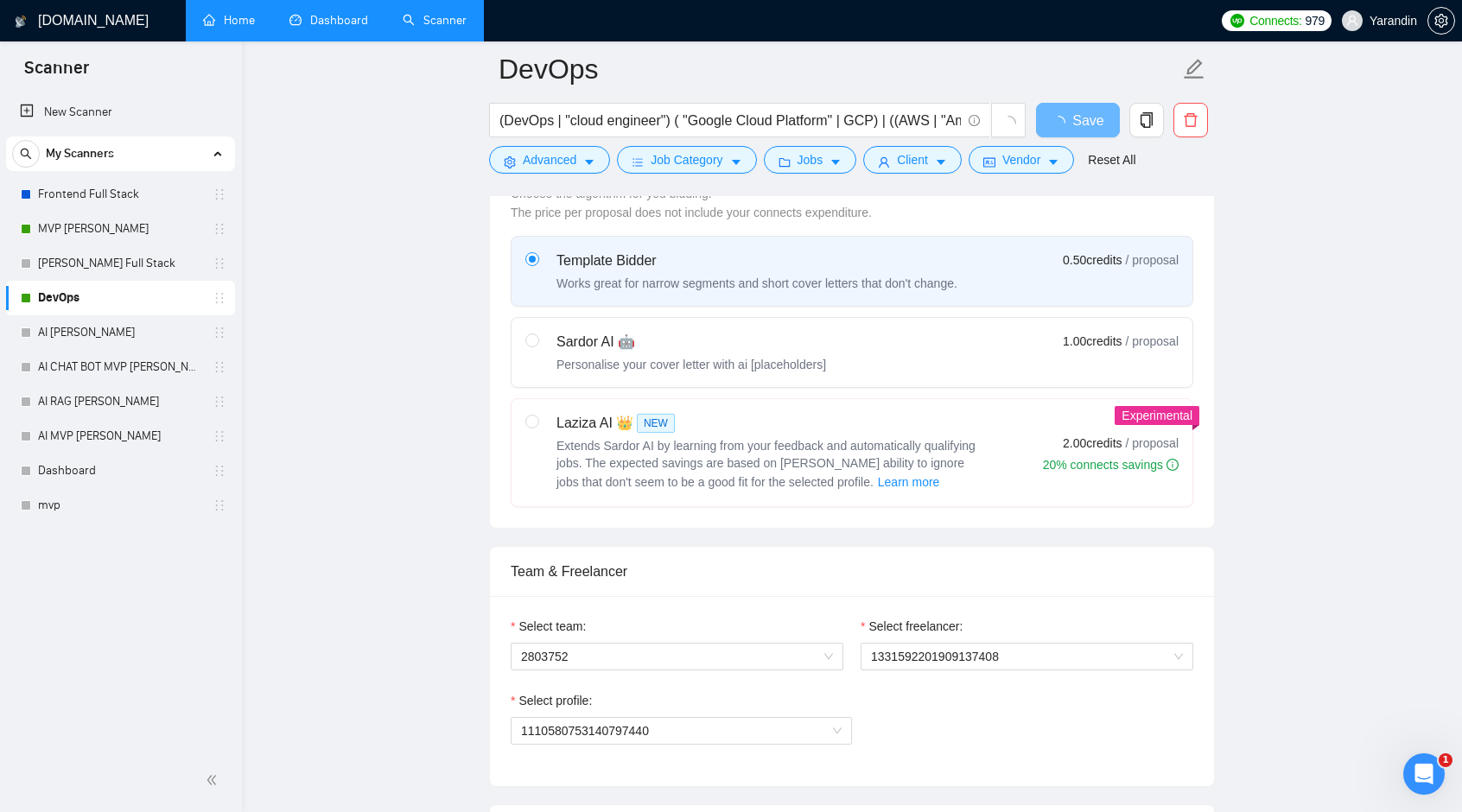
scroll to position [518, 0]
click at [788, 645] on span "2803752" at bounding box center [677, 654] width 312 height 25
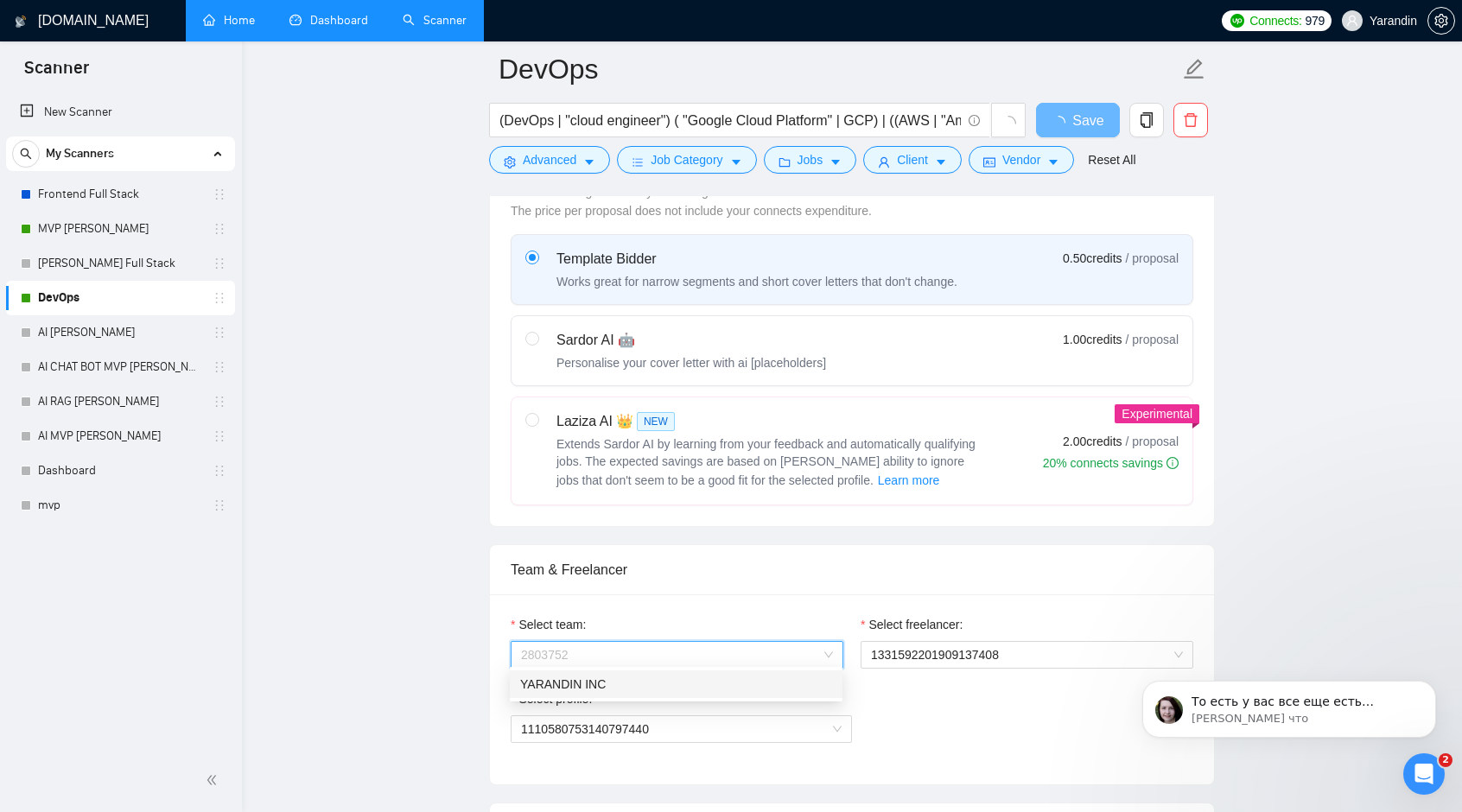
scroll to position [0, 0]
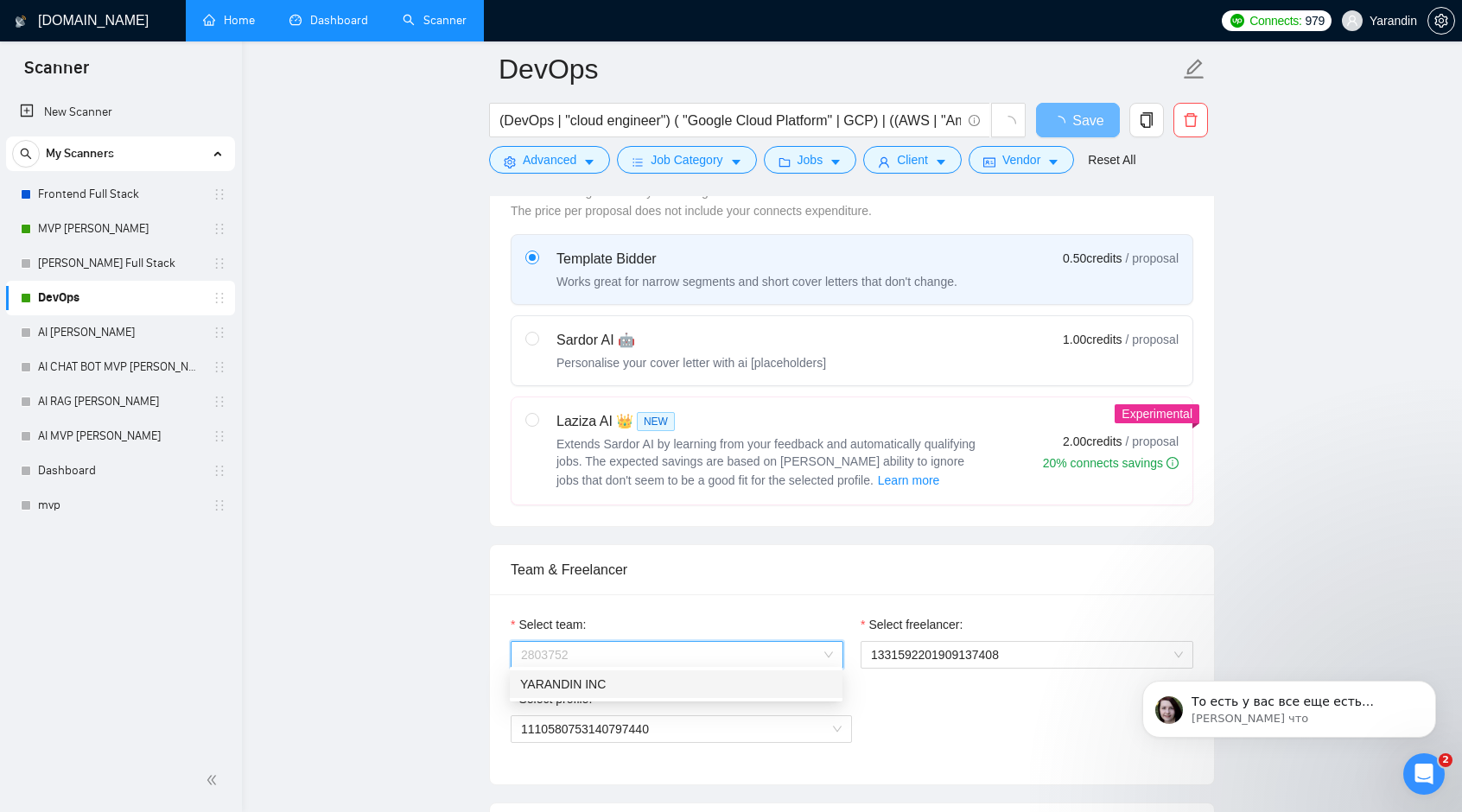
click at [718, 689] on div "YARANDIN INC" at bounding box center [676, 684] width 312 height 19
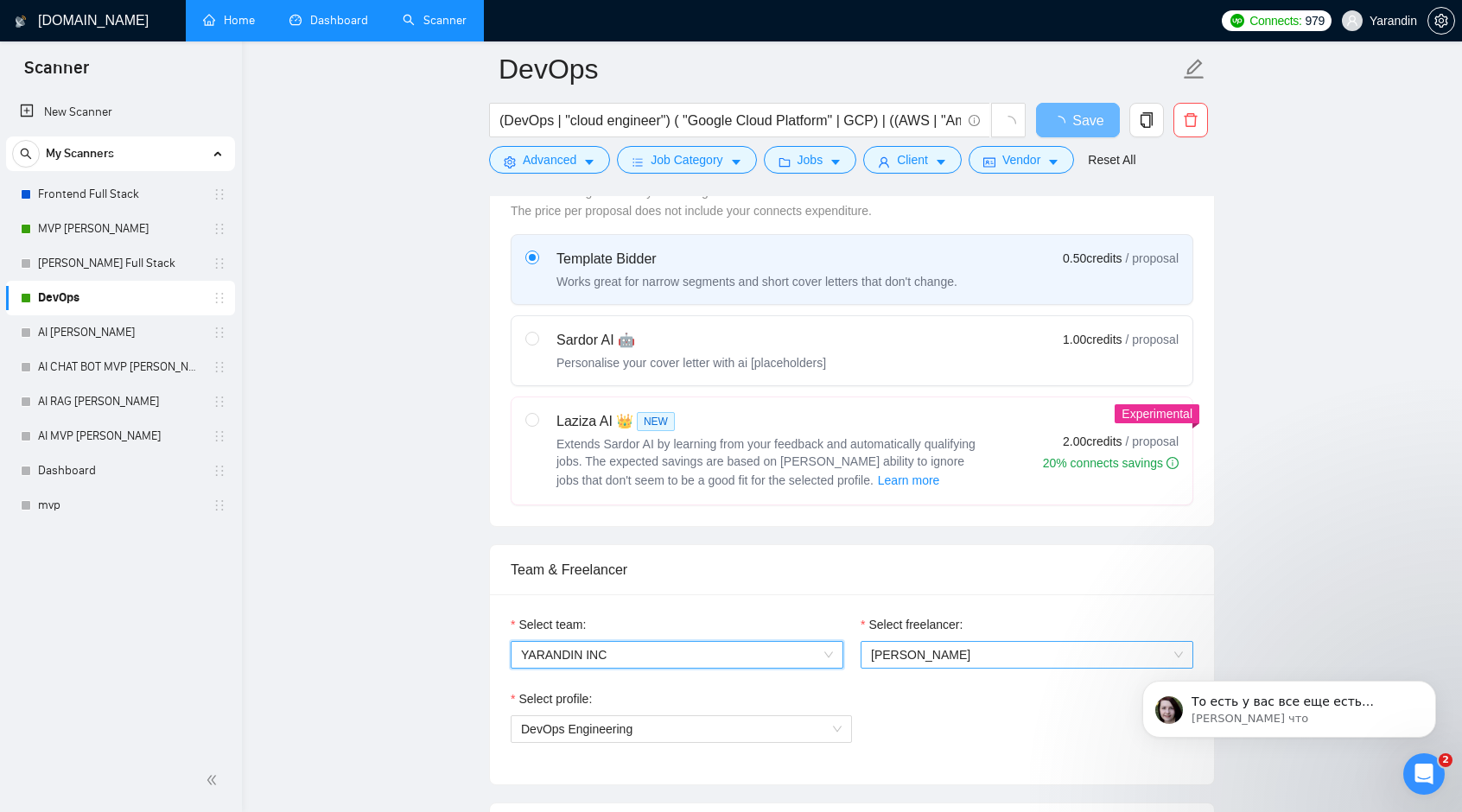
click at [938, 648] on span "[PERSON_NAME]" at bounding box center [1027, 654] width 312 height 25
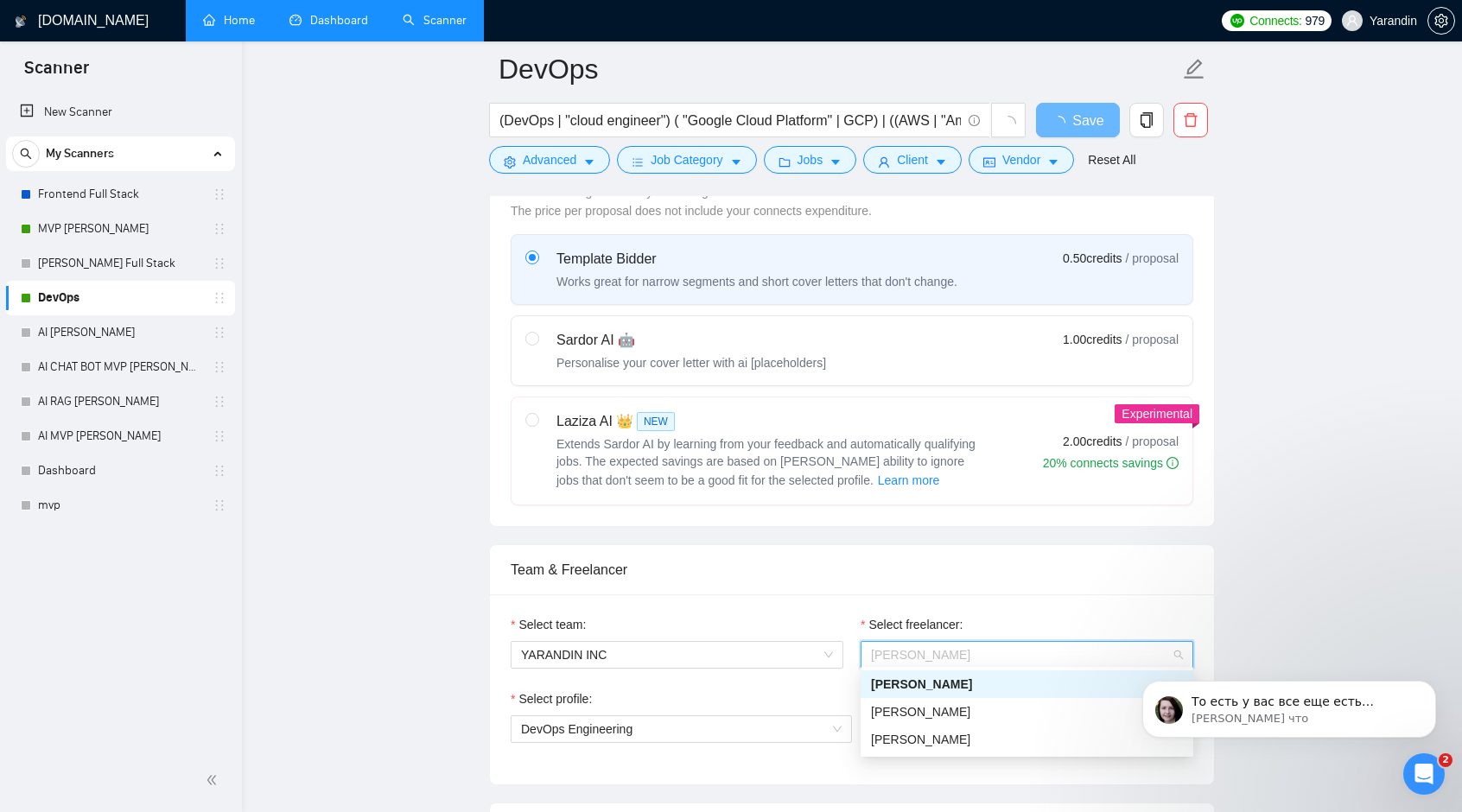
click at [904, 681] on div "[PERSON_NAME]" at bounding box center [1027, 684] width 312 height 19
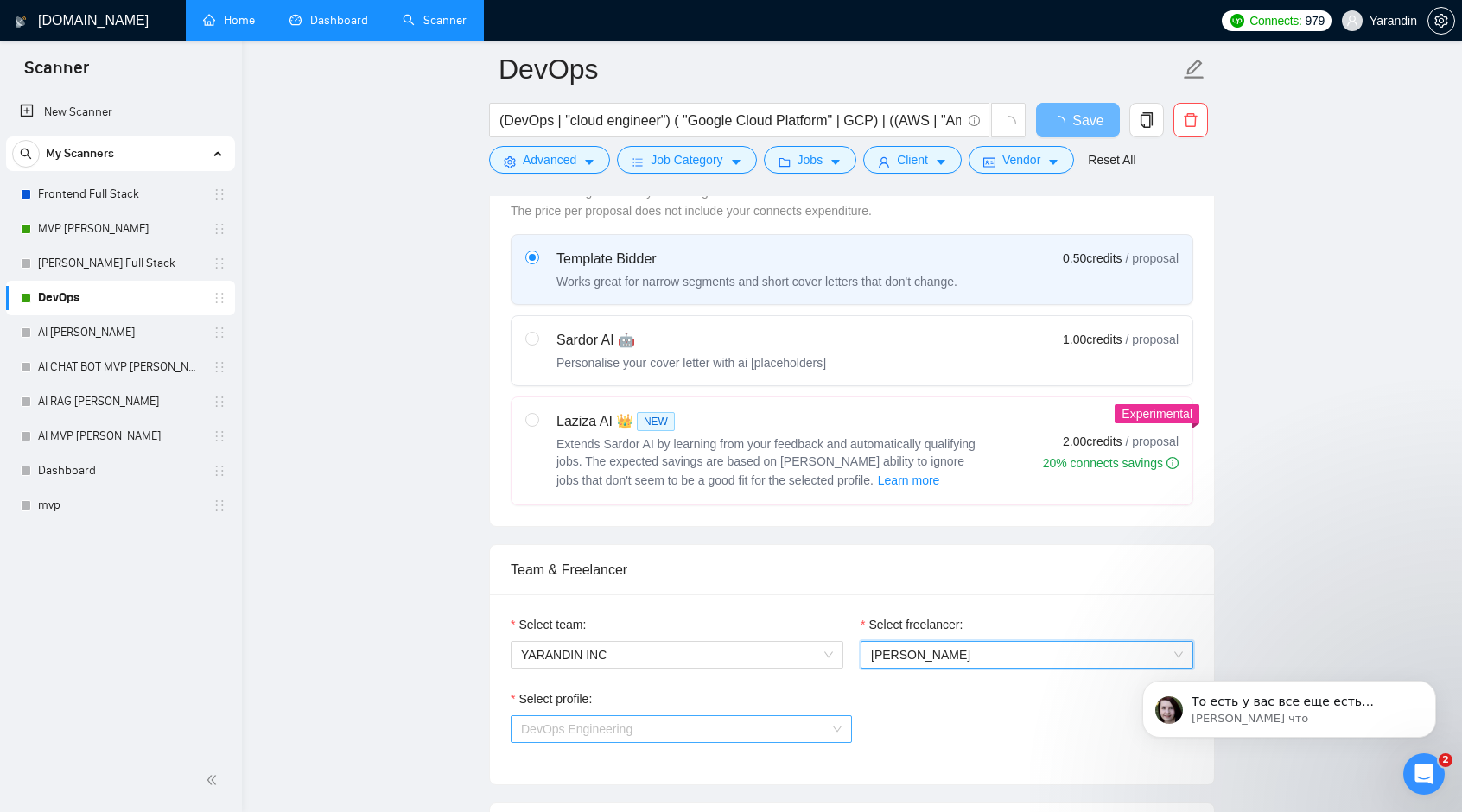
click at [744, 724] on span "DevOps Engineering" at bounding box center [681, 729] width 321 height 25
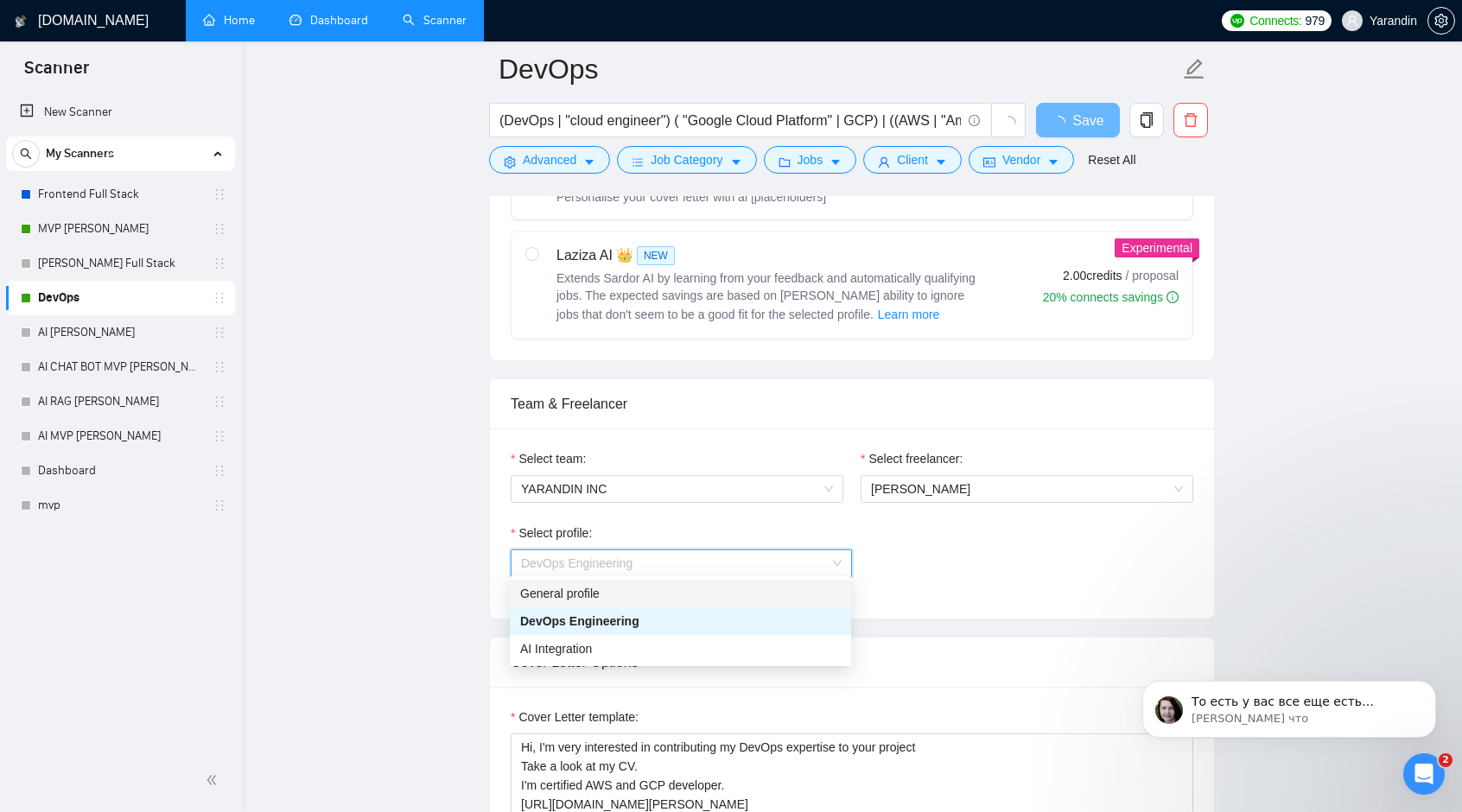
scroll to position [691, 0]
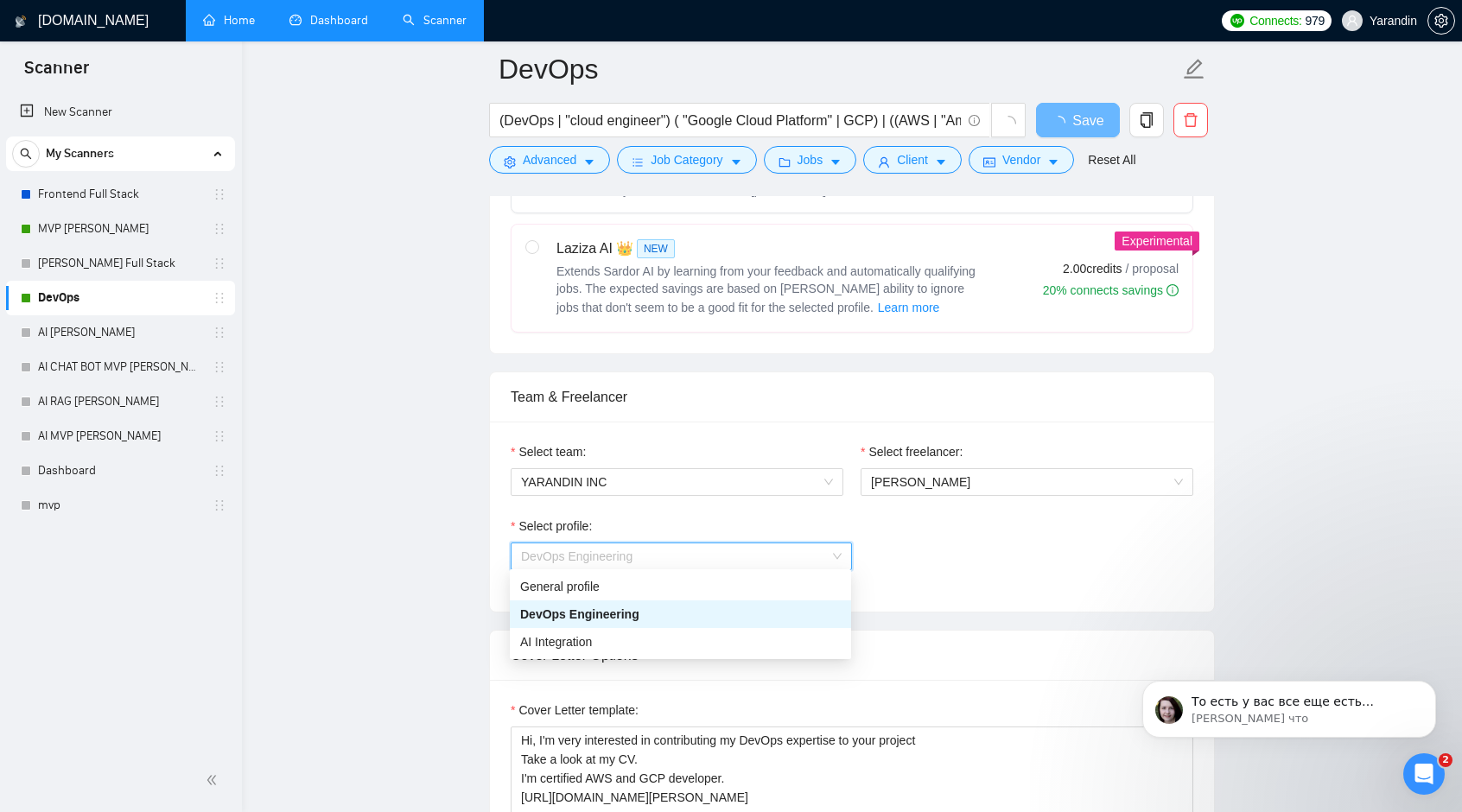
click at [645, 614] on div "DevOps Engineering" at bounding box center [680, 614] width 321 height 19
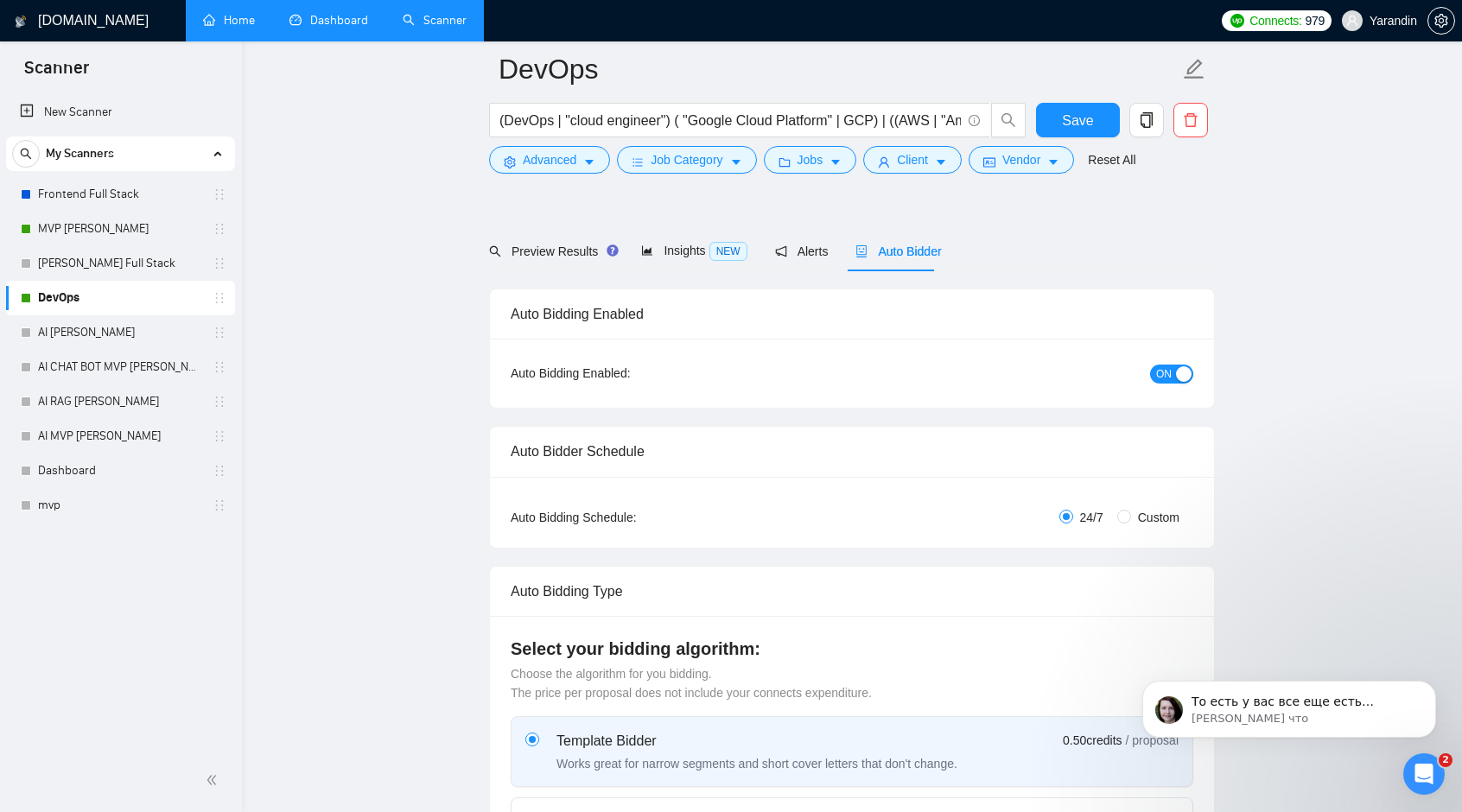
scroll to position [0, 0]
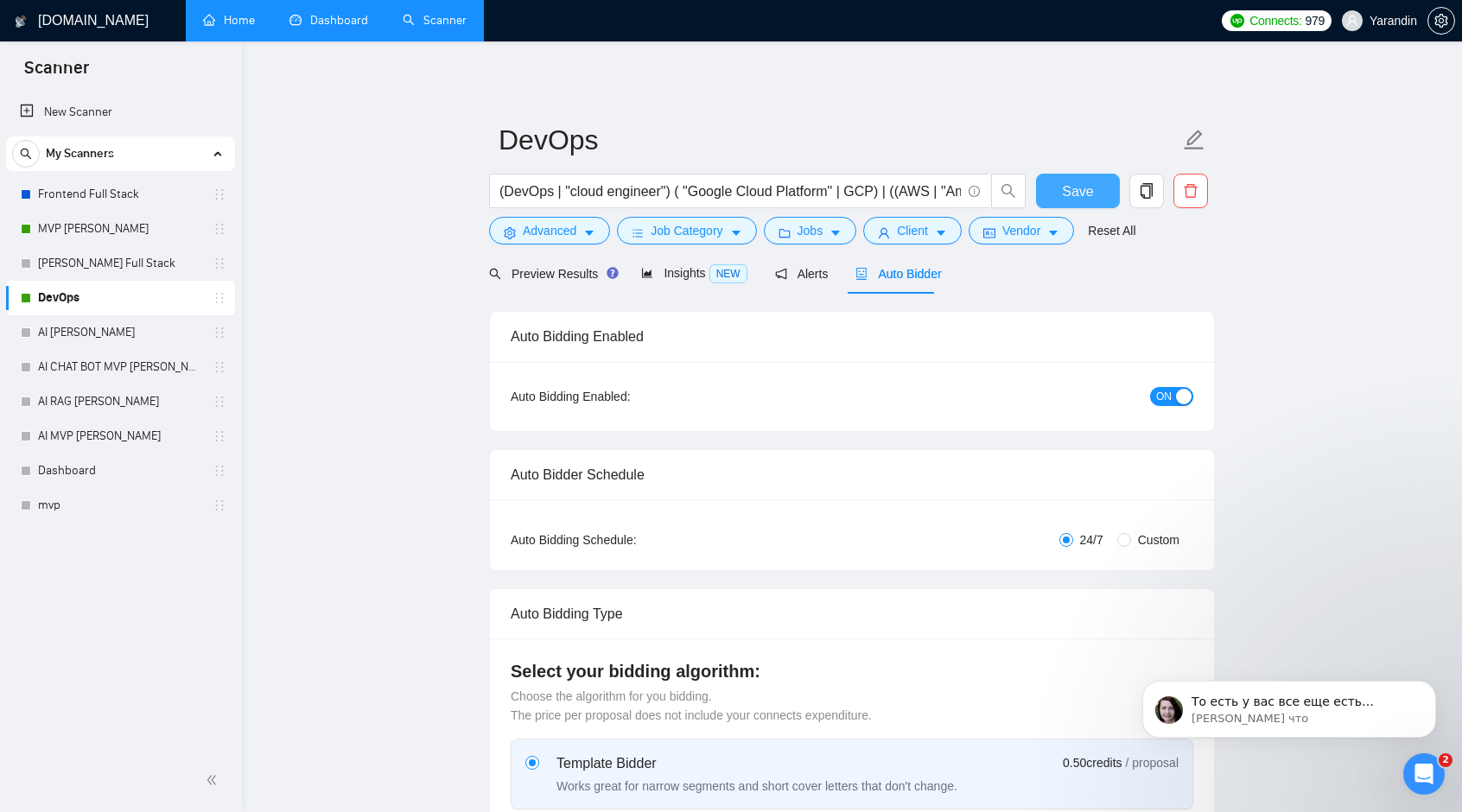
drag, startPoint x: 1064, startPoint y: 189, endPoint x: 167, endPoint y: 125, distance: 899.3
click at [1064, 189] on span "Save" at bounding box center [1077, 191] width 31 height 22
click at [1279, 704] on span "То есть у вас все еще есть проблема с включением сканера? Подскажите пожалуйста…" at bounding box center [1300, 736] width 218 height 83
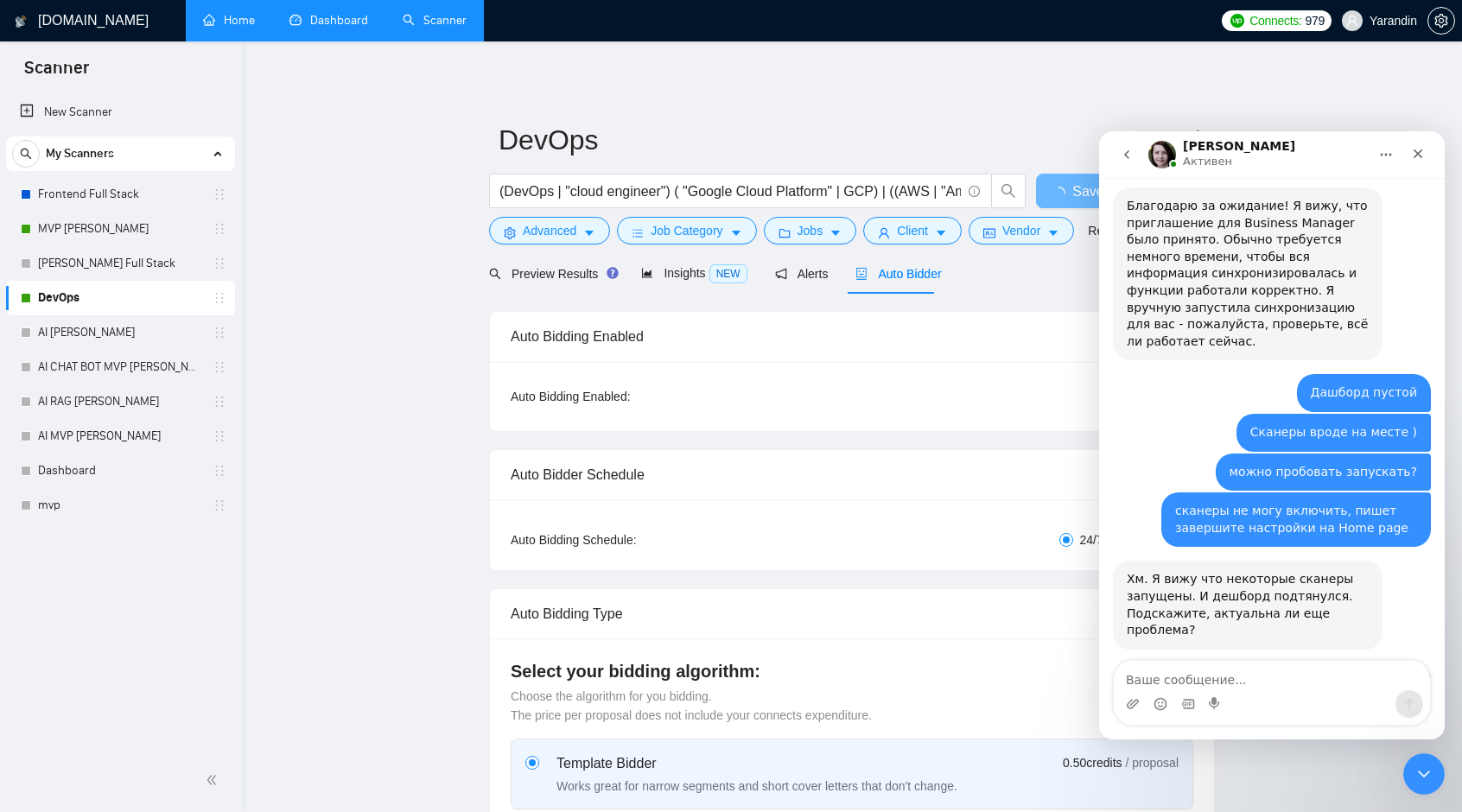
scroll to position [3382, 0]
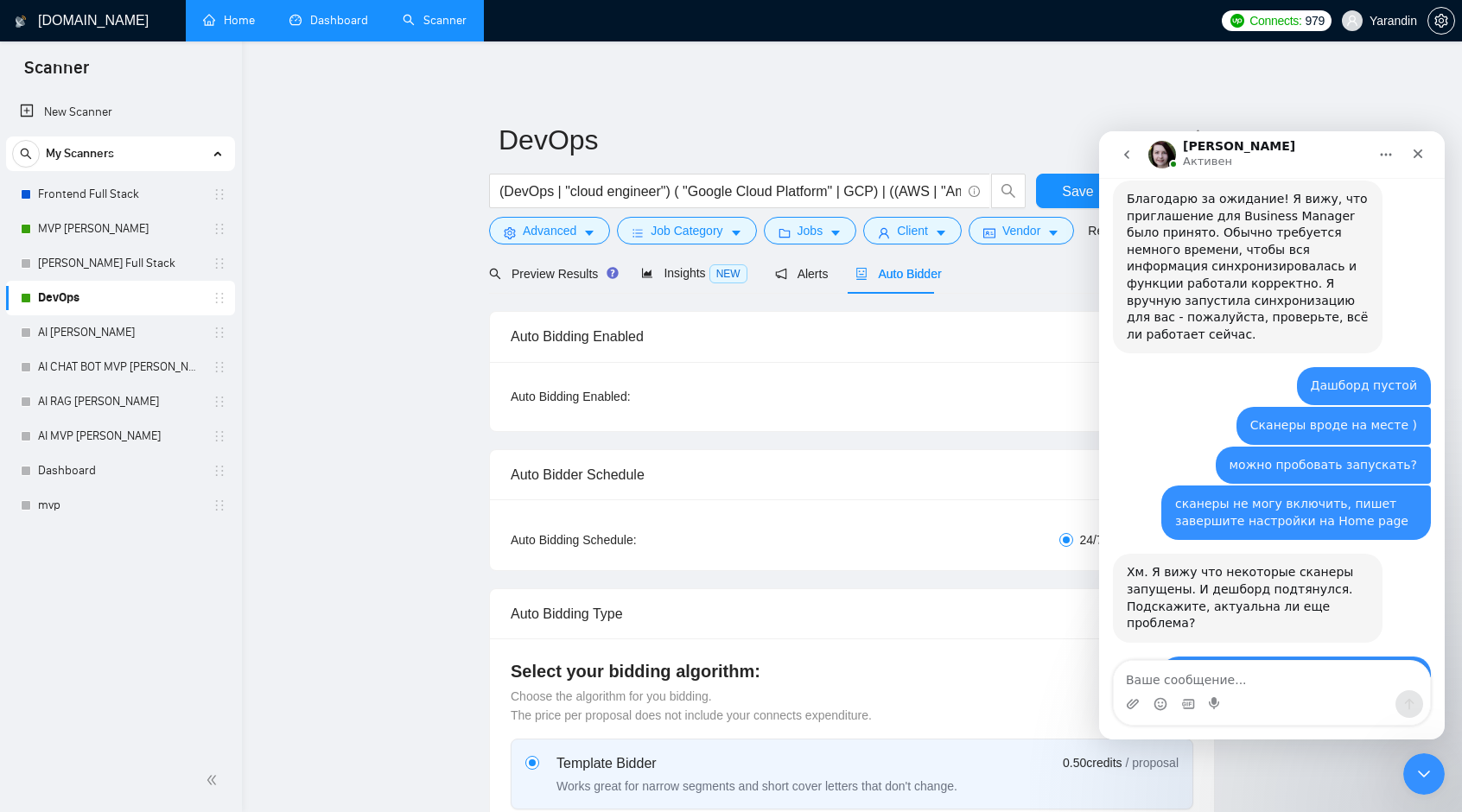
click at [1165, 677] on textarea "Ваше сообщение..." at bounding box center [1272, 675] width 316 height 29
type textarea "Y"
click at [1169, 681] on textarea "Ваше сообщение..." at bounding box center [1272, 675] width 316 height 29
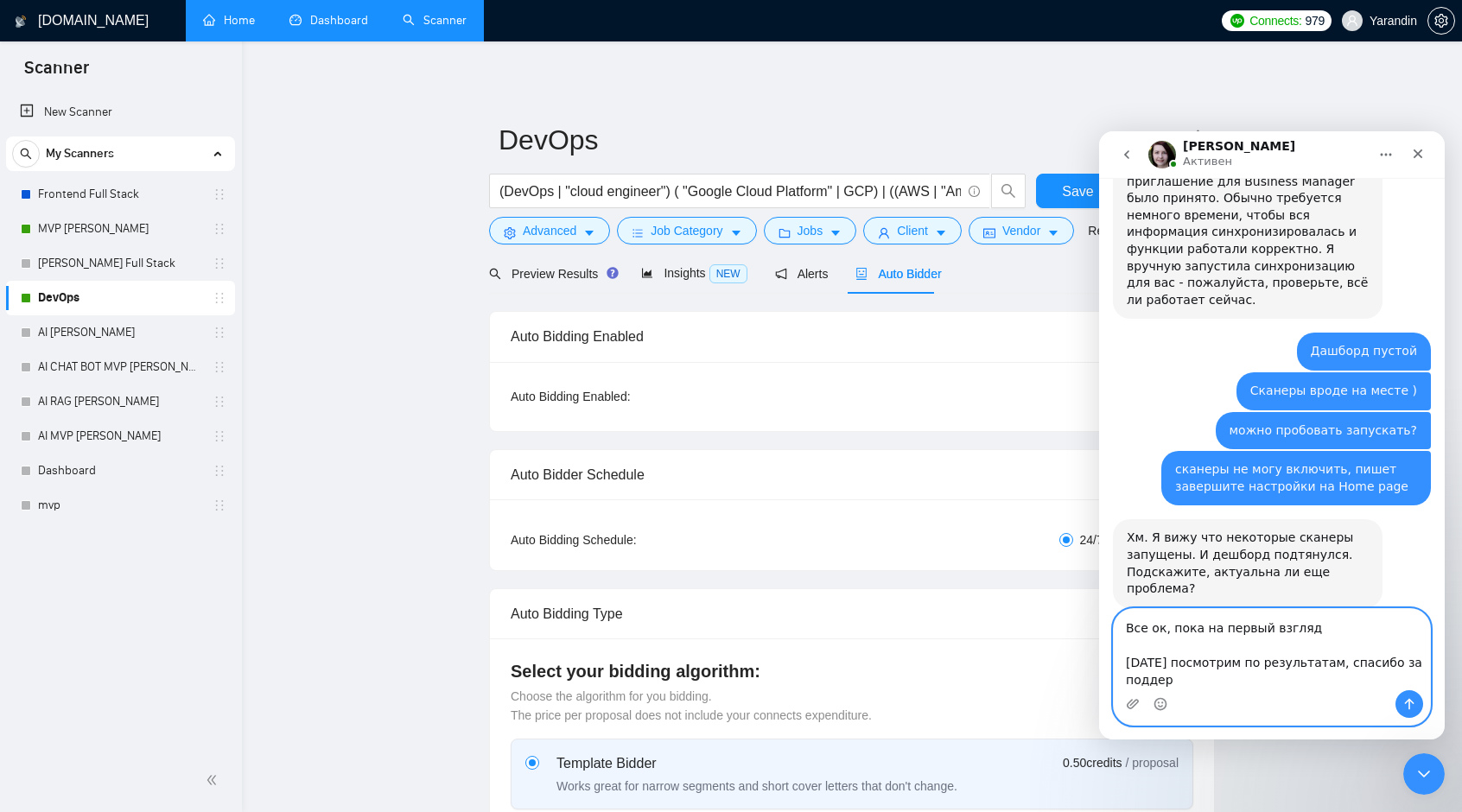
scroll to position [3433, 0]
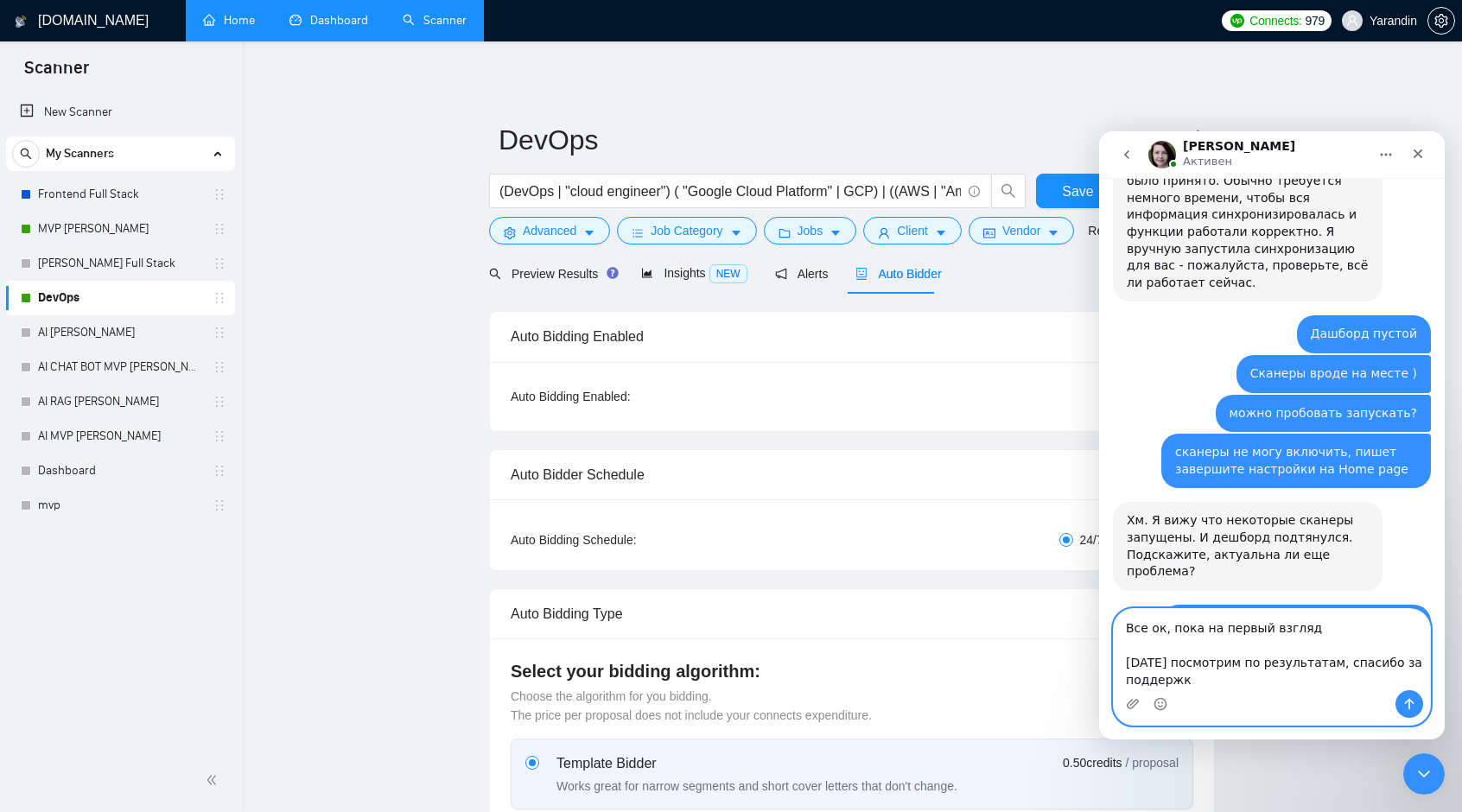
type textarea "Все ок, пока на первый взгляд [DATE] посмотрим по результатам, спасибо за подде…"
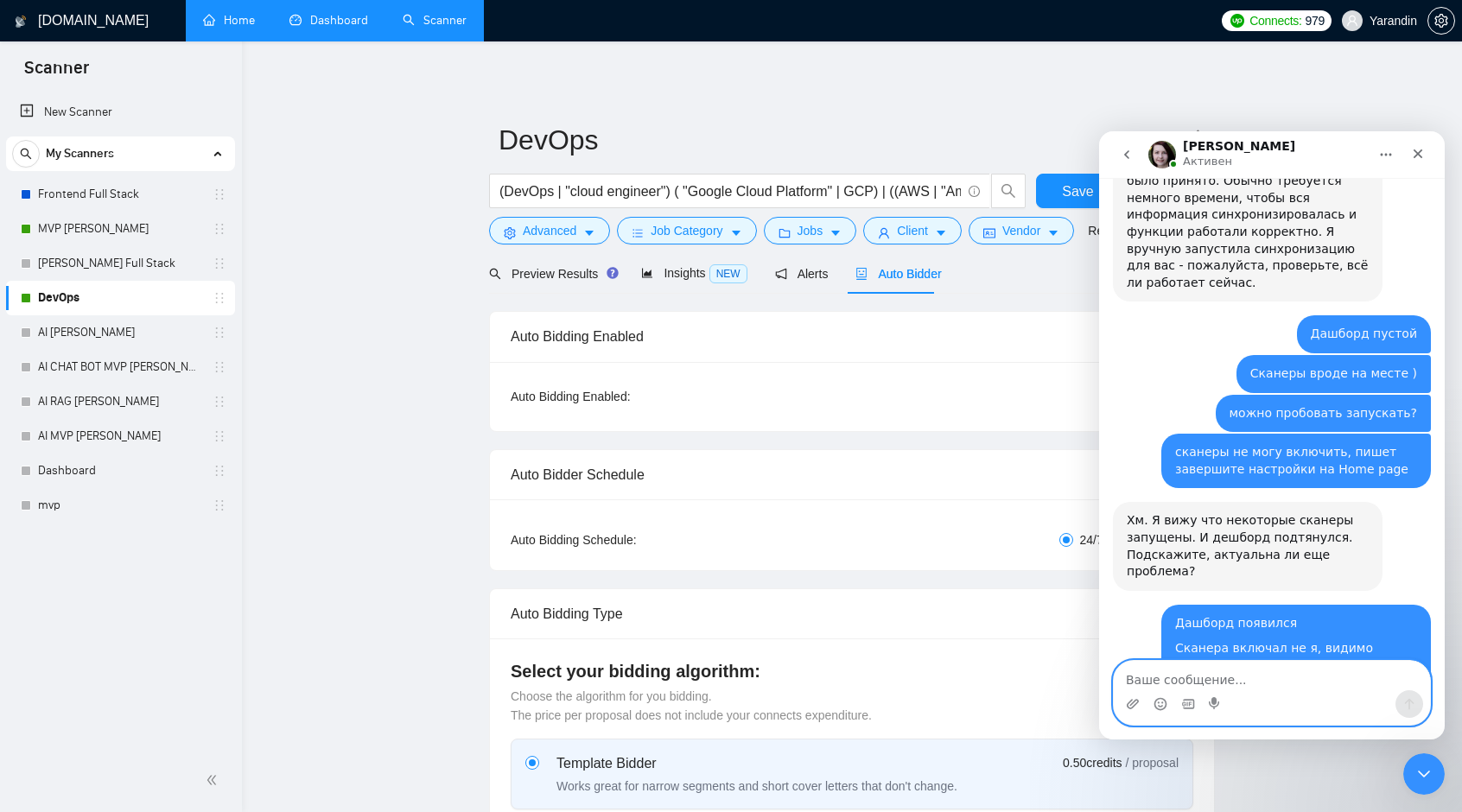
scroll to position [3447, 0]
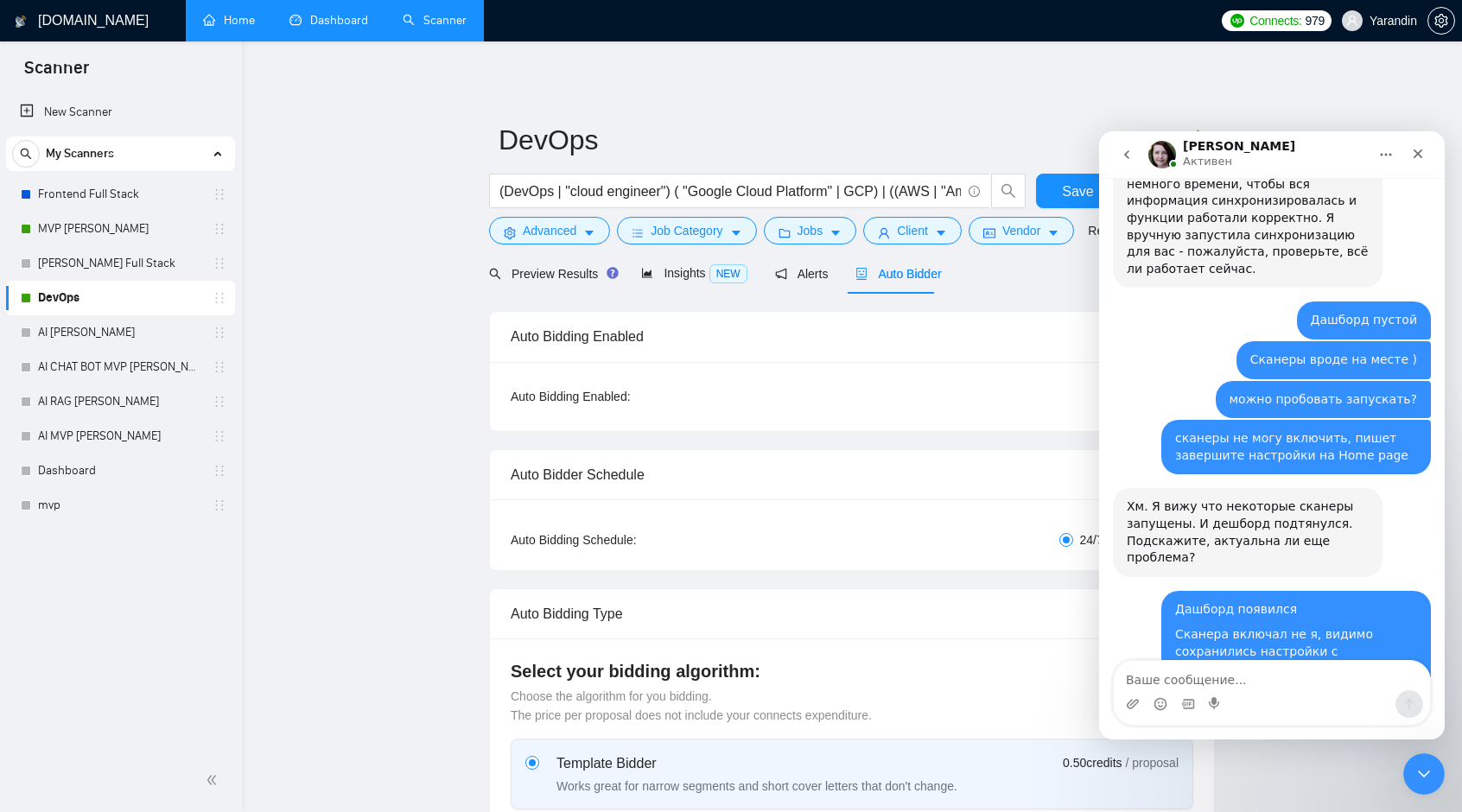
drag, startPoint x: 349, startPoint y: 416, endPoint x: 379, endPoint y: 432, distance: 34.0
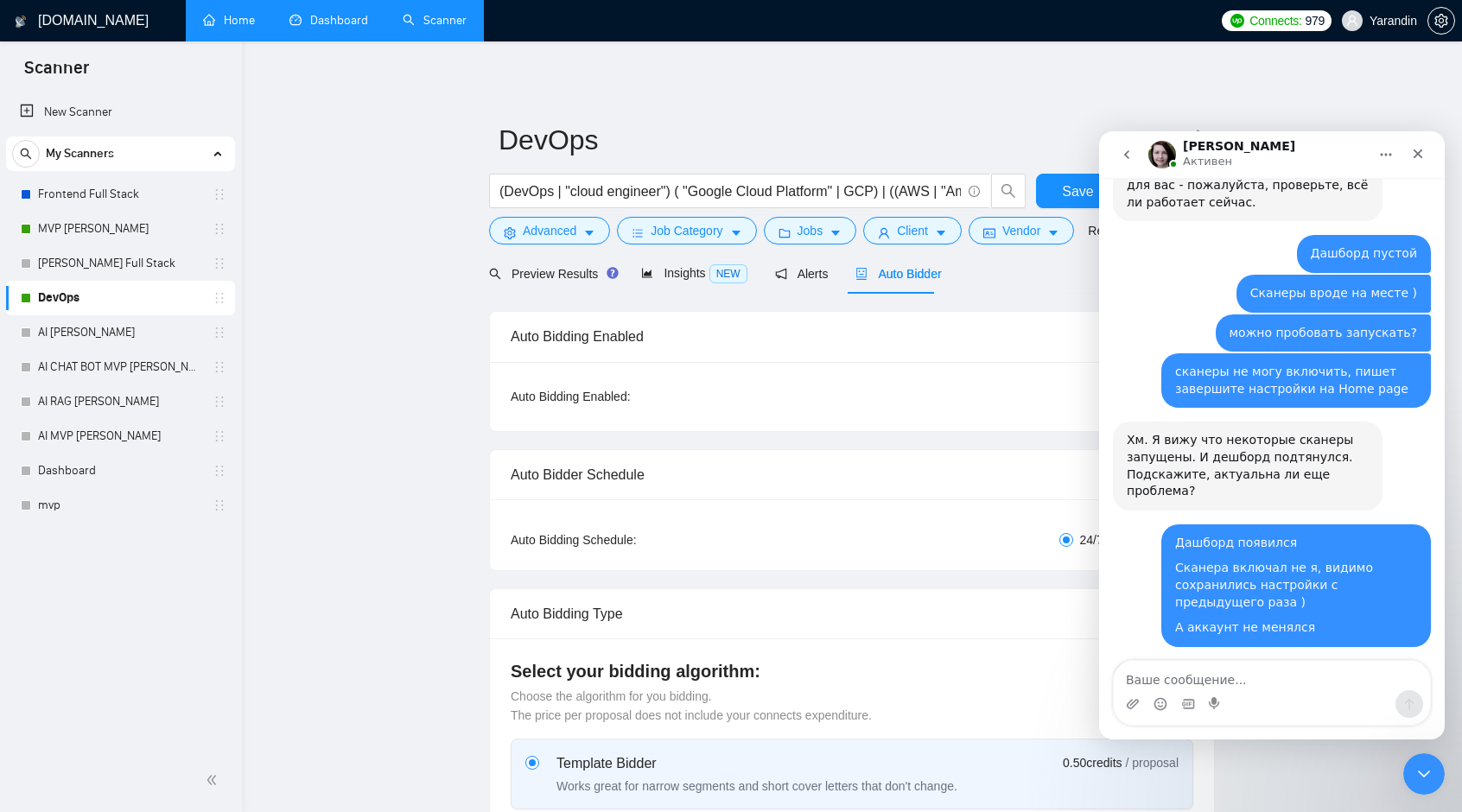
scroll to position [3549, 0]
